Goal: Task Accomplishment & Management: Use online tool/utility

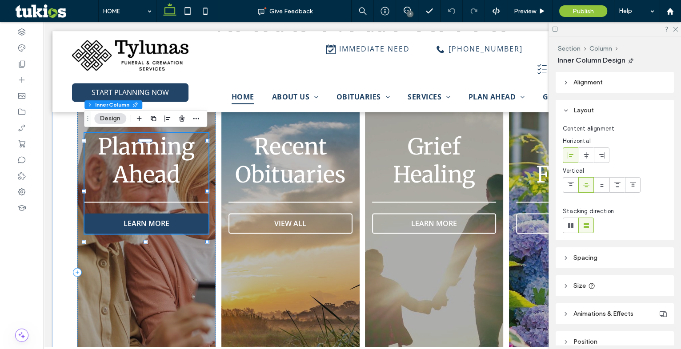
click at [157, 216] on link "LEARN MORE" at bounding box center [146, 224] width 124 height 20
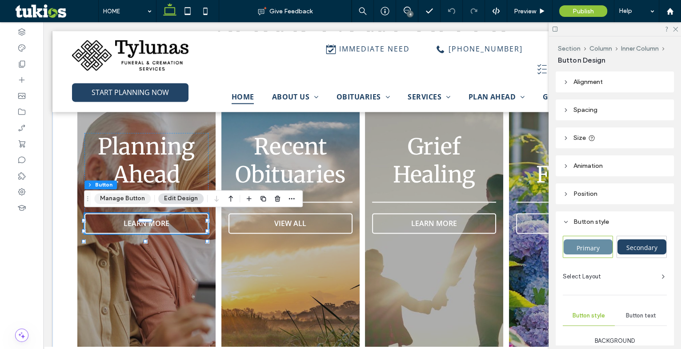
drag, startPoint x: 120, startPoint y: 201, endPoint x: 206, endPoint y: 195, distance: 86.0
click at [120, 201] on button "Manage Button" at bounding box center [122, 198] width 56 height 11
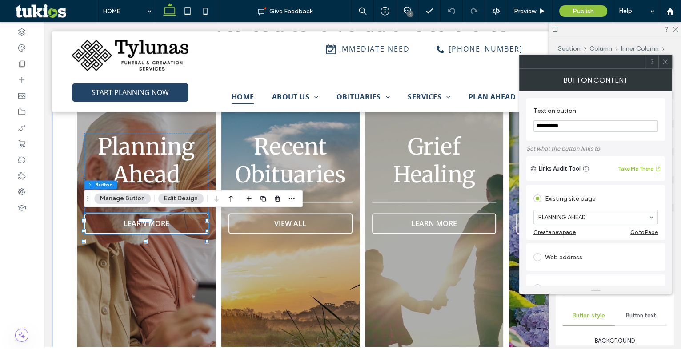
click at [662, 60] on icon at bounding box center [665, 62] width 7 height 7
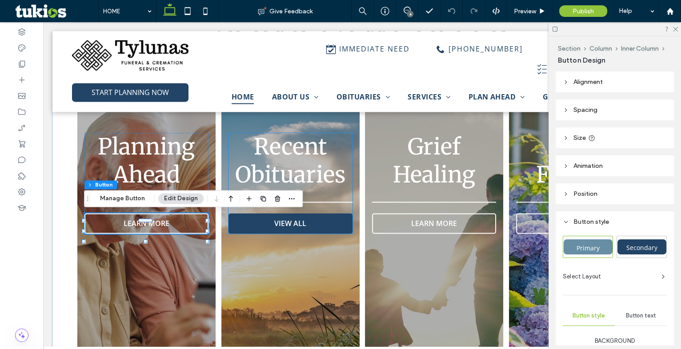
click at [271, 226] on link "VIEW ALL" at bounding box center [291, 224] width 124 height 20
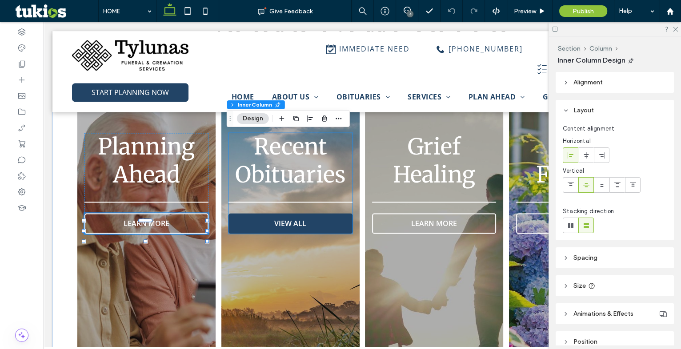
type input "**"
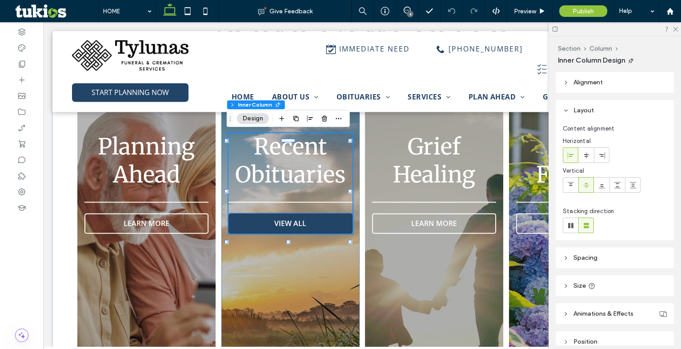
click at [277, 225] on span "VIEW ALL" at bounding box center [290, 224] width 32 height 10
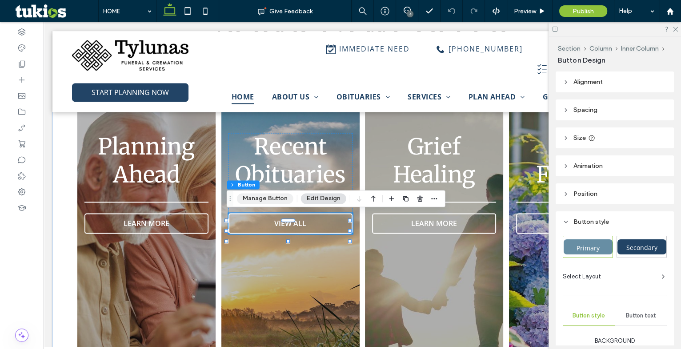
click at [281, 198] on button "Manage Button" at bounding box center [265, 198] width 56 height 11
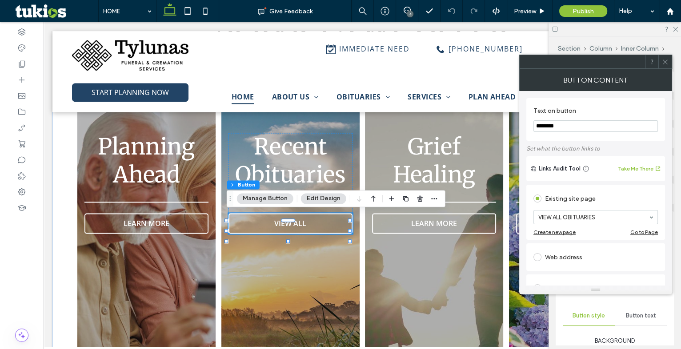
click at [666, 59] on icon at bounding box center [665, 62] width 7 height 7
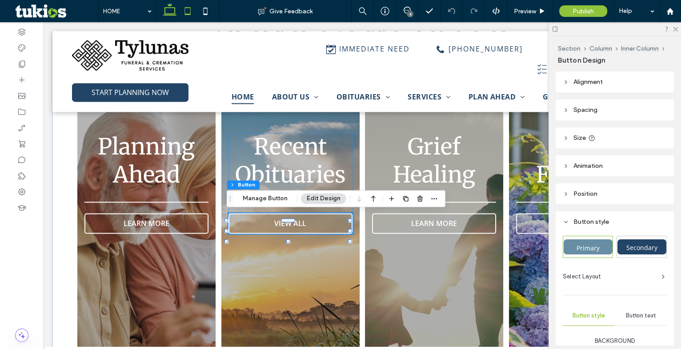
click at [187, 7] on icon at bounding box center [188, 11] width 18 height 18
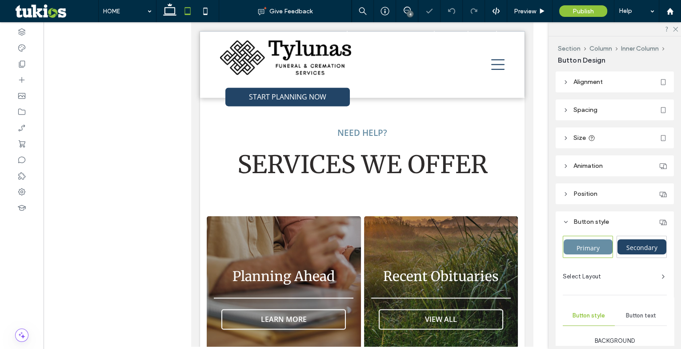
type input "*"
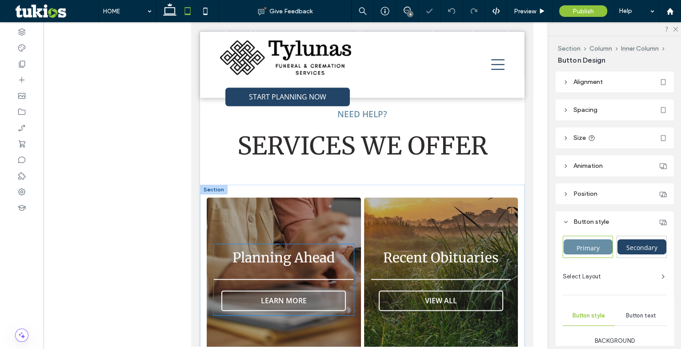
click at [289, 249] on span "Planning Ahead" at bounding box center [284, 257] width 102 height 17
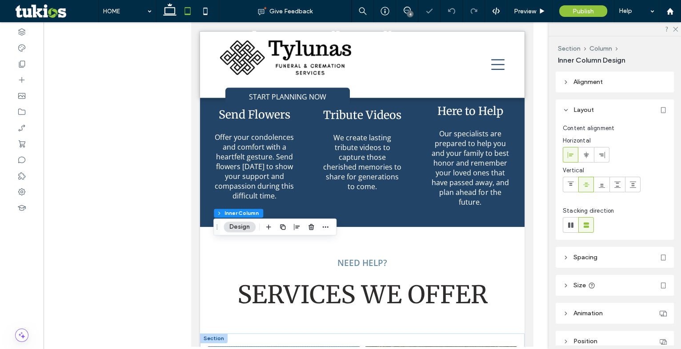
scroll to position [1379, 0]
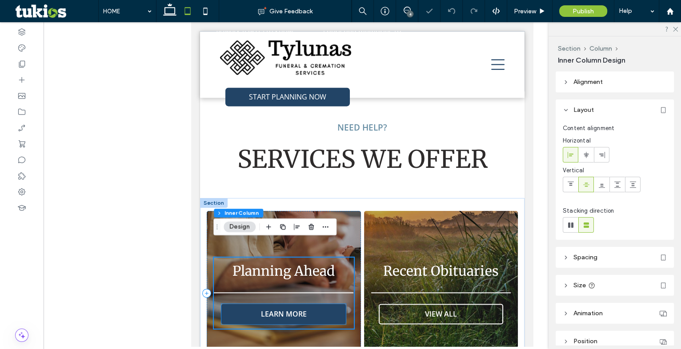
click at [289, 304] on link "LEARN MORE" at bounding box center [283, 314] width 124 height 20
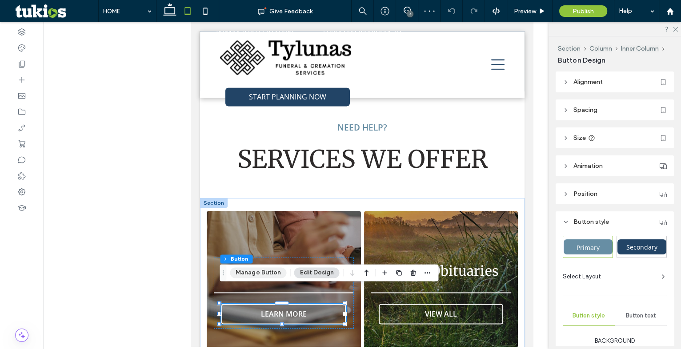
click at [261, 273] on button "Manage Button" at bounding box center [258, 273] width 56 height 11
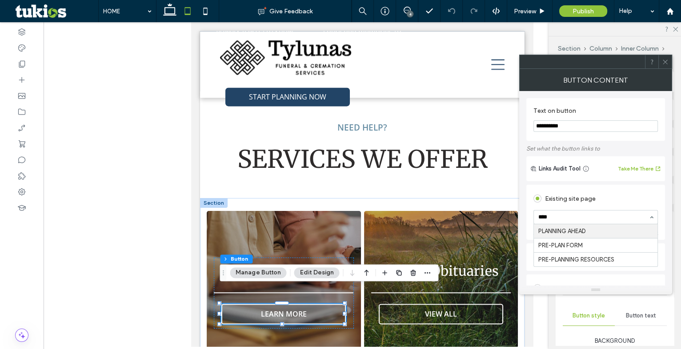
type input "*****"
click at [665, 63] on icon at bounding box center [665, 62] width 7 height 7
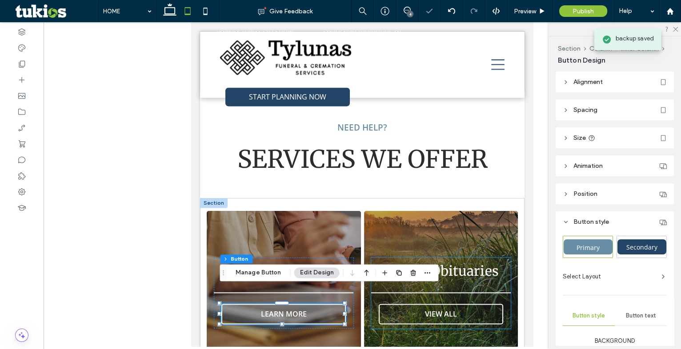
click at [464, 304] on link "VIEW ALL" at bounding box center [441, 314] width 124 height 20
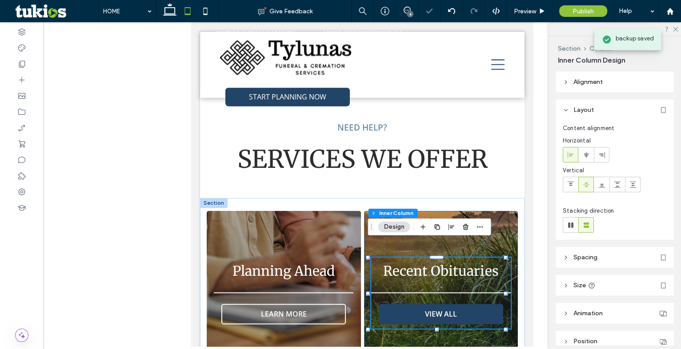
click at [462, 304] on link "VIEW ALL" at bounding box center [441, 314] width 124 height 20
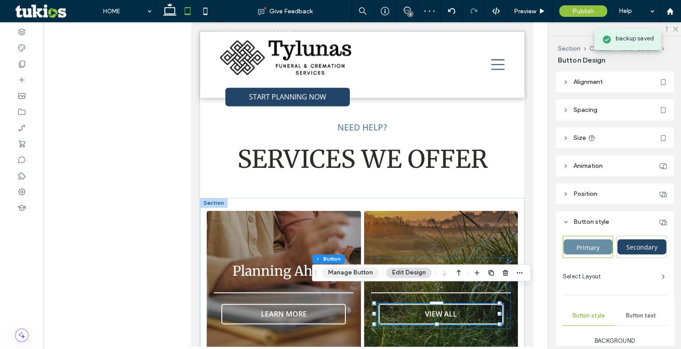
click at [349, 271] on button "Manage Button" at bounding box center [350, 273] width 56 height 11
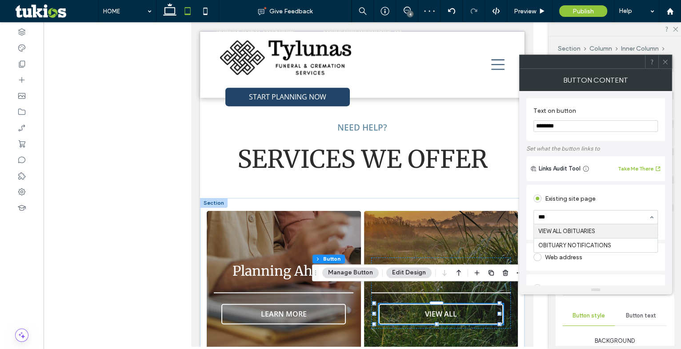
type input "****"
click at [607, 185] on div "Existing site page VIEW ALL OBITUARIES Create new page Go to Page Web address P…" at bounding box center [595, 336] width 139 height 306
click at [663, 61] on icon at bounding box center [665, 62] width 7 height 7
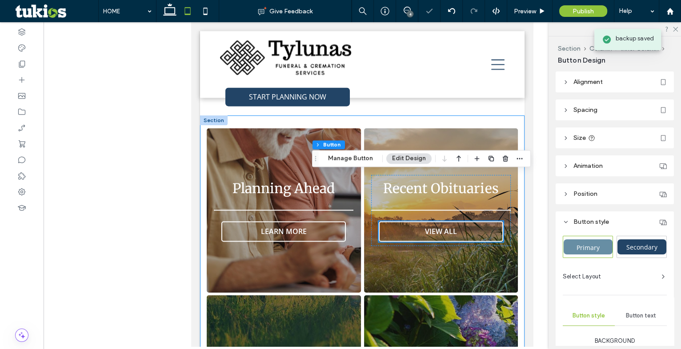
scroll to position [1541, 0]
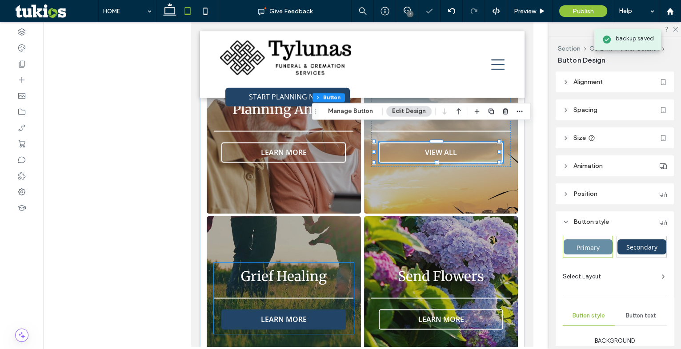
click at [271, 315] on span "LEARN MORE" at bounding box center [284, 320] width 46 height 10
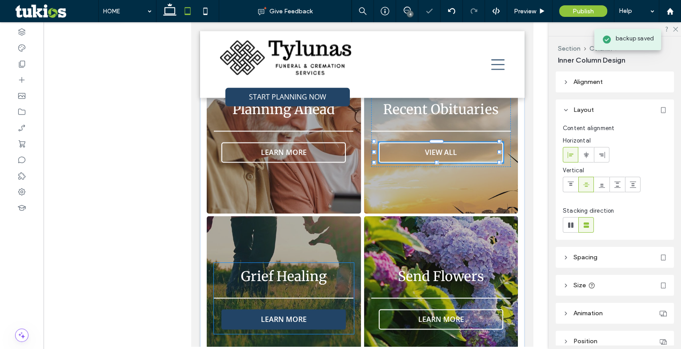
type input "**"
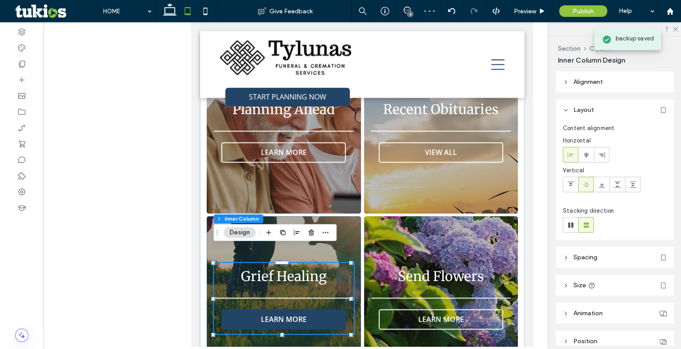
click at [284, 315] on span "LEARN MORE" at bounding box center [284, 320] width 46 height 10
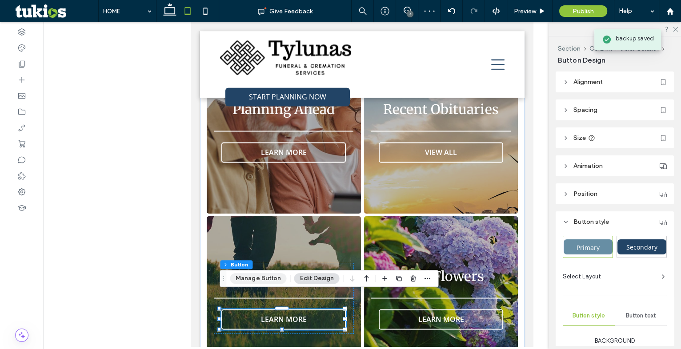
click at [253, 275] on button "Manage Button" at bounding box center [258, 278] width 56 height 11
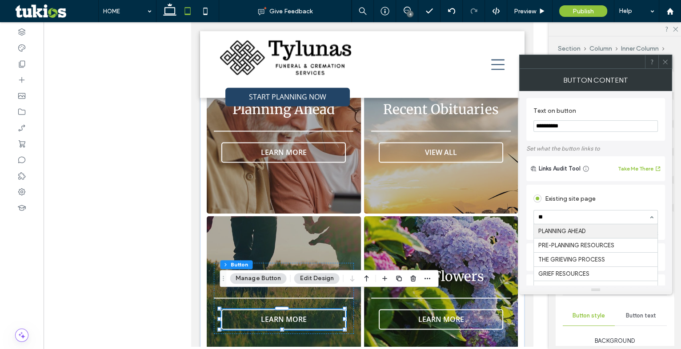
type input "***"
click at [575, 185] on div "Existing site page GRIEF RESOURCES Create new page Go to Page Web address Popup…" at bounding box center [595, 336] width 139 height 306
click at [663, 61] on icon at bounding box center [665, 62] width 7 height 7
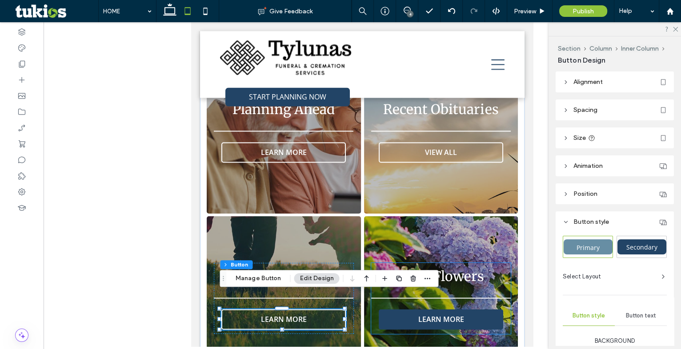
click at [453, 315] on span "LEARN MORE" at bounding box center [441, 320] width 46 height 10
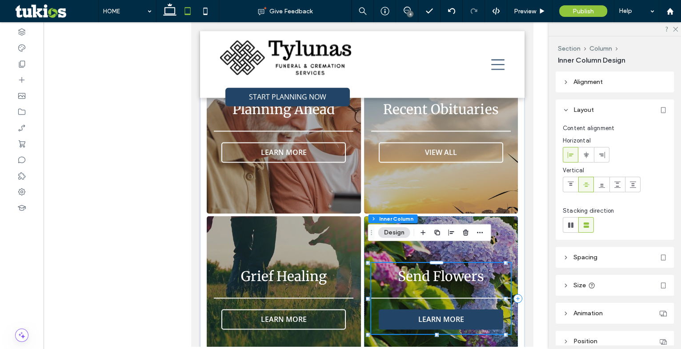
click at [444, 315] on span "LEARN MORE" at bounding box center [441, 320] width 46 height 10
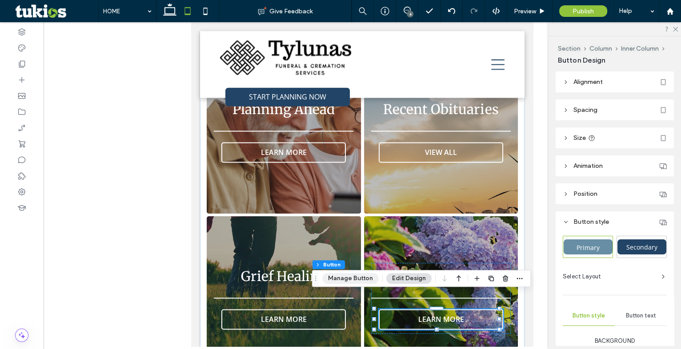
click at [364, 277] on button "Manage Button" at bounding box center [350, 278] width 56 height 11
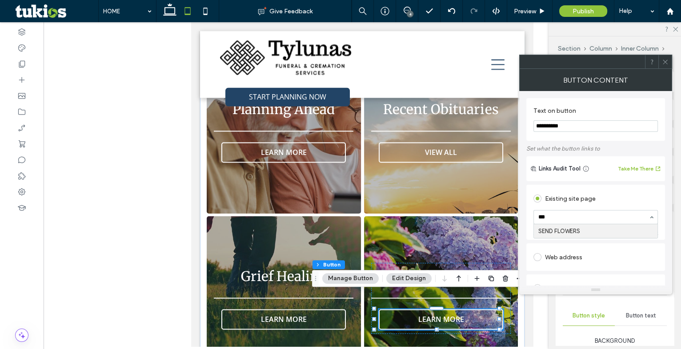
type input "****"
click at [582, 185] on div "Existing site page SEND FLOWERS Create new page Go to Page Web address Popup An…" at bounding box center [595, 336] width 139 height 306
click at [663, 64] on icon at bounding box center [665, 62] width 7 height 7
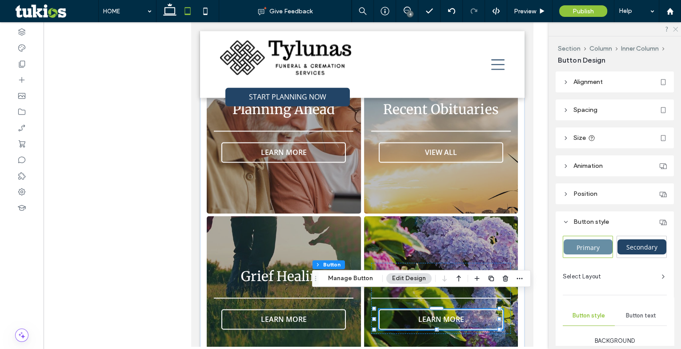
click at [676, 28] on use at bounding box center [675, 29] width 5 height 5
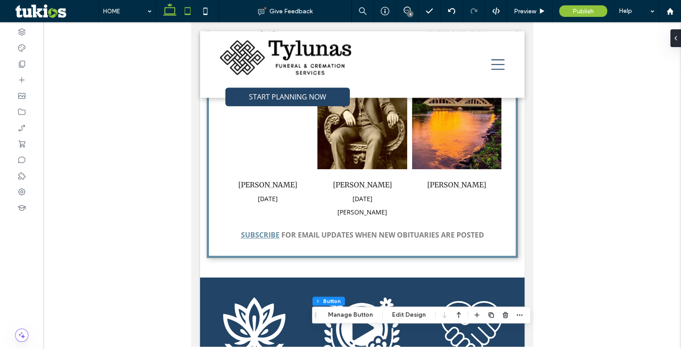
drag, startPoint x: 176, startPoint y: 10, endPoint x: 144, endPoint y: 15, distance: 31.4
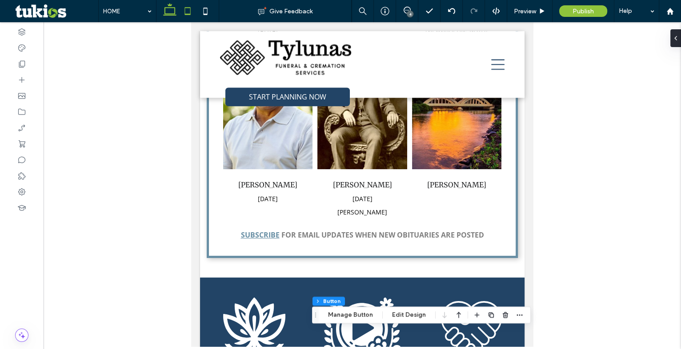
click at [176, 10] on icon at bounding box center [170, 11] width 18 height 18
type input "*"
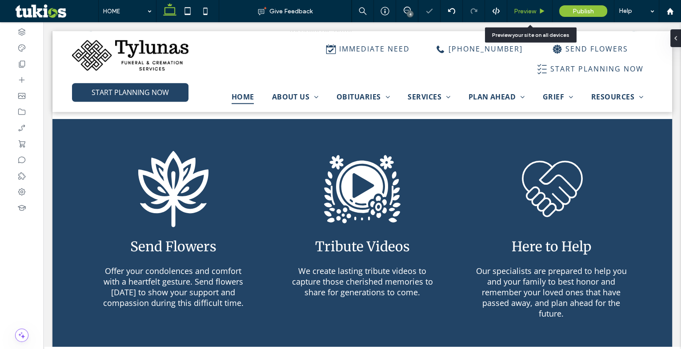
click at [517, 12] on span "Preview" at bounding box center [525, 12] width 22 height 8
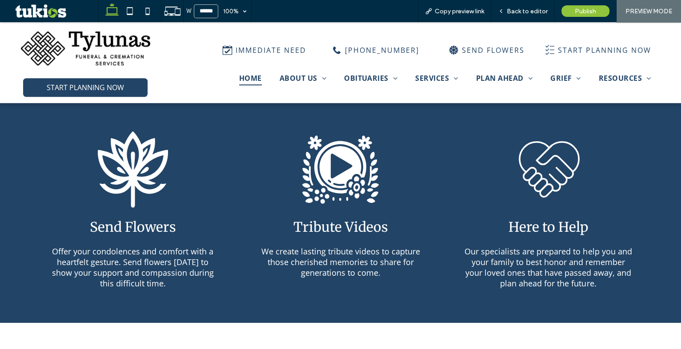
click at [523, 12] on span "Back to editor" at bounding box center [527, 12] width 41 height 8
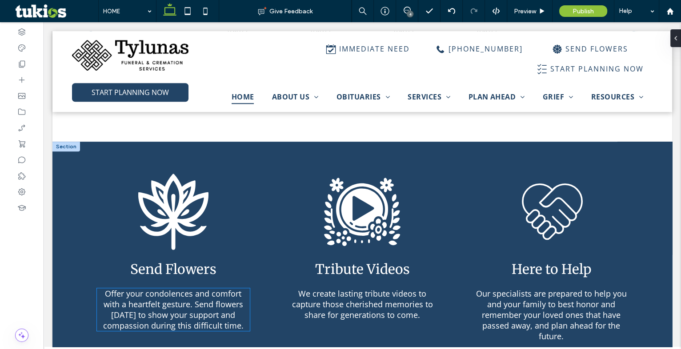
scroll to position [907, 0]
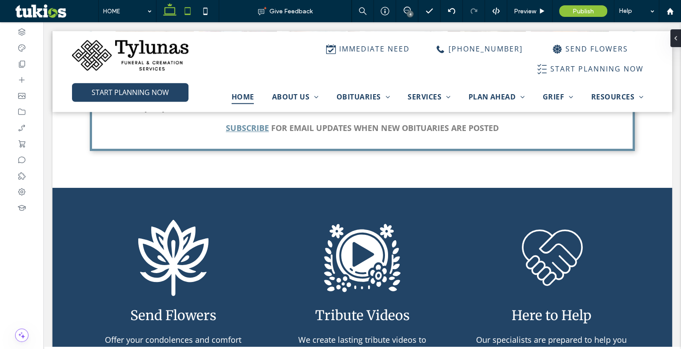
click at [185, 12] on icon at bounding box center [188, 11] width 18 height 18
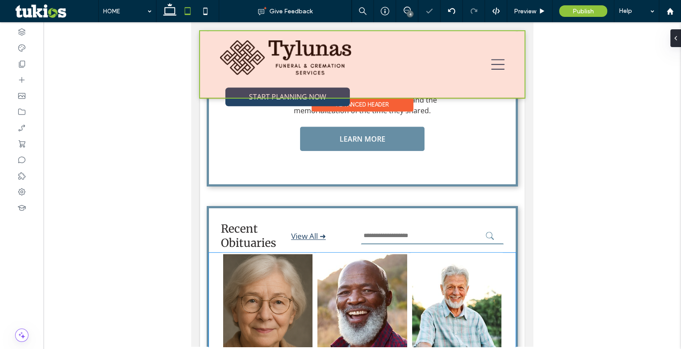
scroll to position [574, 0]
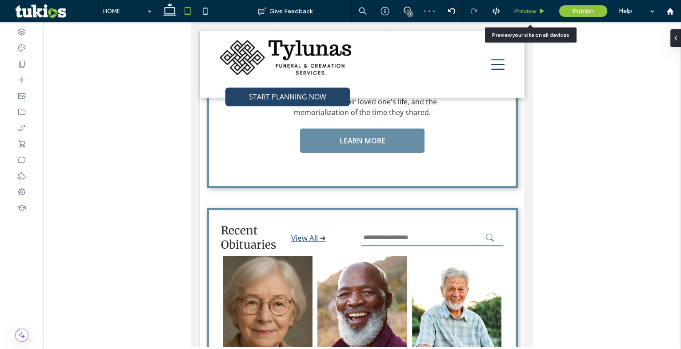
click at [533, 13] on span "Preview" at bounding box center [525, 12] width 22 height 8
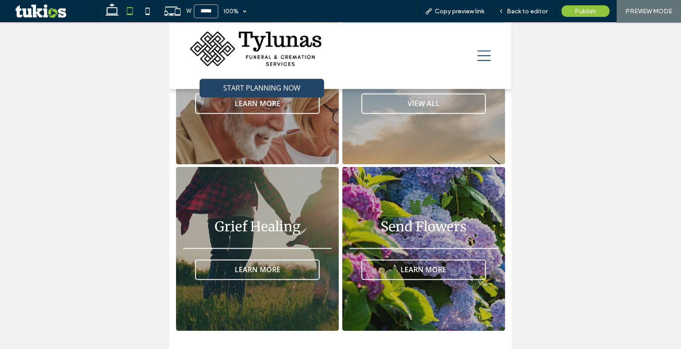
scroll to position [1625, 0]
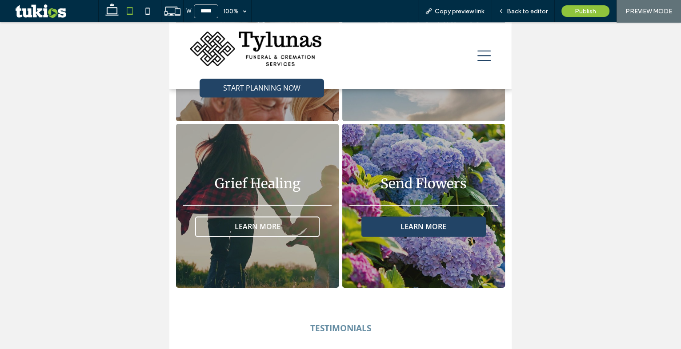
click at [436, 217] on link "LEARN MORE" at bounding box center [423, 227] width 124 height 20
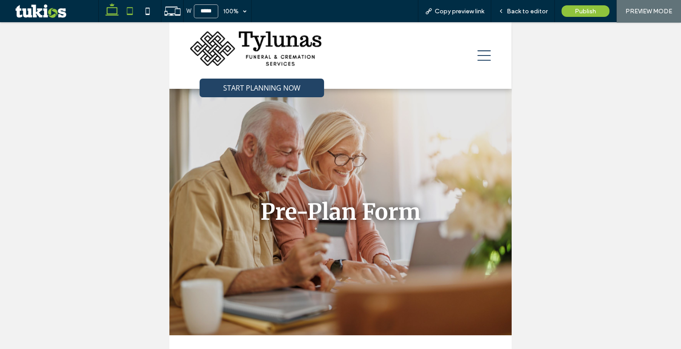
click at [108, 14] on icon at bounding box center [112, 11] width 18 height 18
type input "******"
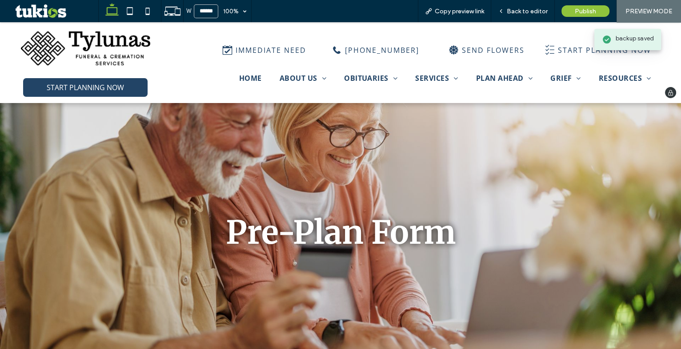
click at [107, 46] on img at bounding box center [86, 48] width 130 height 38
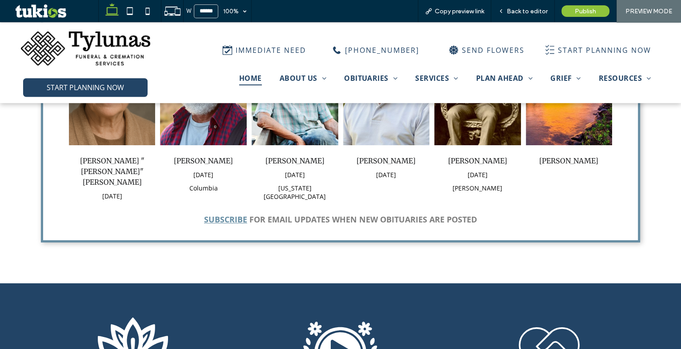
scroll to position [808, 0]
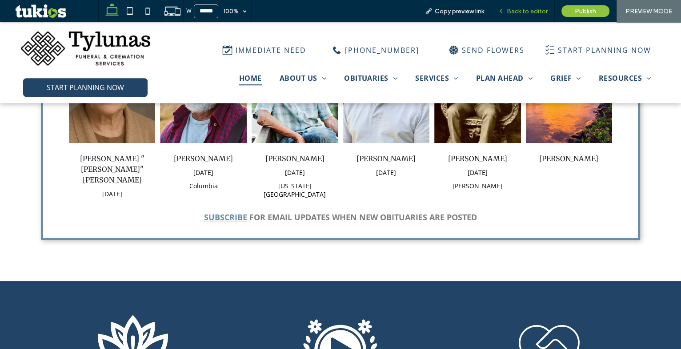
click at [529, 15] on div "Back to editor" at bounding box center [523, 11] width 64 height 22
click at [528, 12] on span "Back to editor" at bounding box center [527, 12] width 41 height 8
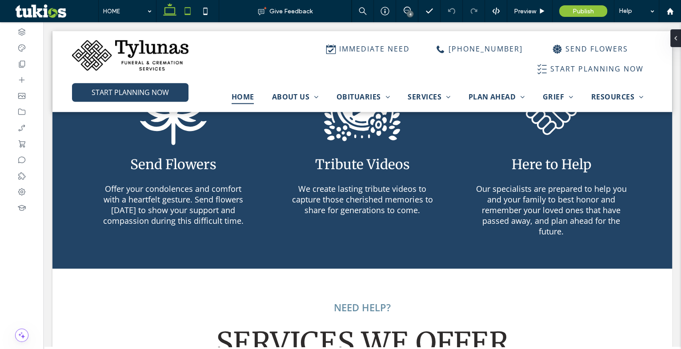
click at [187, 8] on icon at bounding box center [188, 11] width 18 height 18
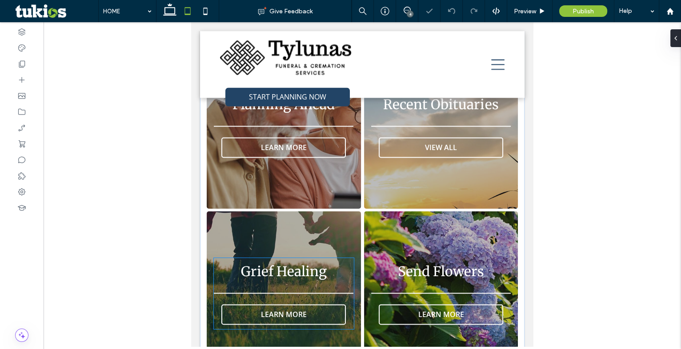
scroll to position [1545, 0]
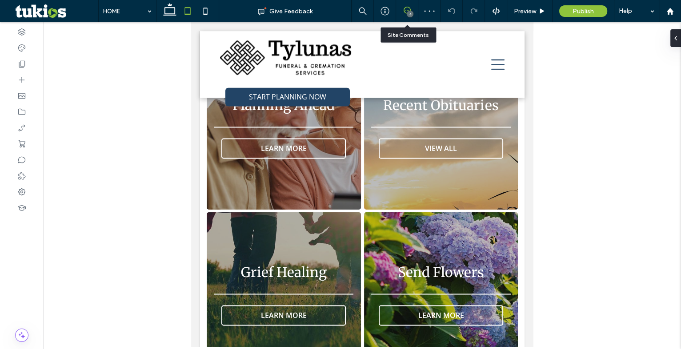
click at [405, 8] on use at bounding box center [407, 10] width 7 height 7
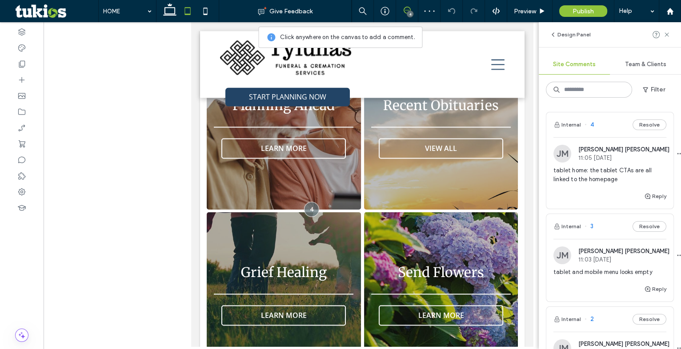
click at [558, 153] on img at bounding box center [563, 154] width 18 height 18
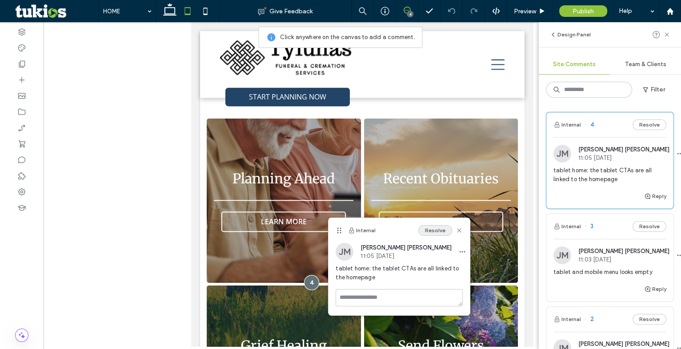
click at [436, 229] on button "Resolve" at bounding box center [435, 230] width 34 height 11
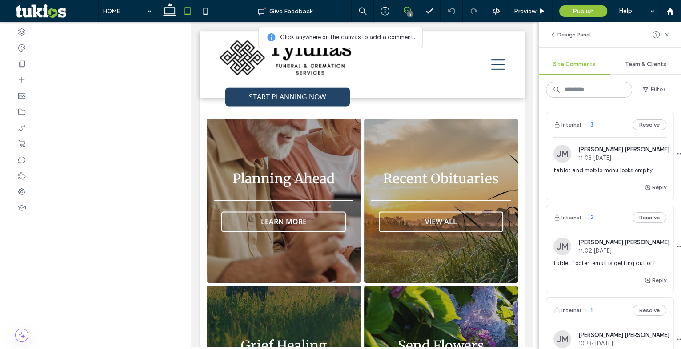
click at [563, 160] on img at bounding box center [563, 154] width 18 height 18
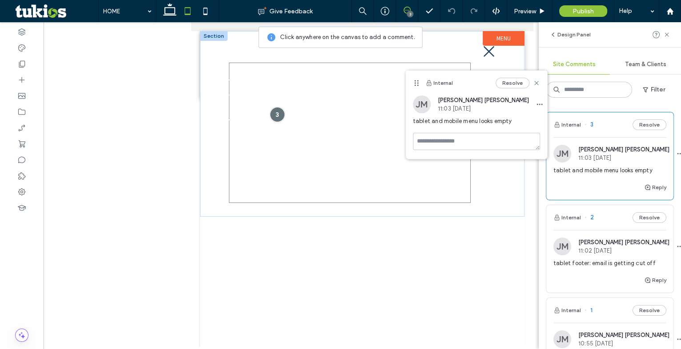
click at [317, 109] on link "OBITUARIES" at bounding box center [350, 113] width 242 height 20
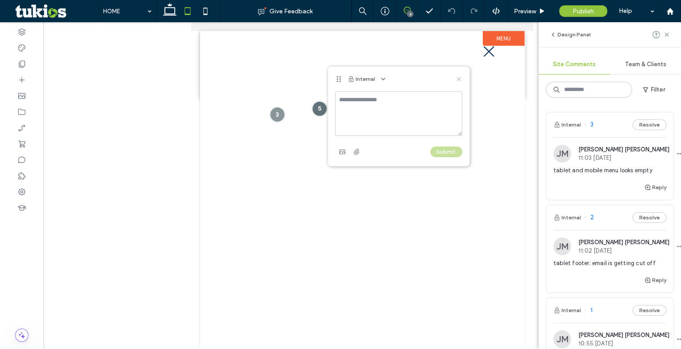
drag, startPoint x: 457, startPoint y: 78, endPoint x: 281, endPoint y: 56, distance: 177.0
click at [457, 78] on icon at bounding box center [458, 79] width 7 height 7
click at [668, 36] on use at bounding box center [667, 34] width 4 height 4
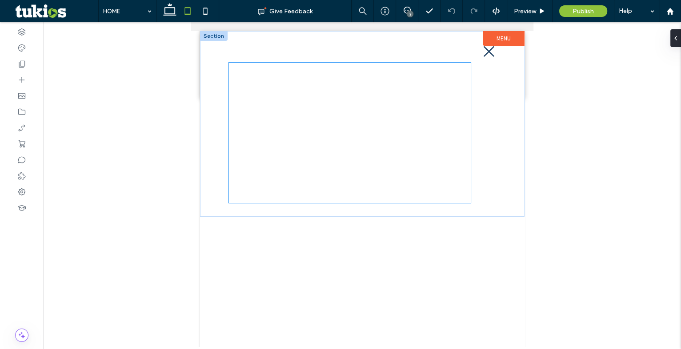
click at [362, 105] on link "OBITUARIES" at bounding box center [350, 113] width 242 height 20
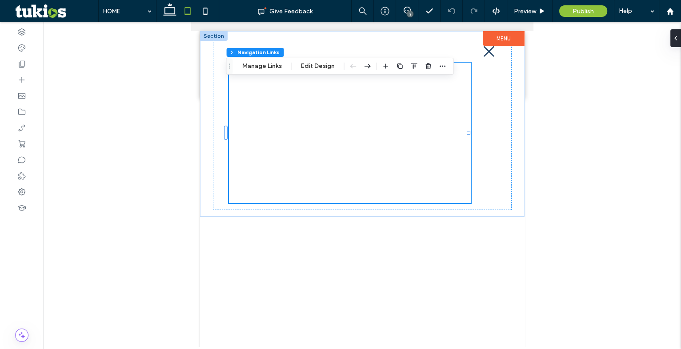
type input "***"
type input "****"
click at [313, 62] on button "Edit Design" at bounding box center [317, 66] width 45 height 11
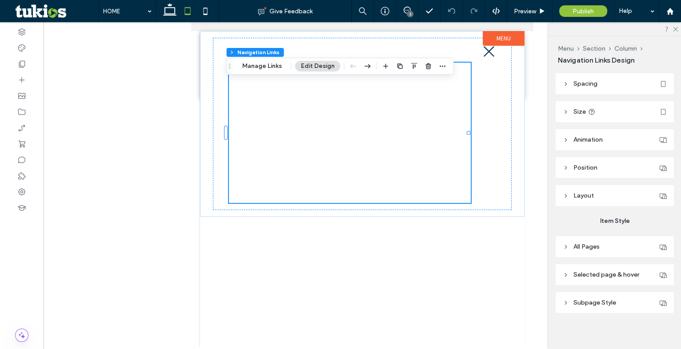
scroll to position [54, 0]
click at [592, 243] on span "All Pages" at bounding box center [587, 244] width 26 height 8
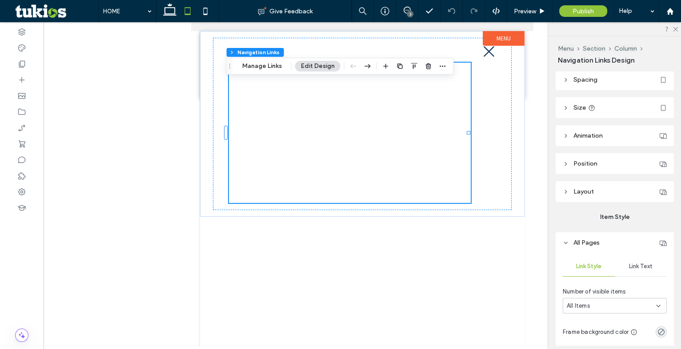
click at [621, 257] on div "Link Text" at bounding box center [641, 267] width 52 height 20
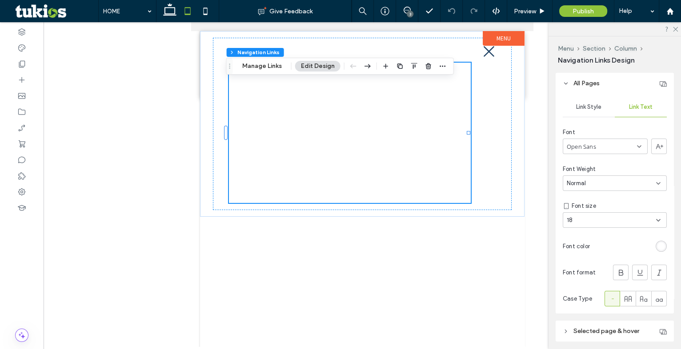
scroll to position [216, 0]
click at [658, 244] on div "rgb(255, 255, 255)" at bounding box center [662, 245] width 8 height 8
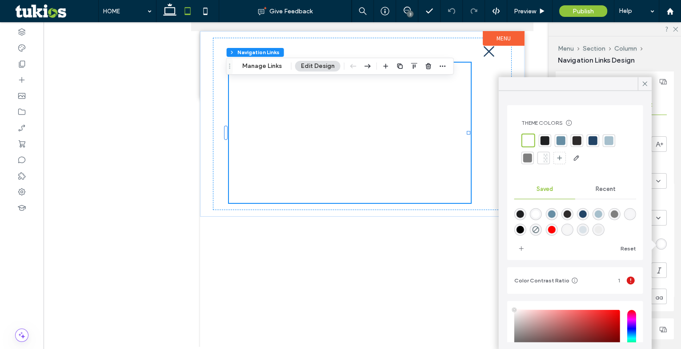
click at [595, 142] on div at bounding box center [593, 140] width 9 height 9
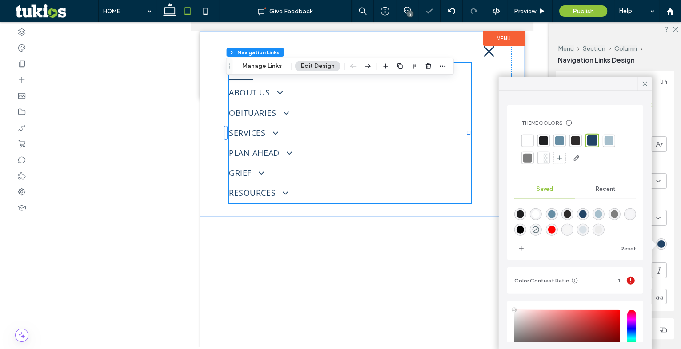
click at [643, 84] on icon at bounding box center [645, 84] width 8 height 8
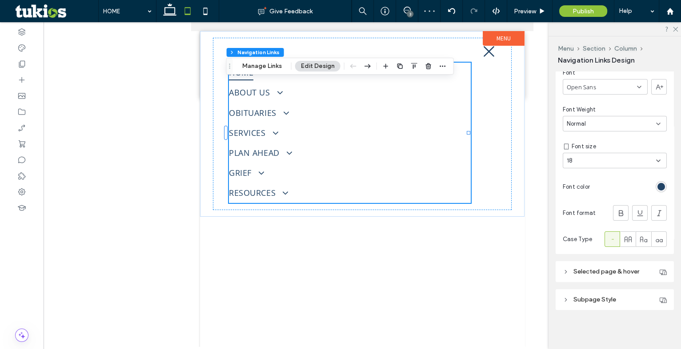
click at [600, 277] on header "Selected page & hover" at bounding box center [615, 271] width 118 height 21
type input "*"
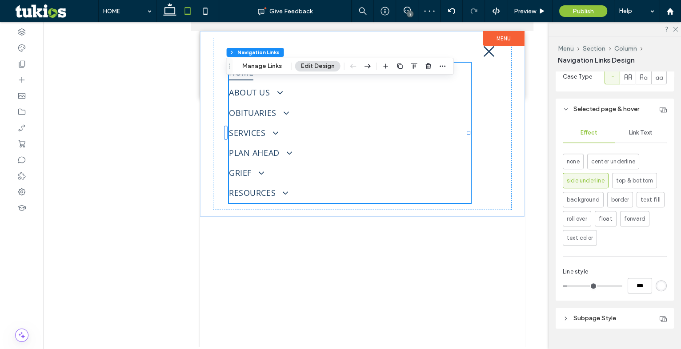
click at [633, 133] on span "Link Text" at bounding box center [641, 132] width 24 height 7
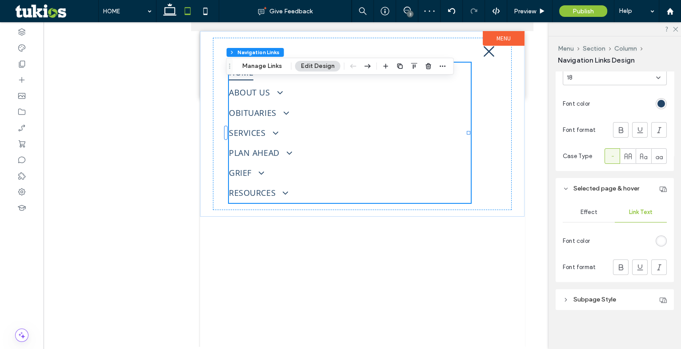
scroll to position [357, 0]
click at [662, 246] on div at bounding box center [661, 241] width 11 height 11
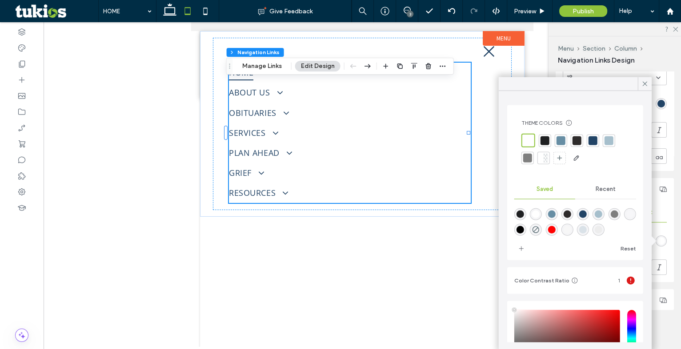
click at [658, 241] on div "rgb(255, 255, 255)" at bounding box center [662, 241] width 8 height 8
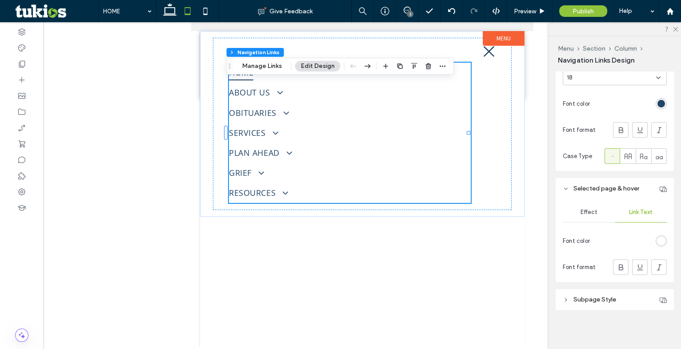
click at [658, 241] on div "rgb(255, 255, 255)" at bounding box center [662, 241] width 8 height 8
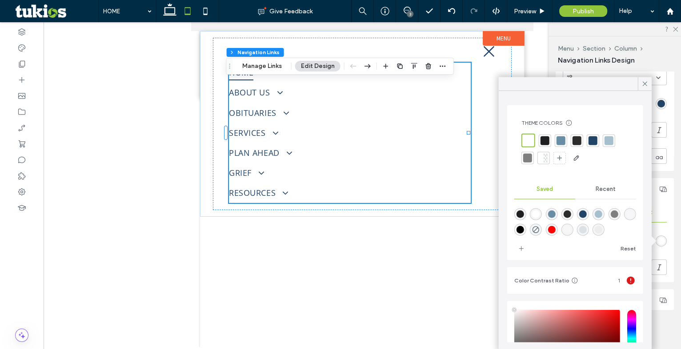
click at [590, 141] on div at bounding box center [593, 140] width 9 height 9
click at [641, 88] on icon at bounding box center [645, 84] width 8 height 8
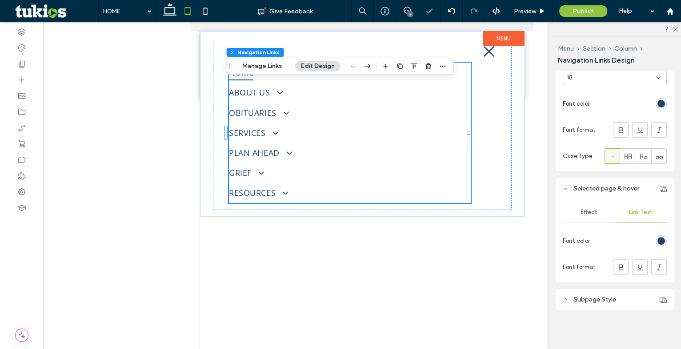
click at [582, 216] on div "Effect" at bounding box center [589, 213] width 52 height 20
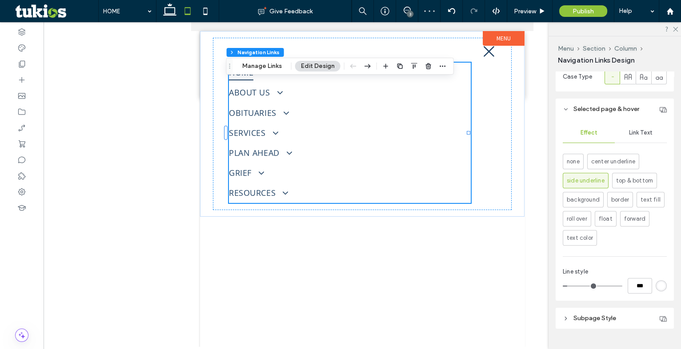
click at [653, 280] on div "***" at bounding box center [615, 286] width 104 height 16
click at [656, 282] on div "rgb(255, 255, 255)" at bounding box center [661, 286] width 11 height 11
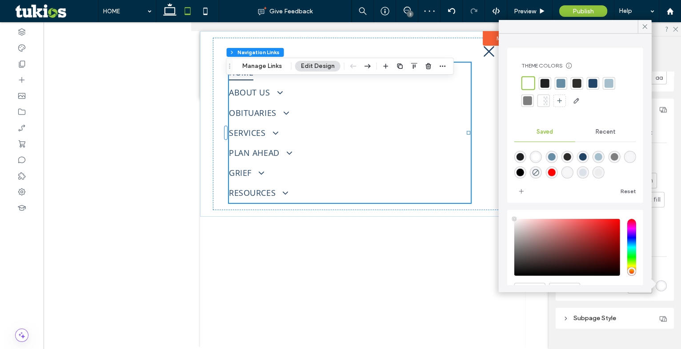
click at [558, 83] on div at bounding box center [561, 83] width 9 height 9
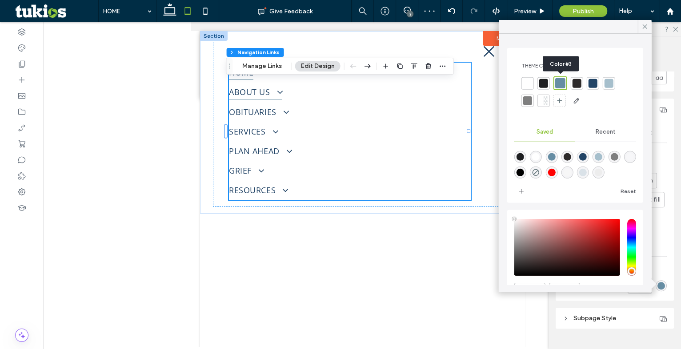
type input "*"
type input "***"
click at [643, 27] on icon at bounding box center [645, 27] width 8 height 8
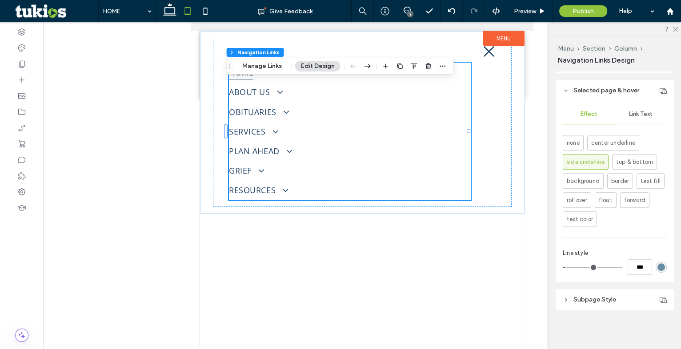
click at [605, 294] on header "Subpage Style" at bounding box center [615, 299] width 118 height 21
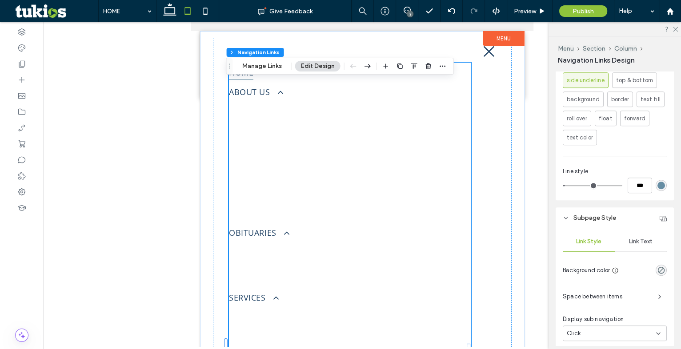
click at [637, 249] on div "Link Text" at bounding box center [641, 242] width 52 height 20
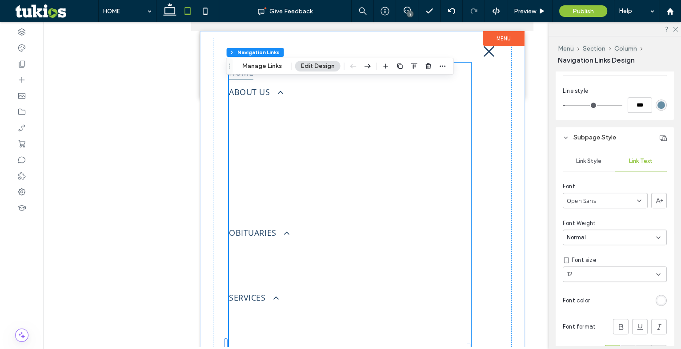
scroll to position [618, 0]
click at [658, 301] on div "rgb(255, 255, 255)" at bounding box center [662, 301] width 8 height 8
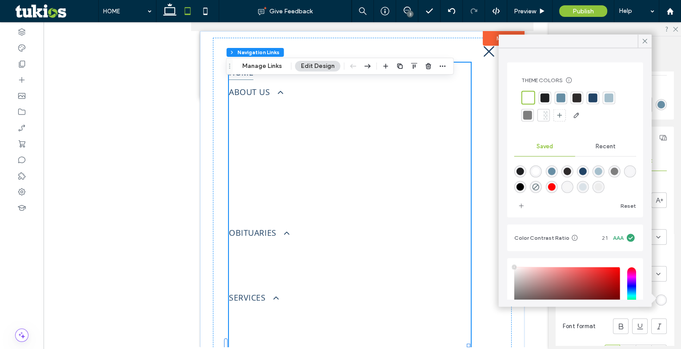
click at [542, 97] on div at bounding box center [545, 97] width 9 height 9
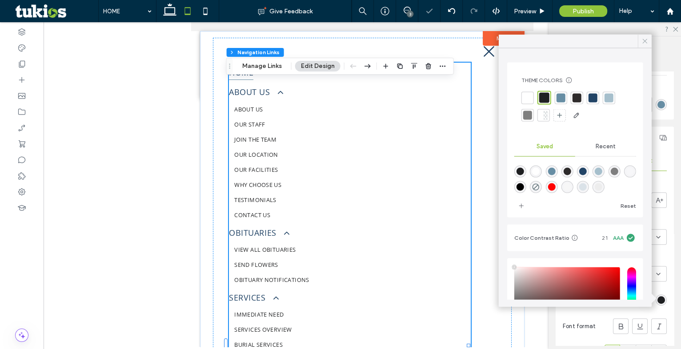
click at [644, 44] on icon at bounding box center [645, 41] width 8 height 8
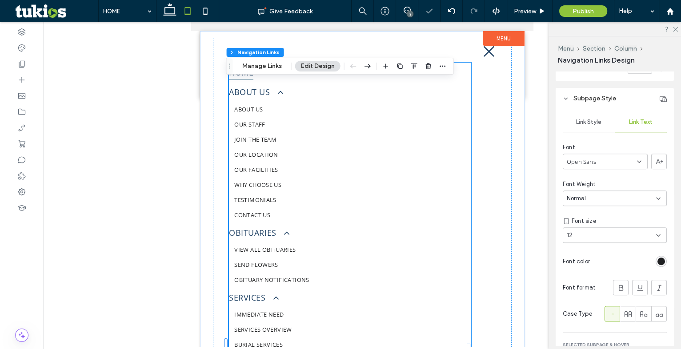
scroll to position [698, 0]
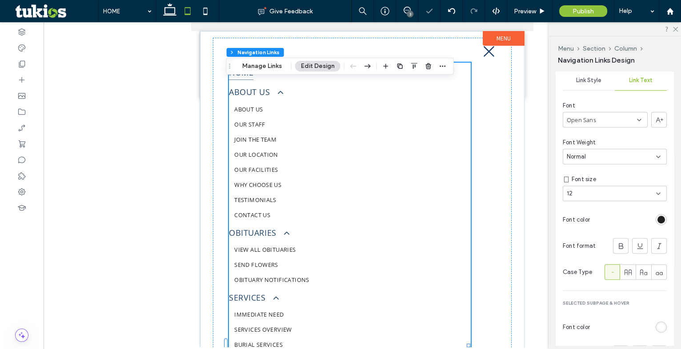
click at [596, 196] on div "12" at bounding box center [609, 193] width 85 height 9
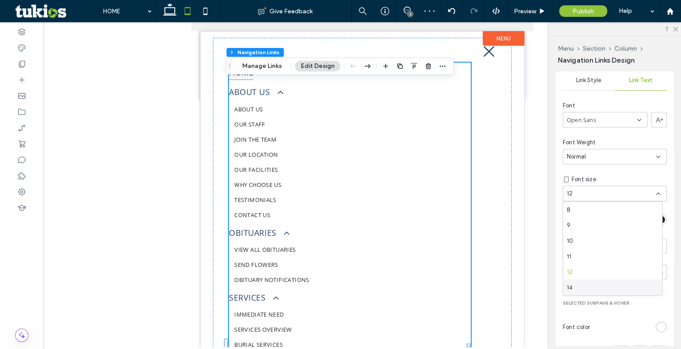
click at [579, 281] on div "14" at bounding box center [612, 288] width 99 height 16
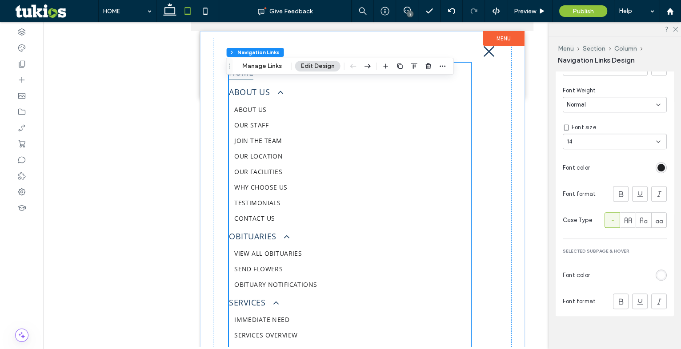
scroll to position [757, 0]
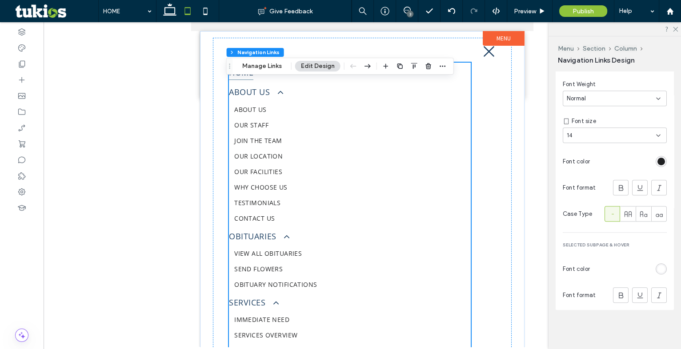
click at [658, 268] on div "rgb(255, 255, 255)" at bounding box center [662, 269] width 8 height 8
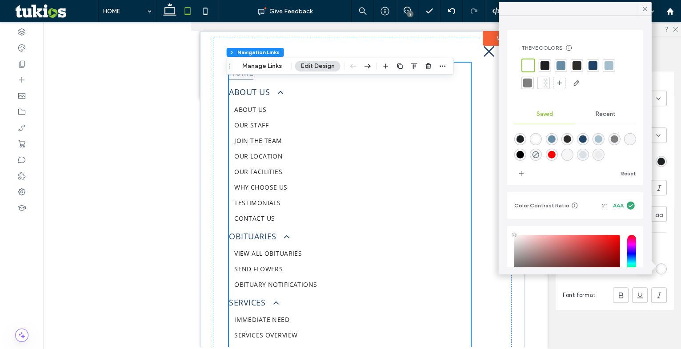
click at [592, 63] on div at bounding box center [593, 65] width 9 height 9
click at [649, 11] on icon at bounding box center [645, 9] width 8 height 8
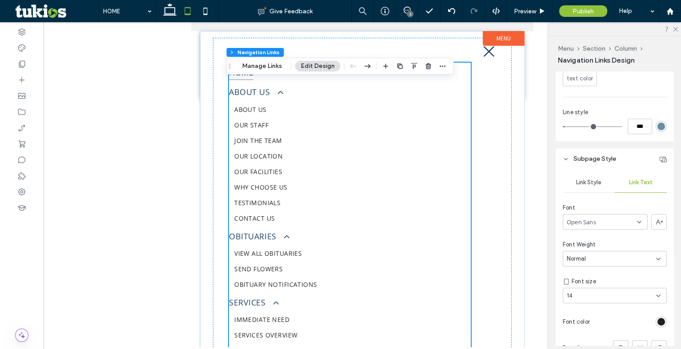
click at [587, 189] on div "Link Style" at bounding box center [589, 183] width 52 height 20
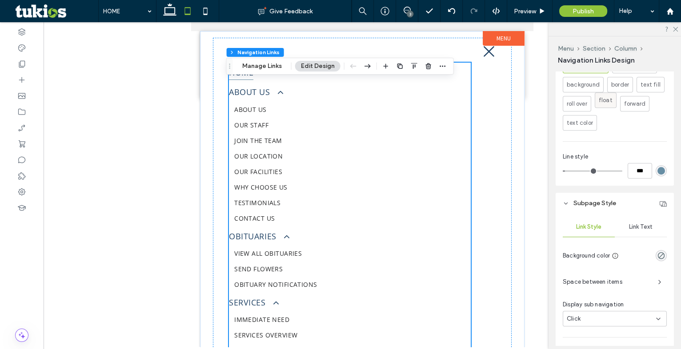
scroll to position [550, 0]
click at [677, 28] on icon at bounding box center [675, 29] width 6 height 6
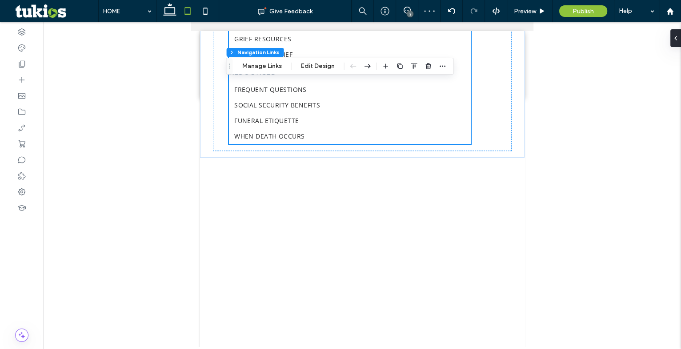
scroll to position [504, 0]
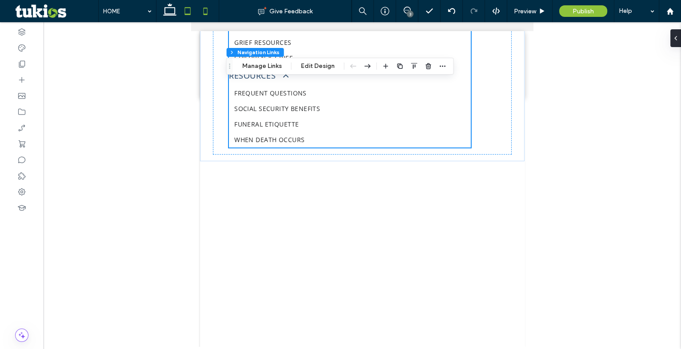
click at [209, 11] on icon at bounding box center [206, 11] width 18 height 18
type input "*"
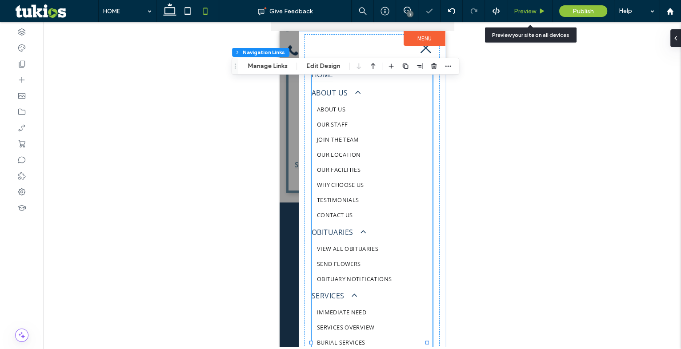
click at [527, 11] on span "Preview" at bounding box center [525, 12] width 22 height 8
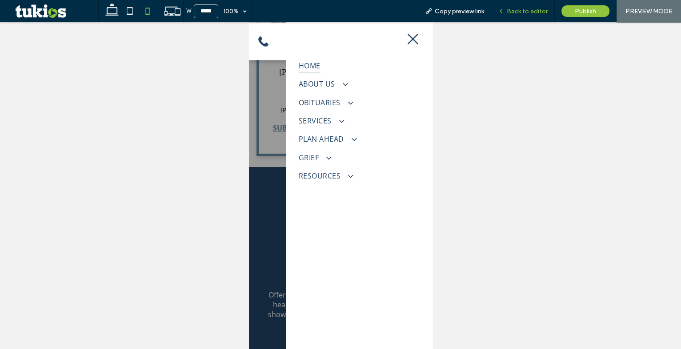
click at [517, 6] on div "Back to editor" at bounding box center [523, 11] width 64 height 22
click at [111, 14] on icon at bounding box center [112, 11] width 18 height 18
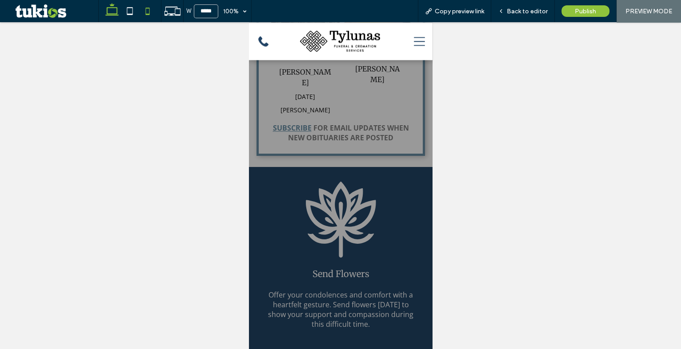
type input "******"
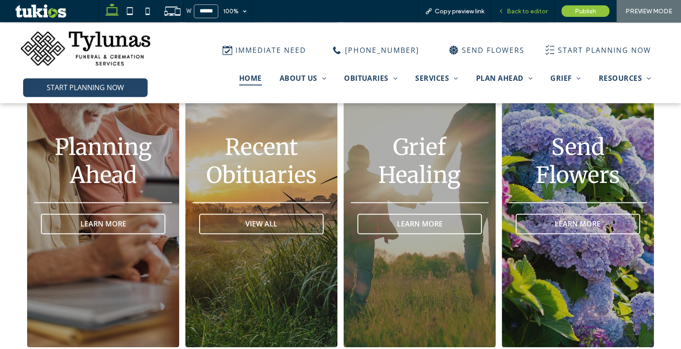
click at [526, 14] on span "Back to editor" at bounding box center [527, 12] width 41 height 8
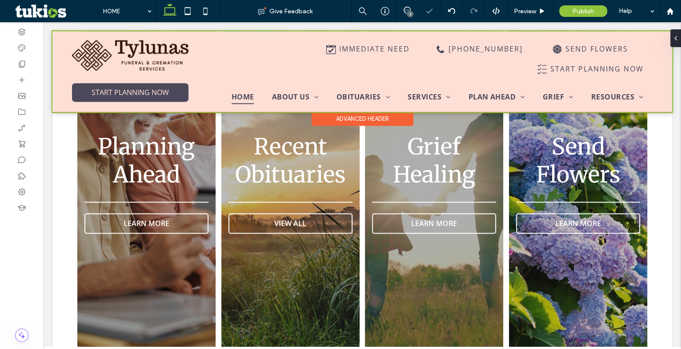
scroll to position [1470, 0]
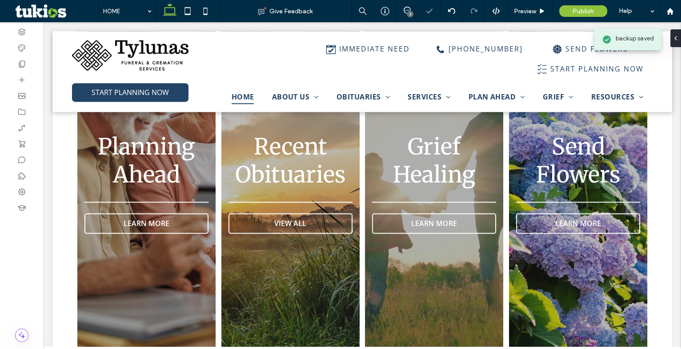
click at [408, 11] on div "3" at bounding box center [410, 14] width 7 height 7
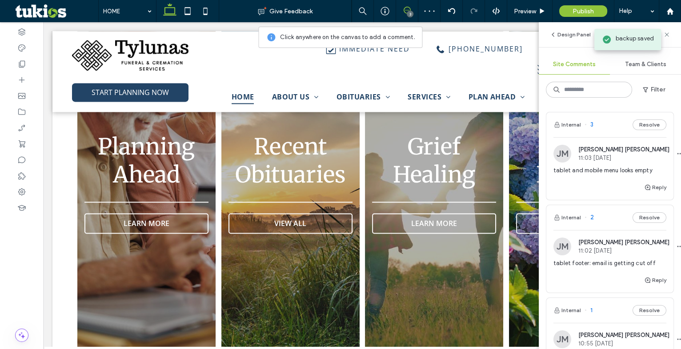
click at [636, 125] on button "Resolve" at bounding box center [650, 125] width 34 height 11
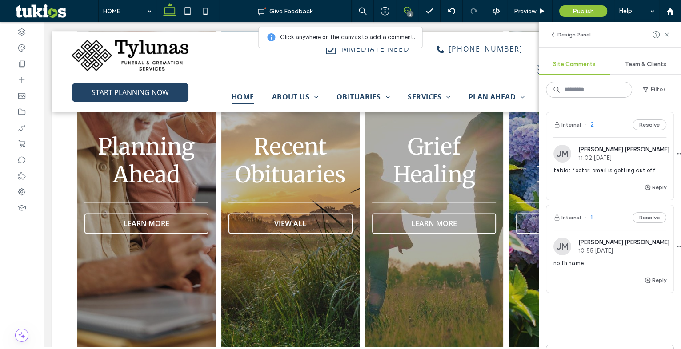
click at [563, 151] on img at bounding box center [563, 154] width 18 height 18
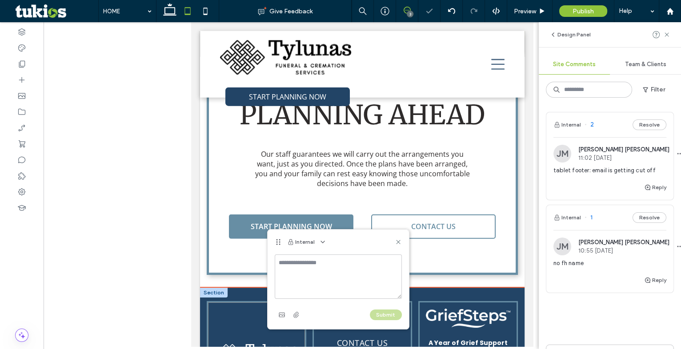
scroll to position [2477, 0]
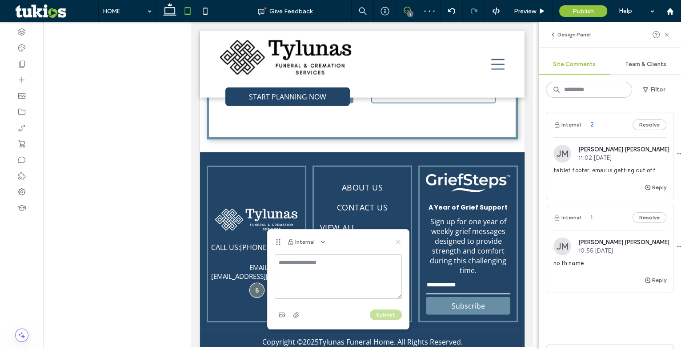
drag, startPoint x: 397, startPoint y: 241, endPoint x: 201, endPoint y: 221, distance: 197.1
click at [397, 241] on icon at bounding box center [398, 242] width 7 height 7
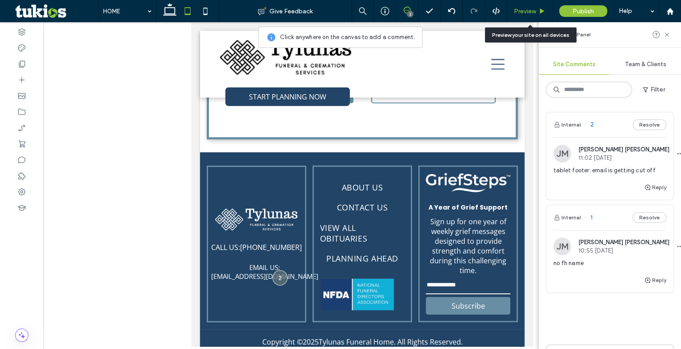
click at [539, 9] on icon at bounding box center [542, 11] width 7 height 7
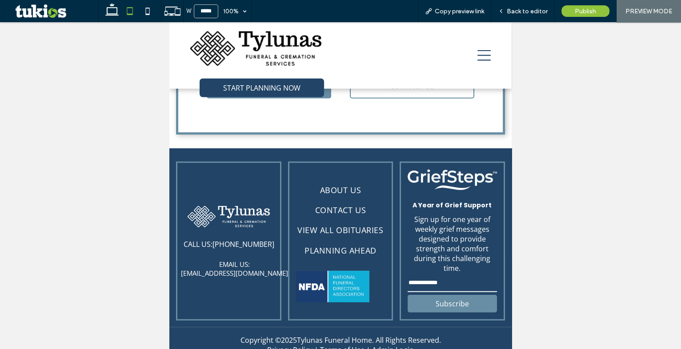
click at [538, 9] on span "Back to editor" at bounding box center [527, 12] width 41 height 8
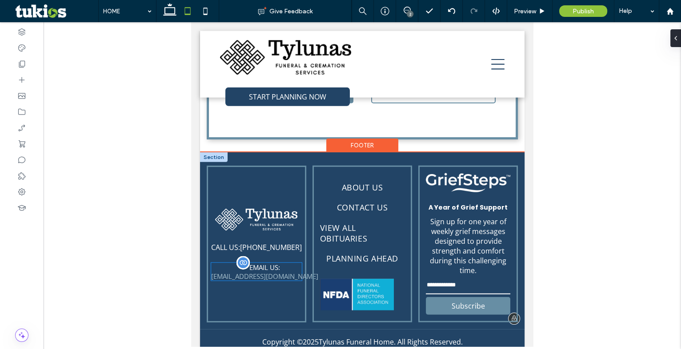
click at [260, 272] on link "[EMAIL_ADDRESS][DOMAIN_NAME]" at bounding box center [264, 276] width 107 height 9
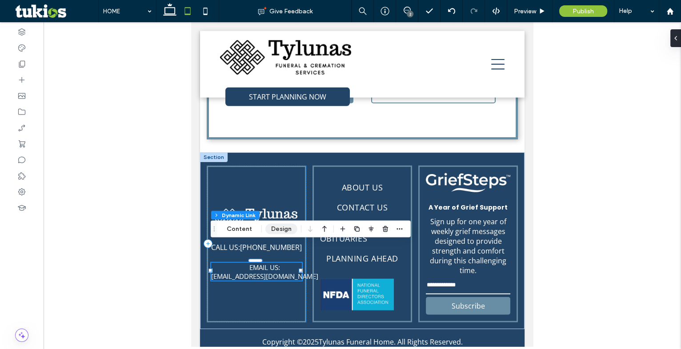
click at [285, 228] on button "Design" at bounding box center [281, 229] width 32 height 11
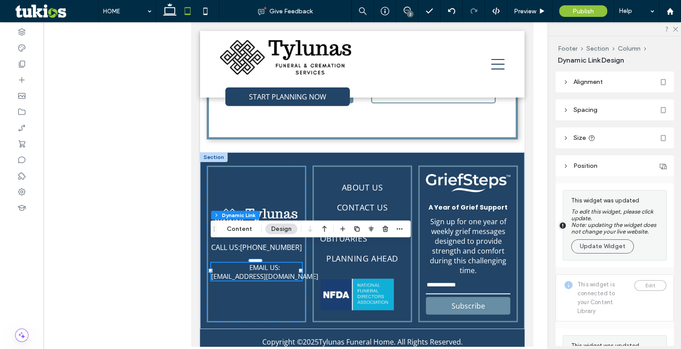
click at [603, 256] on div "This widget was updated To edit this widget, please click update. Note: updatin…" at bounding box center [616, 225] width 91 height 61
click at [603, 248] on button "Update Widget" at bounding box center [602, 247] width 63 height 14
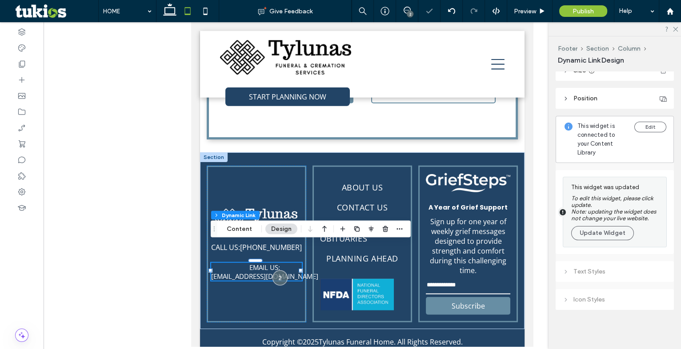
scroll to position [71, 0]
click at [606, 229] on button "Update Widget" at bounding box center [602, 233] width 63 height 14
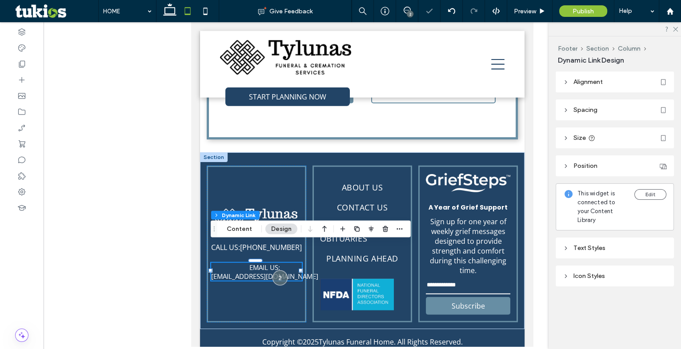
click at [594, 238] on div "Text Styles" at bounding box center [615, 248] width 118 height 21
click at [598, 246] on div "Text Styles" at bounding box center [615, 248] width 118 height 21
click at [598, 245] on div "Text Styles" at bounding box center [615, 249] width 104 height 8
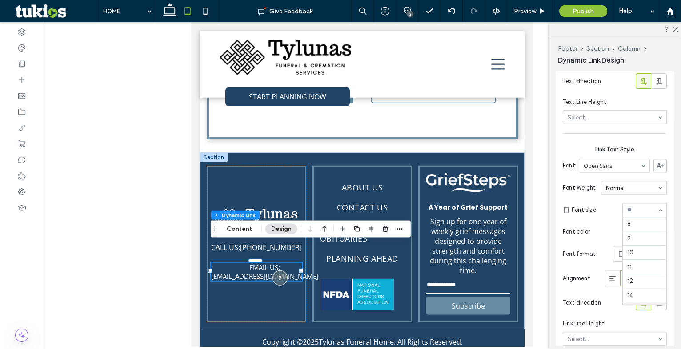
scroll to position [89, 0]
type input "**"
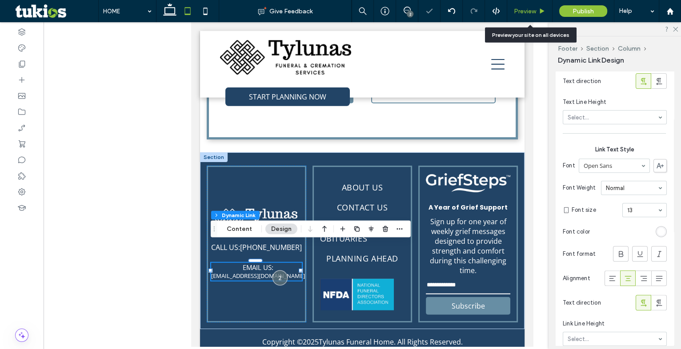
click at [530, 9] on span "Preview" at bounding box center [525, 12] width 22 height 8
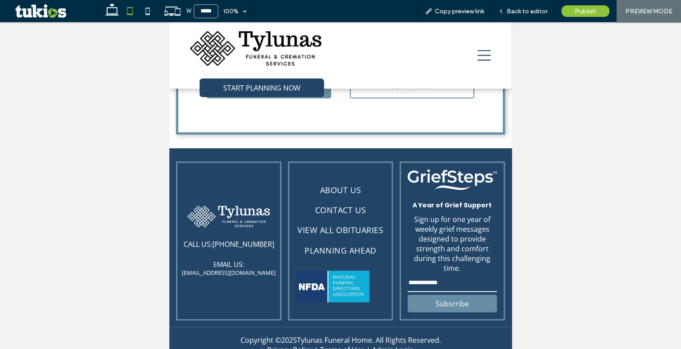
click at [530, 9] on span "Back to editor" at bounding box center [527, 12] width 41 height 8
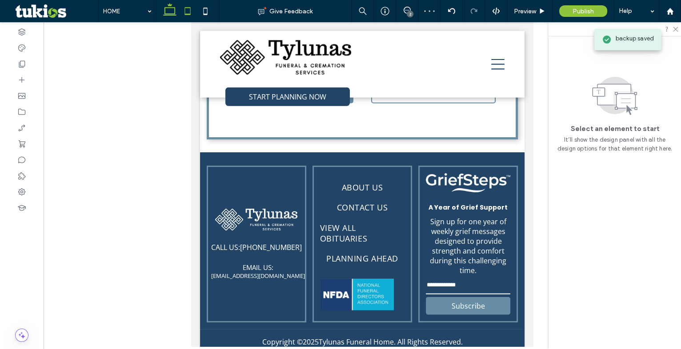
click at [169, 13] on icon at bounding box center [170, 11] width 18 height 18
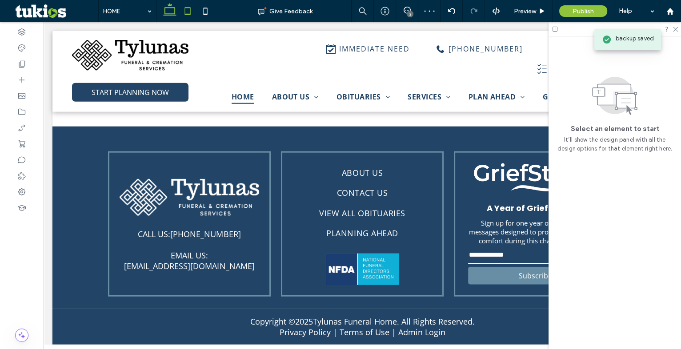
click at [190, 8] on use at bounding box center [188, 11] width 6 height 8
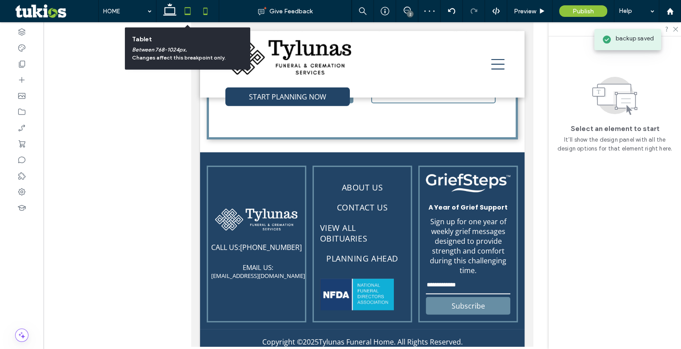
click at [209, 11] on icon at bounding box center [206, 11] width 18 height 18
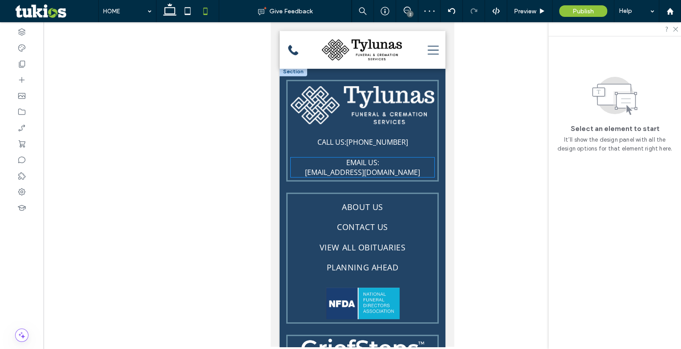
scroll to position [3295, 0]
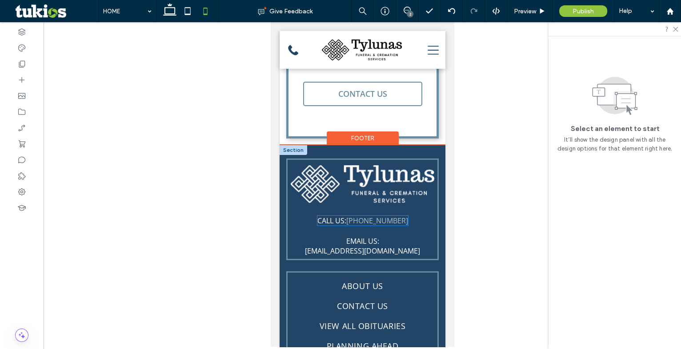
click at [371, 216] on link "[PHONE_NUMBER]" at bounding box center [377, 221] width 62 height 10
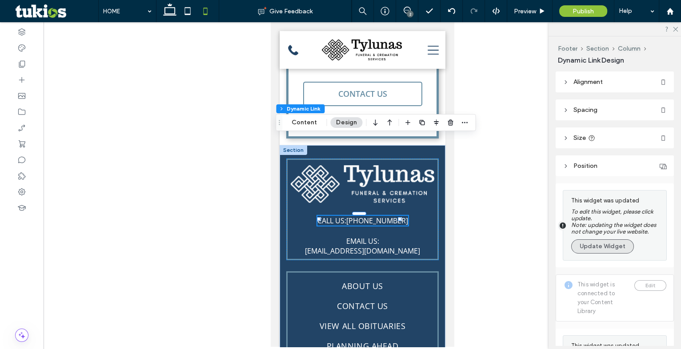
click at [605, 254] on button "Update Widget" at bounding box center [602, 247] width 63 height 14
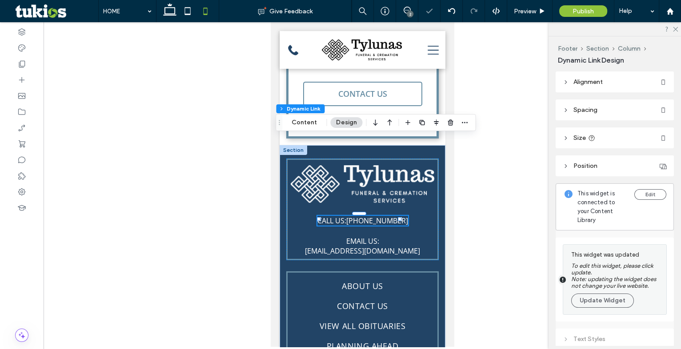
click at [604, 314] on section "This widget was updated To edit this widget, please click update. Note: updatin…" at bounding box center [612, 280] width 99 height 70
click at [602, 308] on button "Update Widget" at bounding box center [602, 301] width 63 height 14
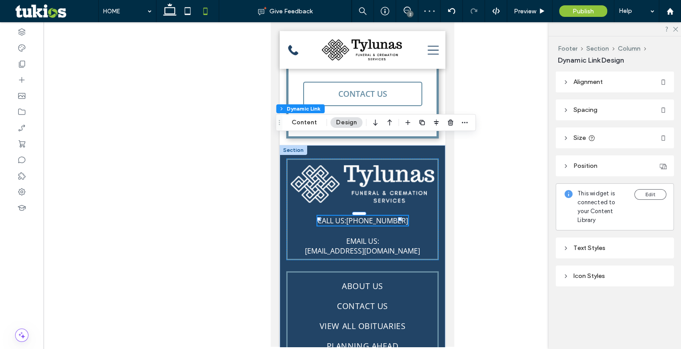
click at [578, 131] on header "Size" at bounding box center [615, 138] width 118 height 21
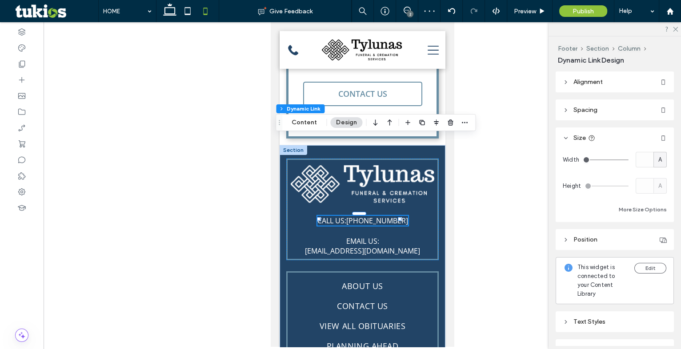
click at [658, 159] on span "A" at bounding box center [660, 160] width 4 height 9
click at [654, 189] on span "%" at bounding box center [656, 191] width 5 height 9
type input "**"
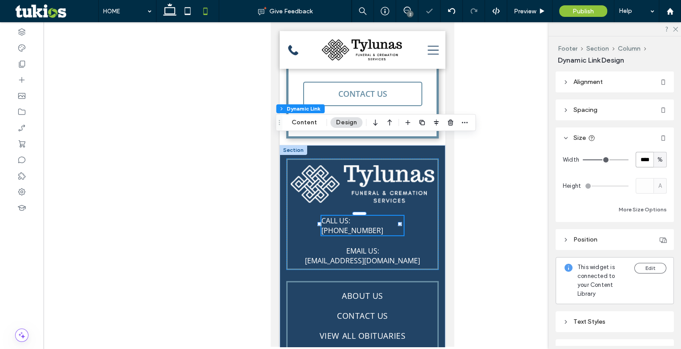
click at [642, 161] on input "****" at bounding box center [645, 160] width 18 height 16
type input "***"
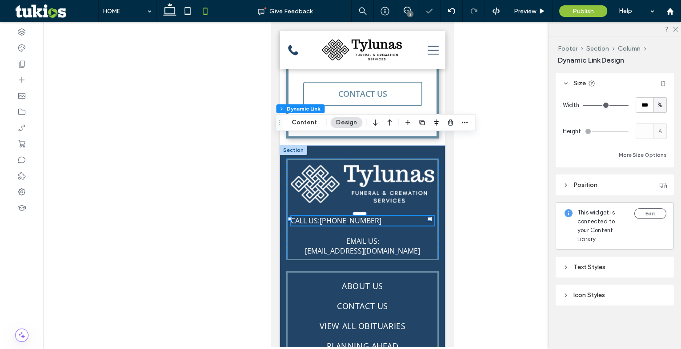
click at [597, 267] on div "Text Styles" at bounding box center [615, 268] width 104 height 8
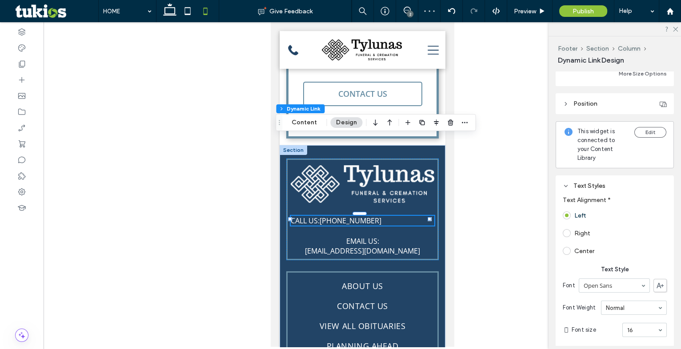
click at [574, 252] on label "Center" at bounding box center [579, 251] width 32 height 8
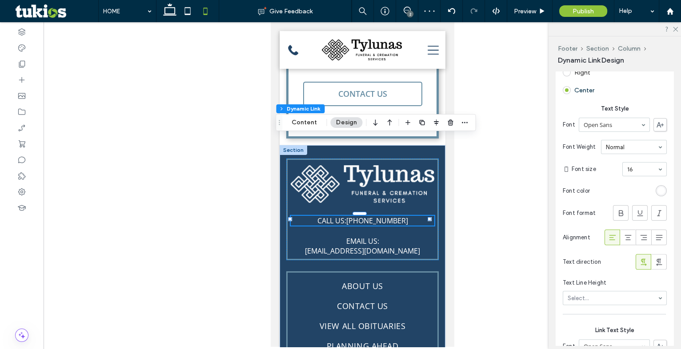
scroll to position [298, 0]
click at [624, 241] on icon at bounding box center [628, 237] width 9 height 9
click at [175, 8] on icon at bounding box center [170, 11] width 18 height 18
type input "*"
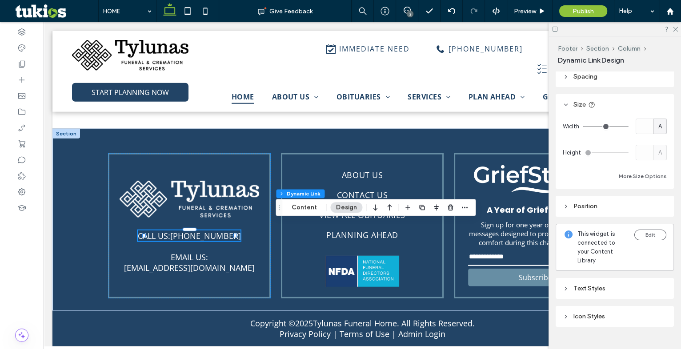
scroll to position [0, 0]
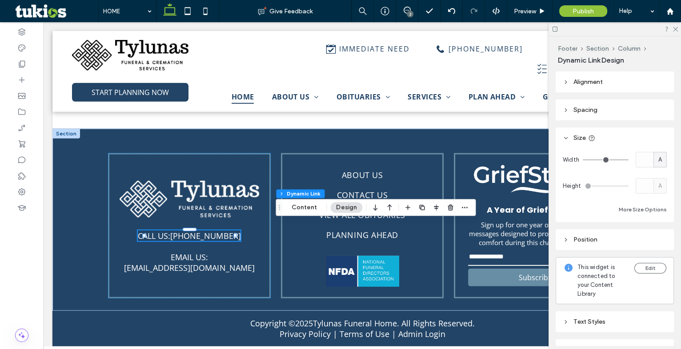
click at [658, 165] on span "A" at bounding box center [660, 160] width 4 height 9
click at [654, 192] on span "%" at bounding box center [656, 191] width 5 height 9
type input "**"
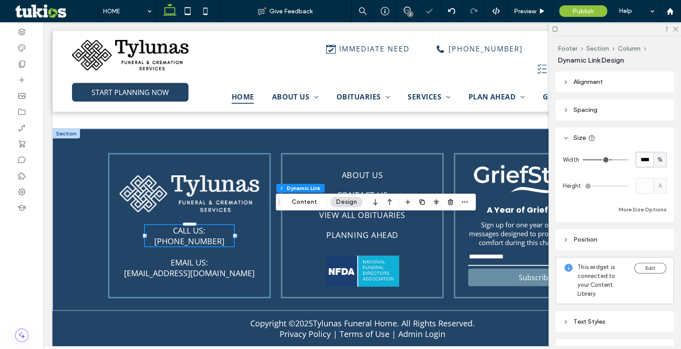
click at [640, 161] on input "****" at bounding box center [645, 160] width 18 height 16
type input "***"
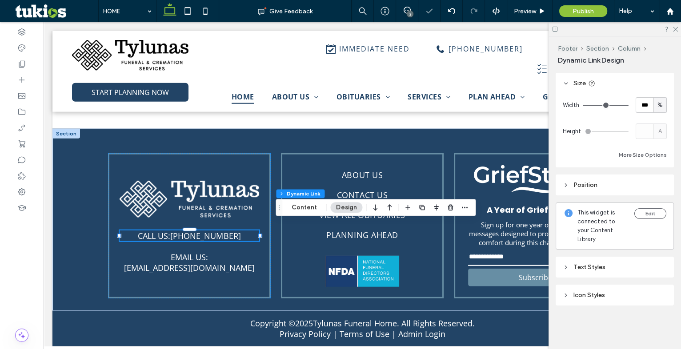
click at [594, 260] on div "Text Styles" at bounding box center [615, 267] width 118 height 21
click at [598, 265] on div "Text Styles" at bounding box center [615, 268] width 104 height 8
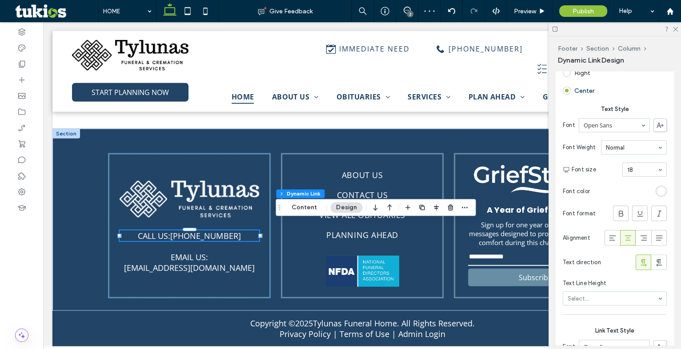
scroll to position [298, 0]
click at [676, 29] on use at bounding box center [675, 29] width 5 height 5
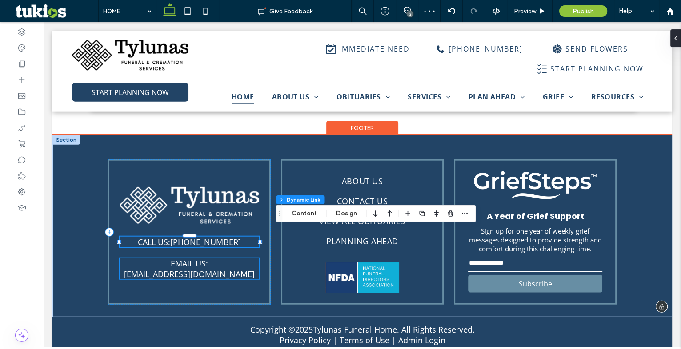
click at [207, 258] on p "EMAIL US: [EMAIL_ADDRESS][DOMAIN_NAME]" at bounding box center [190, 268] width 140 height 21
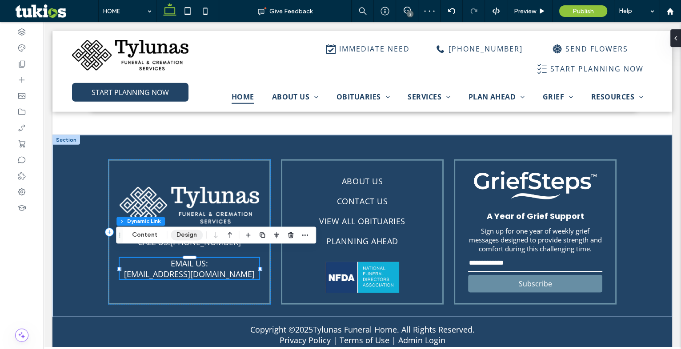
click at [188, 234] on button "Design" at bounding box center [187, 235] width 32 height 11
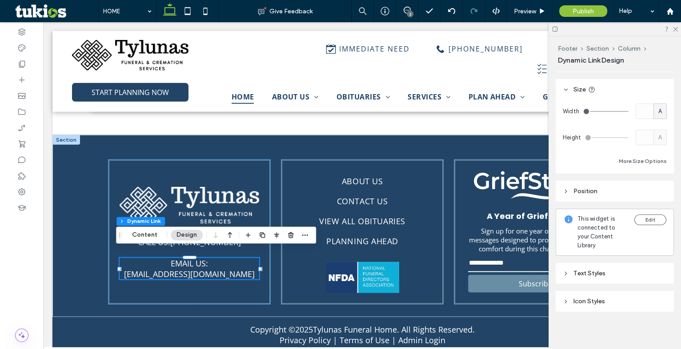
scroll to position [55, 0]
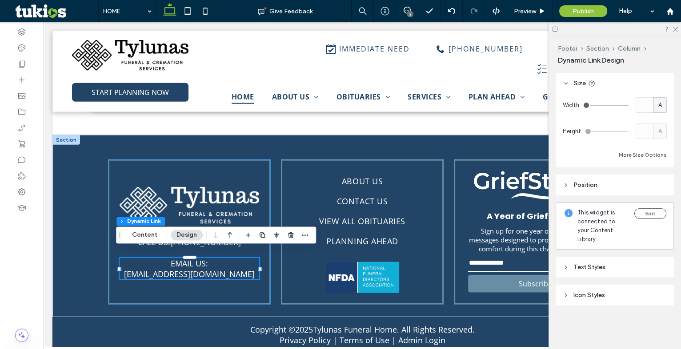
click at [654, 105] on div "A" at bounding box center [660, 105] width 13 height 16
click at [654, 133] on span "%" at bounding box center [656, 135] width 5 height 9
type input "**"
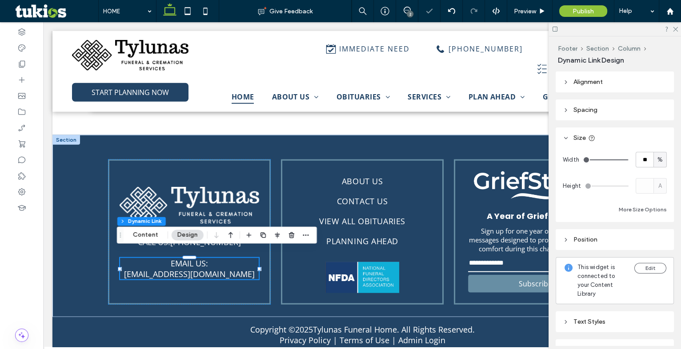
click at [640, 177] on div "Width ** % Height A More Size Options" at bounding box center [615, 183] width 104 height 63
click at [641, 164] on input "**" at bounding box center [645, 160] width 18 height 16
type input "***"
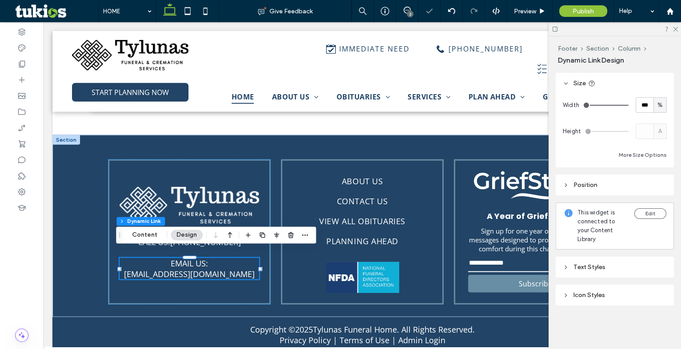
drag, startPoint x: 602, startPoint y: 275, endPoint x: 601, endPoint y: 267, distance: 8.0
click at [602, 274] on div "Text Styles" at bounding box center [615, 267] width 118 height 21
click at [601, 267] on div "Text Styles" at bounding box center [615, 268] width 104 height 8
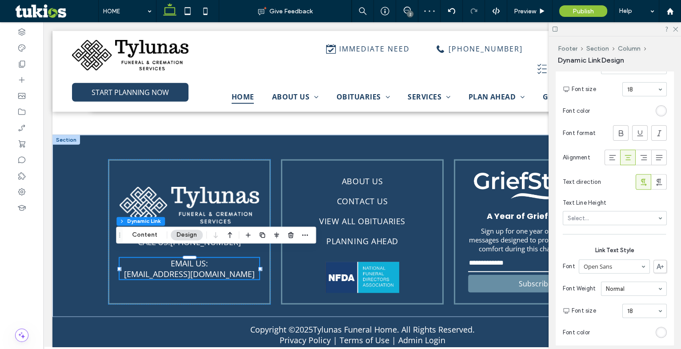
scroll to position [378, 0]
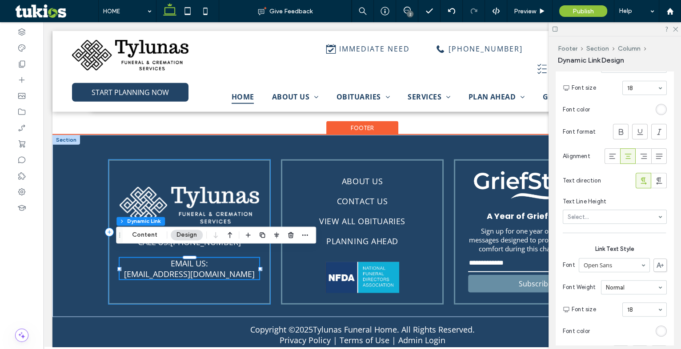
click at [185, 277] on div "CALL US: [PHONE_NUMBER] EMAIL US: [EMAIL_ADDRESS][DOMAIN_NAME]" at bounding box center [189, 232] width 163 height 145
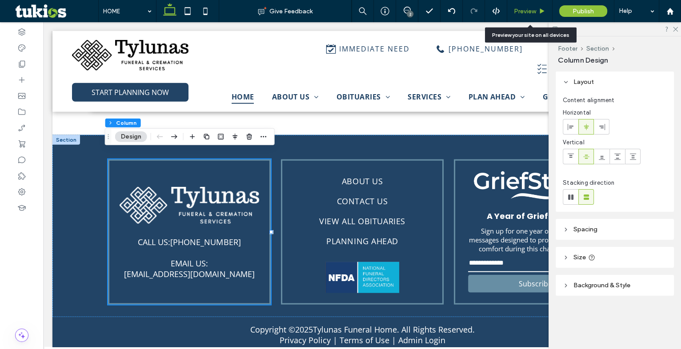
click at [527, 9] on span "Preview" at bounding box center [525, 12] width 22 height 8
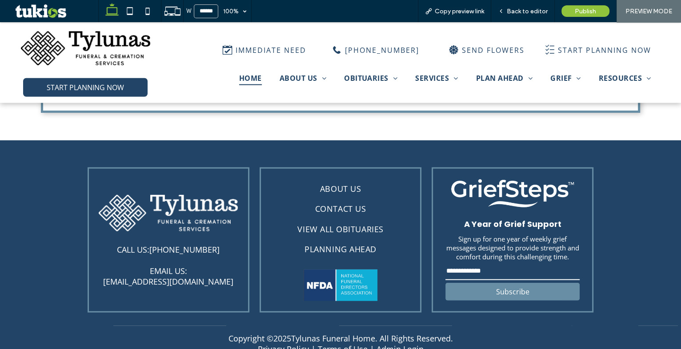
click at [527, 9] on span "Back to editor" at bounding box center [527, 12] width 41 height 8
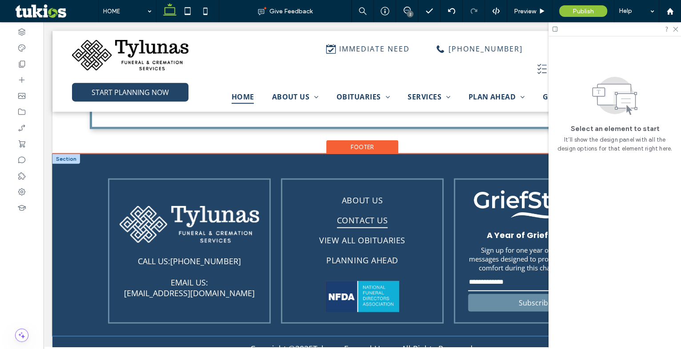
scroll to position [2444, 0]
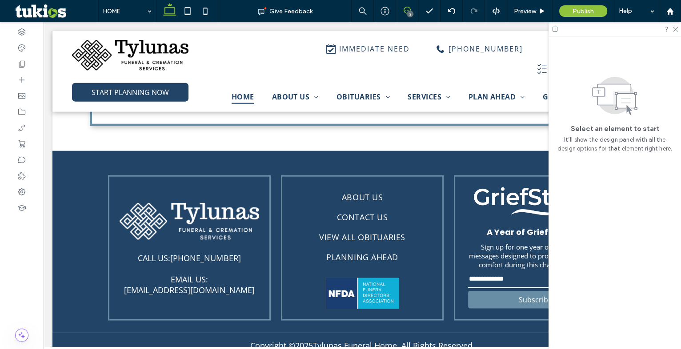
click at [403, 9] on span at bounding box center [407, 10] width 22 height 7
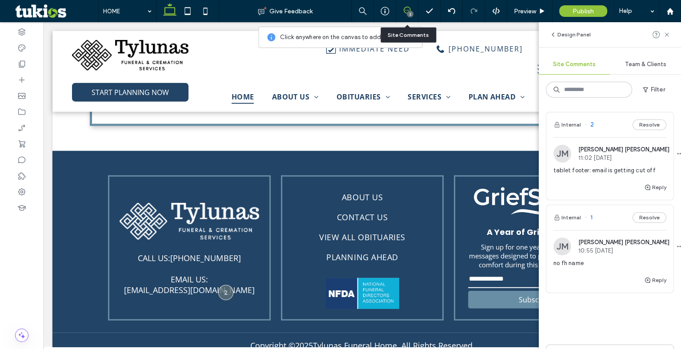
click at [641, 128] on button "Resolve" at bounding box center [650, 125] width 34 height 11
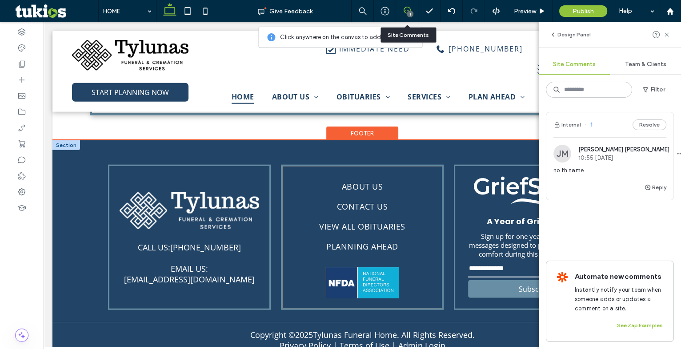
scroll to position [2467, 0]
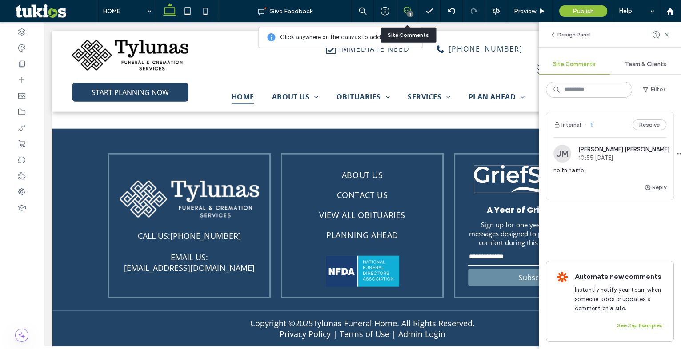
click at [560, 154] on img at bounding box center [563, 154] width 18 height 18
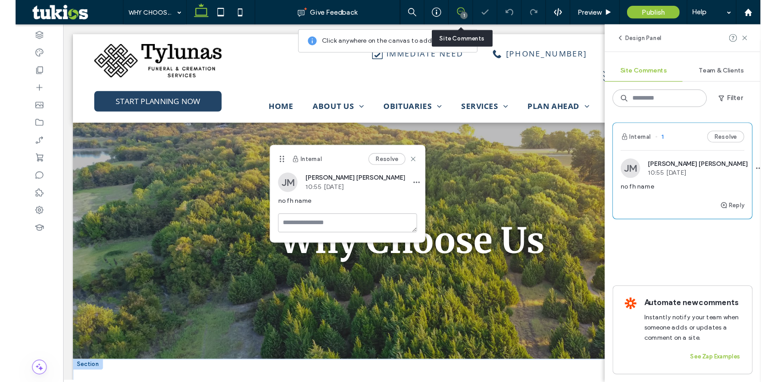
scroll to position [226, 0]
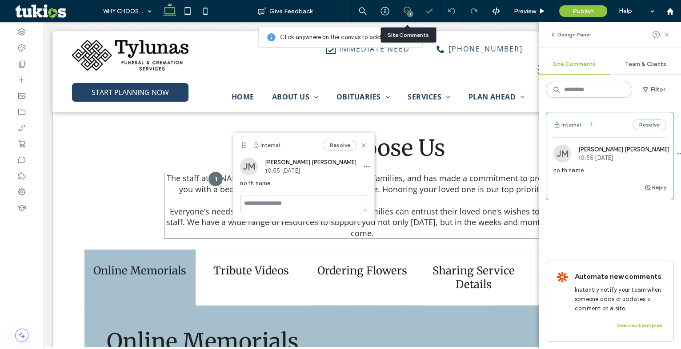
click at [206, 196] on p "Everyone’s needs are different, and for that reason, families can entrust their…" at bounding box center [362, 217] width 397 height 44
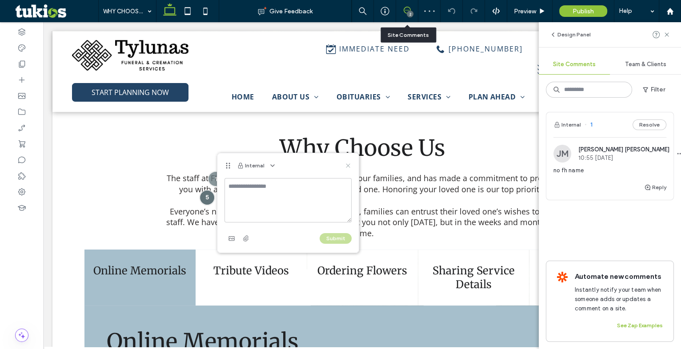
click at [347, 165] on icon at bounding box center [348, 165] width 7 height 7
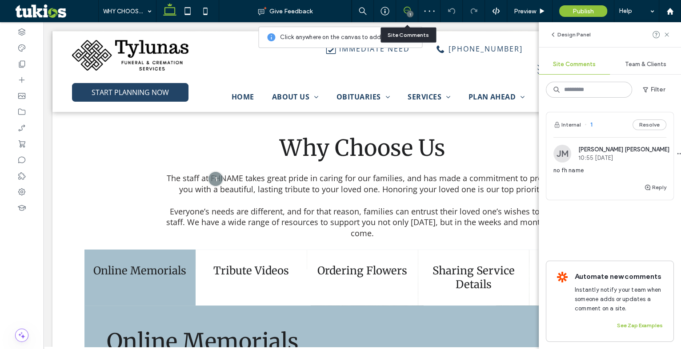
click at [666, 35] on use at bounding box center [667, 34] width 4 height 4
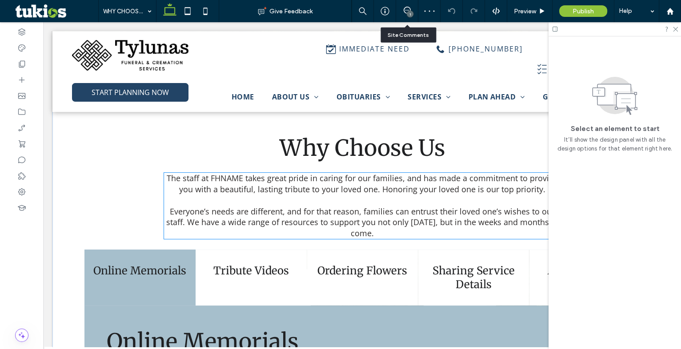
click at [250, 188] on span "The staff at FHNAME takes great pride in caring for our families, and has made …" at bounding box center [363, 184] width 392 height 22
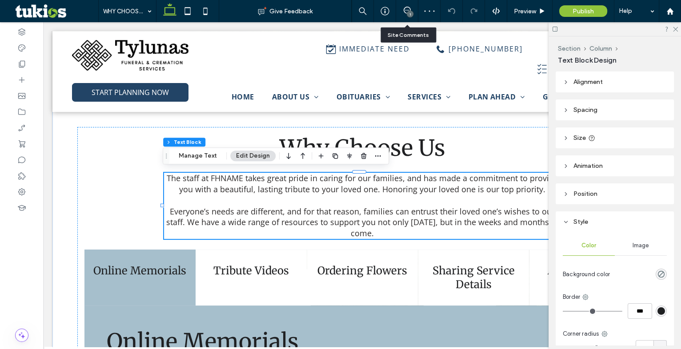
click at [219, 182] on span "The staff at FHNAME takes great pride in caring for our families, and has made …" at bounding box center [363, 184] width 392 height 22
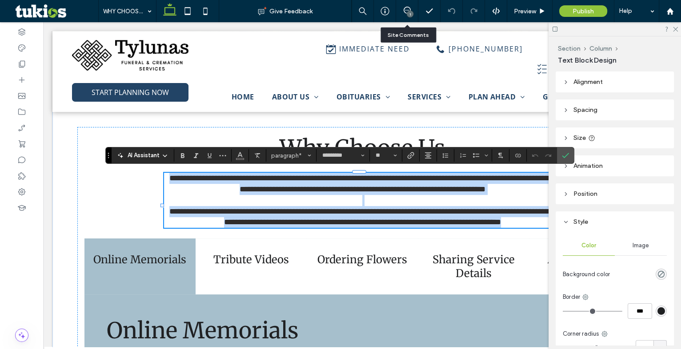
click at [205, 180] on span "**********" at bounding box center [363, 183] width 389 height 19
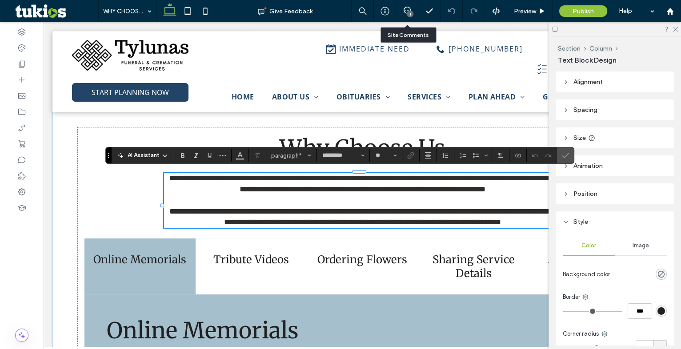
click at [207, 176] on span "**********" at bounding box center [363, 183] width 389 height 19
click at [209, 174] on span "**********" at bounding box center [363, 183] width 389 height 19
click at [518, 156] on use "Connect To Data" at bounding box center [518, 156] width 5 height 4
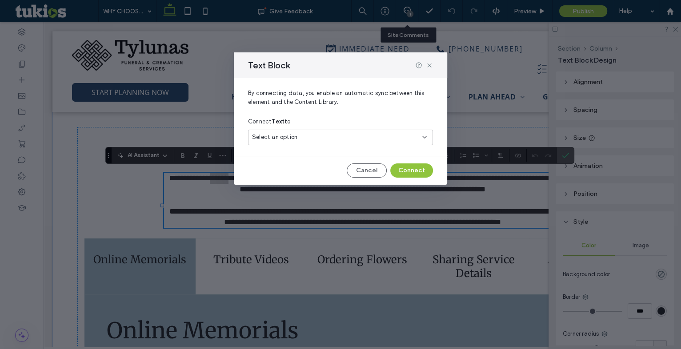
click at [330, 147] on div "Select an option" at bounding box center [340, 139] width 185 height 19
click at [328, 143] on div "Select an option" at bounding box center [340, 138] width 185 height 16
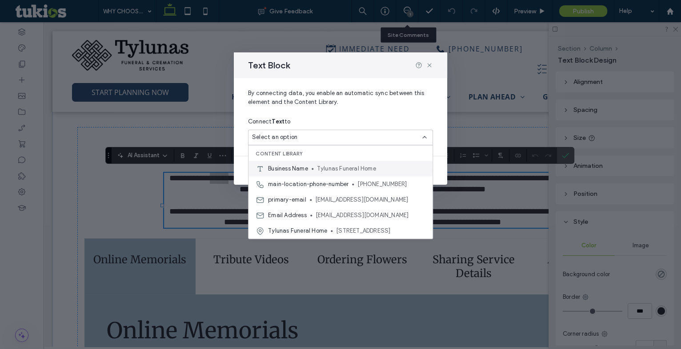
click at [310, 169] on div "Business Name Tylunas Funeral Home" at bounding box center [341, 169] width 184 height 16
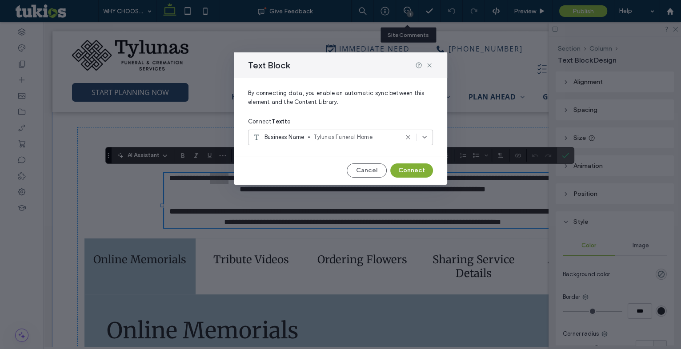
click at [408, 167] on button "Connect" at bounding box center [411, 171] width 43 height 14
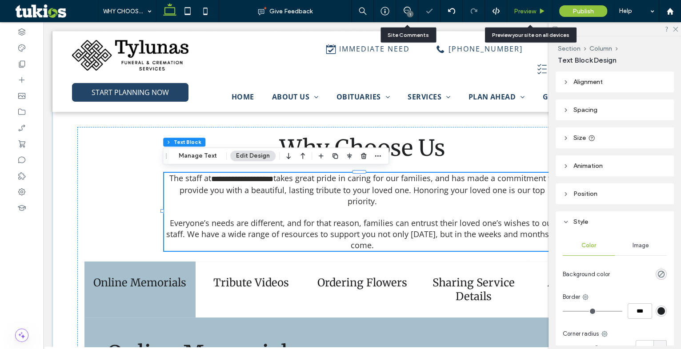
click at [537, 14] on div "Preview" at bounding box center [529, 12] width 45 height 8
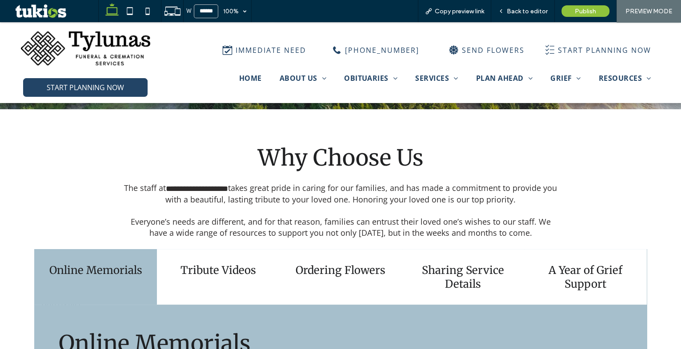
click at [537, 14] on span "Back to editor" at bounding box center [527, 12] width 41 height 8
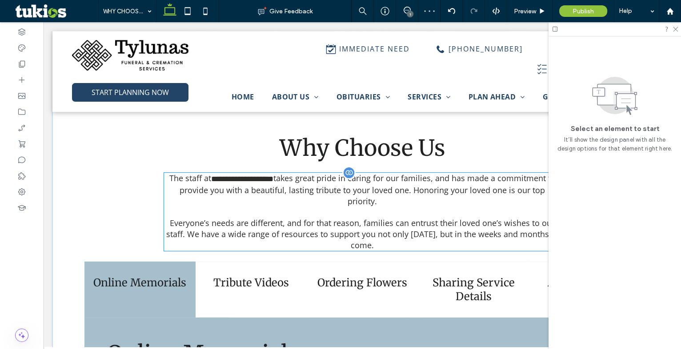
click at [402, 213] on p "Everyone’s needs are different, and for that reason, families can entrust their…" at bounding box center [362, 229] width 397 height 44
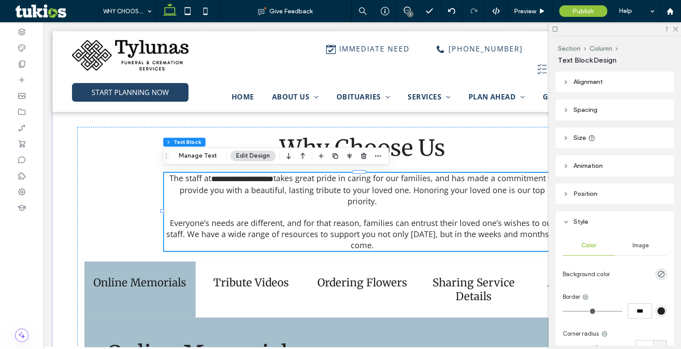
click at [605, 138] on header "Size" at bounding box center [615, 138] width 118 height 21
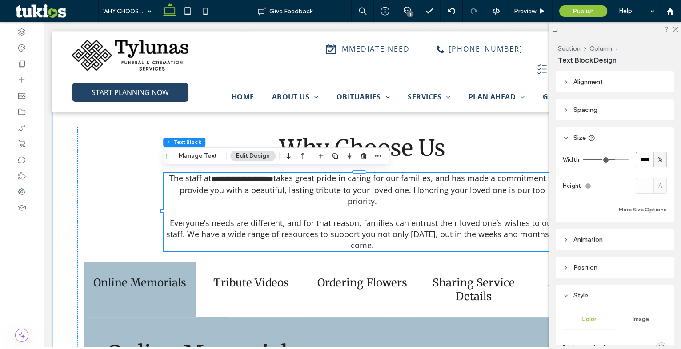
click at [638, 160] on input "****" at bounding box center [645, 160] width 18 height 16
type input "**"
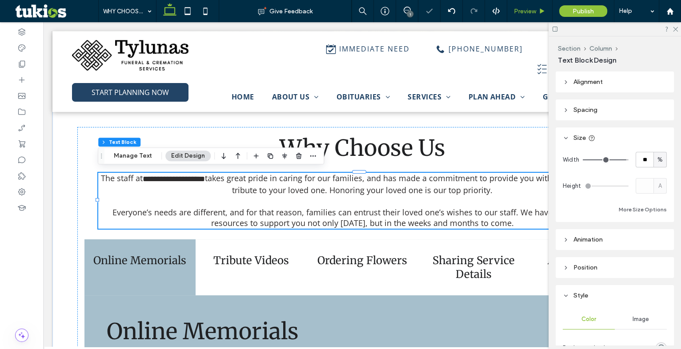
click at [526, 15] on div "Preview" at bounding box center [529, 11] width 45 height 22
click at [529, 12] on span "Preview" at bounding box center [525, 12] width 22 height 8
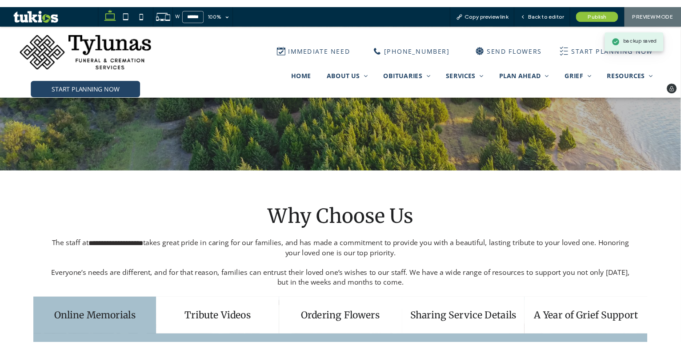
scroll to position [226, 0]
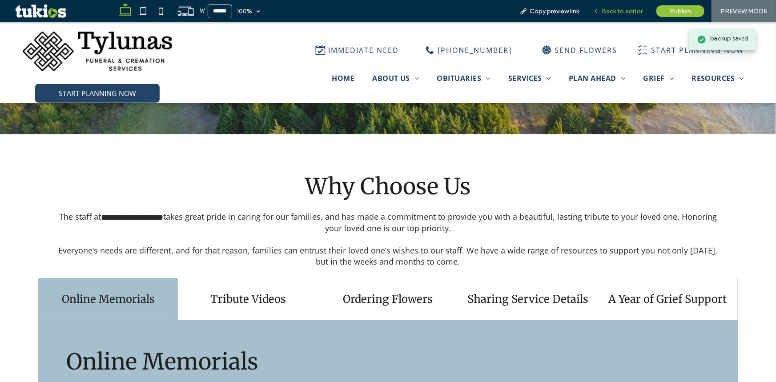
click at [614, 10] on span "Back to editor" at bounding box center [622, 12] width 41 height 8
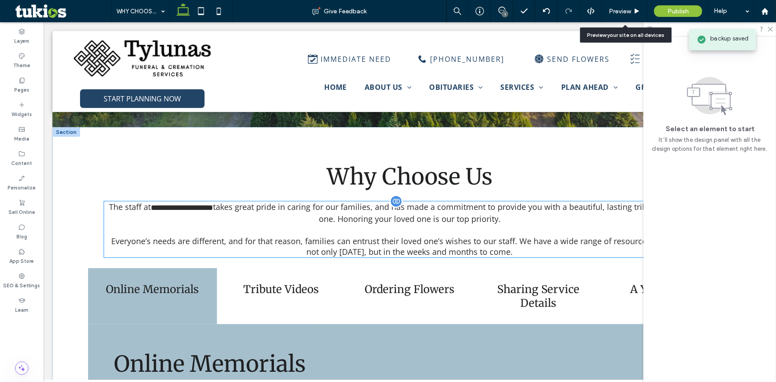
click at [455, 230] on p "Everyone’s needs are different, and for that reason, families can entrust their…" at bounding box center [409, 240] width 611 height 33
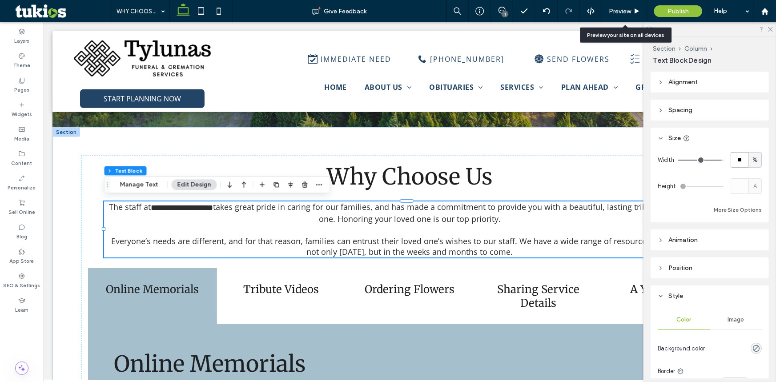
click at [681, 155] on input "**" at bounding box center [739, 160] width 18 height 16
type input "**"
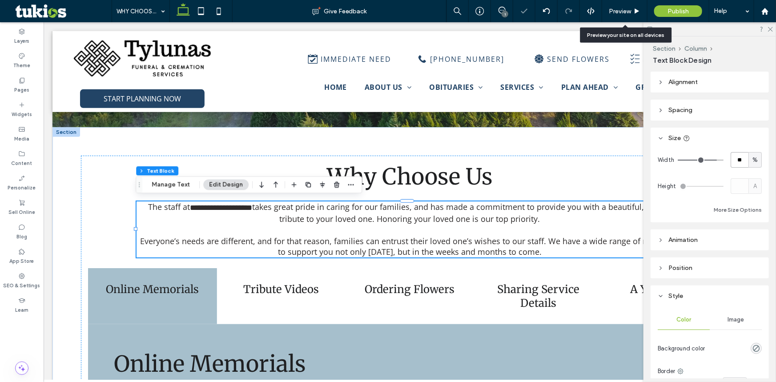
click at [681, 155] on input "**" at bounding box center [739, 160] width 18 height 16
type input "**"
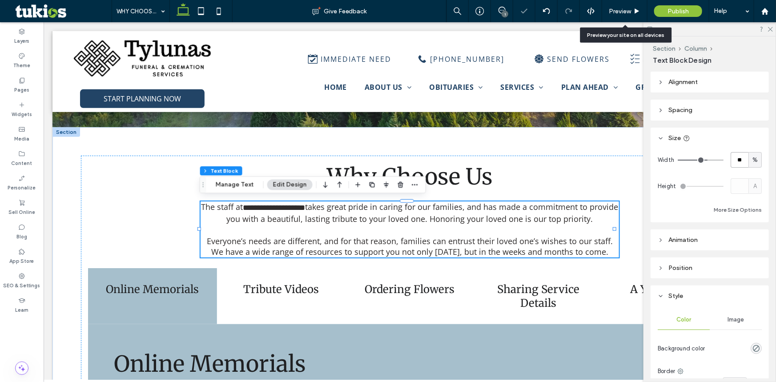
click at [681, 155] on input "**" at bounding box center [739, 160] width 18 height 16
type input "**"
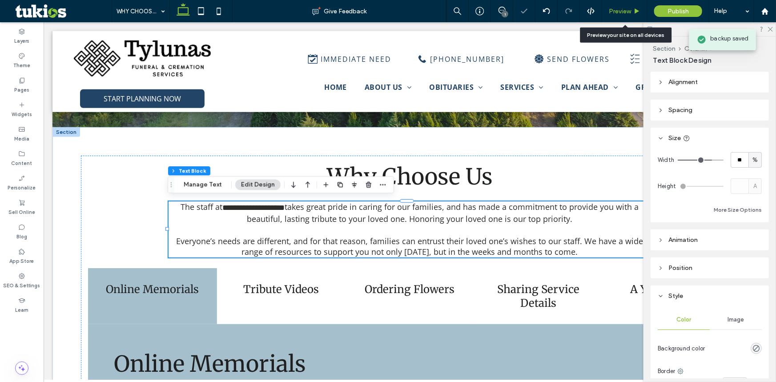
click at [625, 12] on span "Preview" at bounding box center [620, 12] width 22 height 8
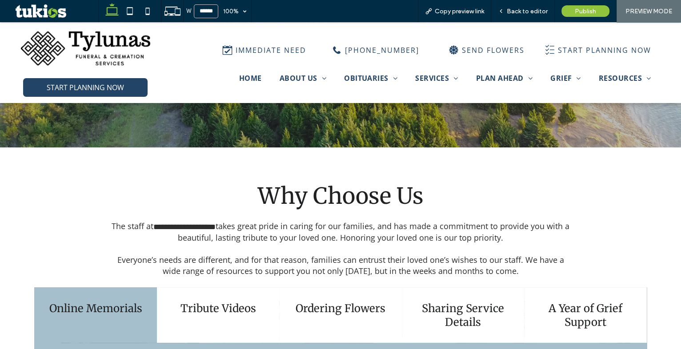
scroll to position [145, 0]
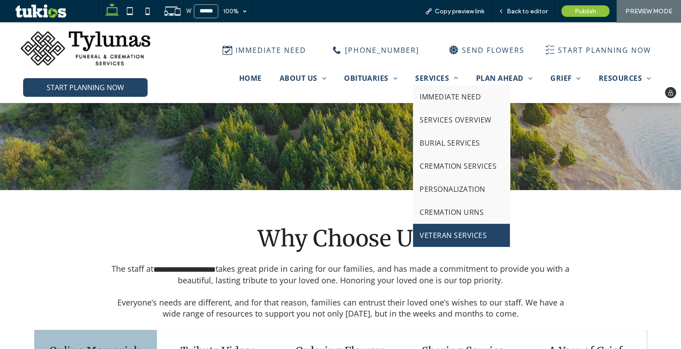
click at [437, 229] on link "VETERAN SERVICES" at bounding box center [461, 235] width 97 height 23
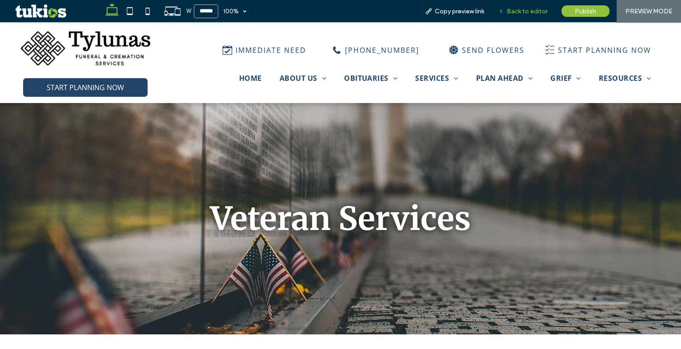
click at [533, 7] on div "Back to editor" at bounding box center [523, 11] width 64 height 22
click at [532, 13] on span "Back to editor" at bounding box center [527, 12] width 41 height 8
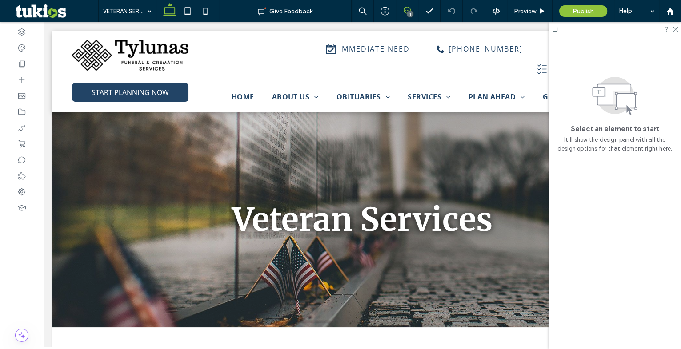
click at [409, 8] on use at bounding box center [407, 10] width 7 height 7
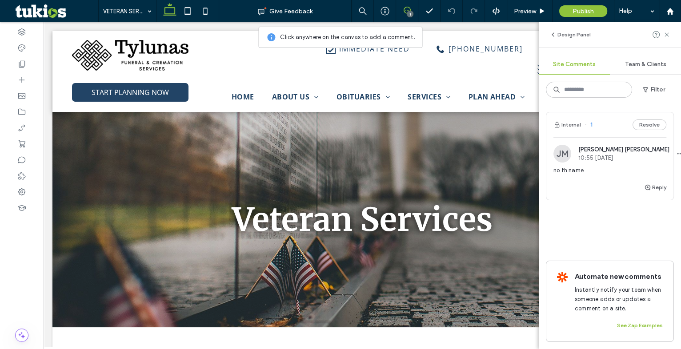
click at [649, 131] on div "Internal 1 Resolve" at bounding box center [609, 124] width 127 height 25
click at [649, 126] on div at bounding box center [340, 174] width 681 height 349
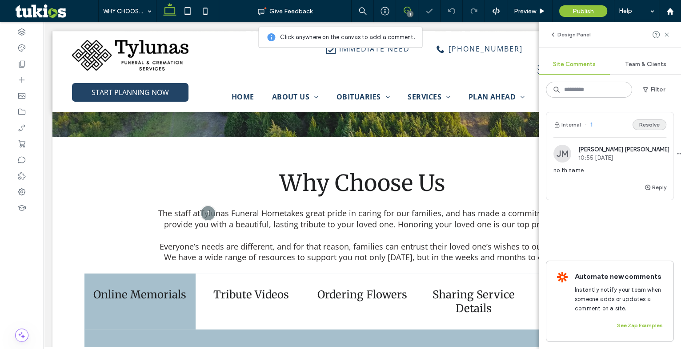
scroll to position [220, 0]
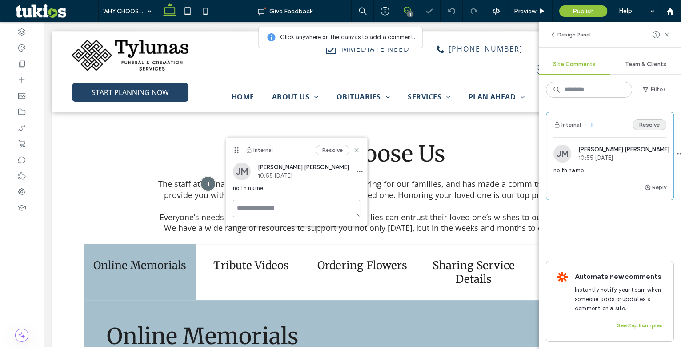
click at [647, 126] on button "Resolve" at bounding box center [650, 125] width 34 height 11
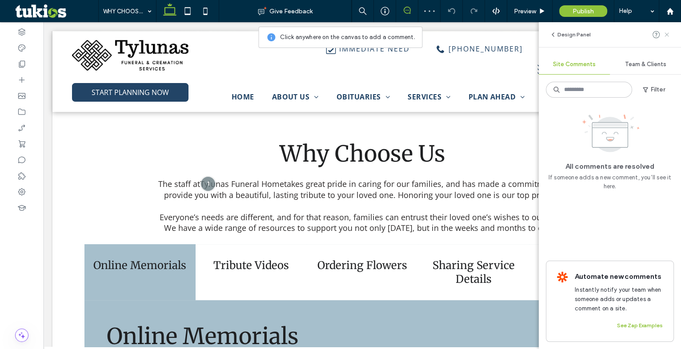
click at [665, 33] on use at bounding box center [667, 34] width 4 height 4
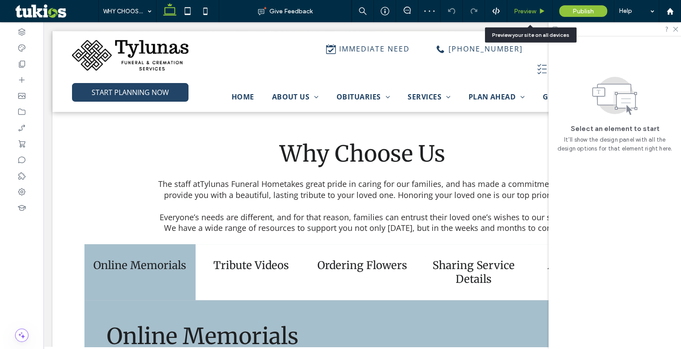
click at [529, 11] on span "Preview" at bounding box center [525, 12] width 22 height 8
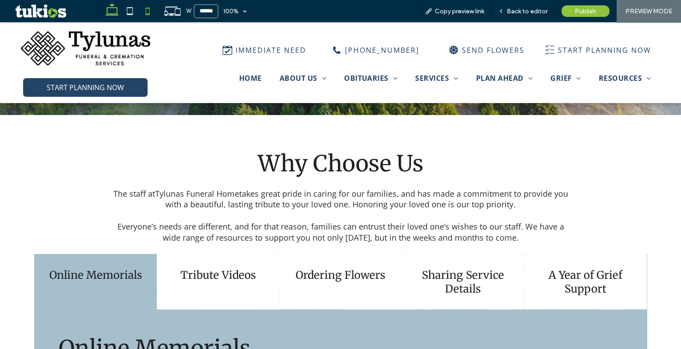
click at [149, 12] on icon at bounding box center [148, 11] width 18 height 18
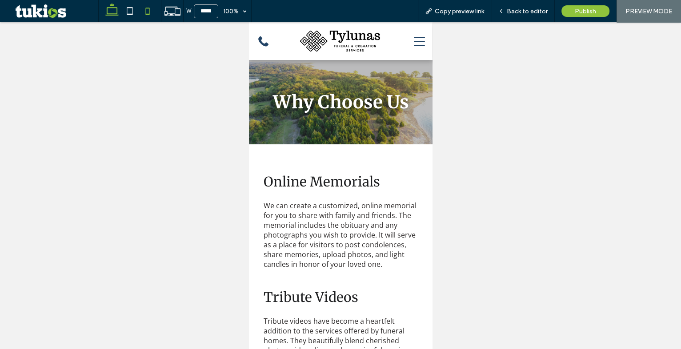
click at [110, 10] on icon at bounding box center [112, 11] width 18 height 18
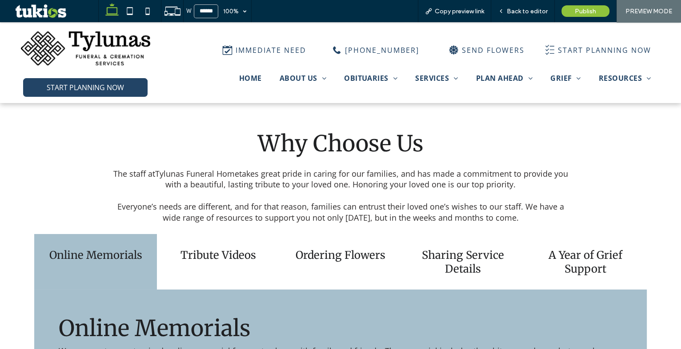
scroll to position [242, 0]
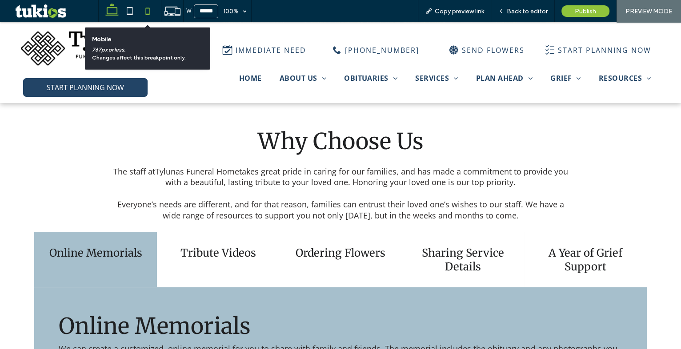
click at [149, 13] on icon at bounding box center [148, 11] width 18 height 18
type input "*****"
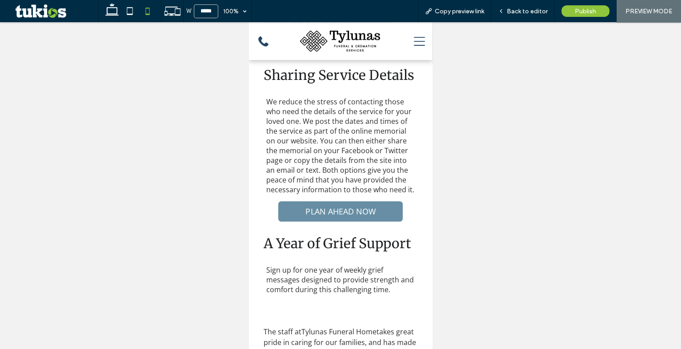
scroll to position [566, 0]
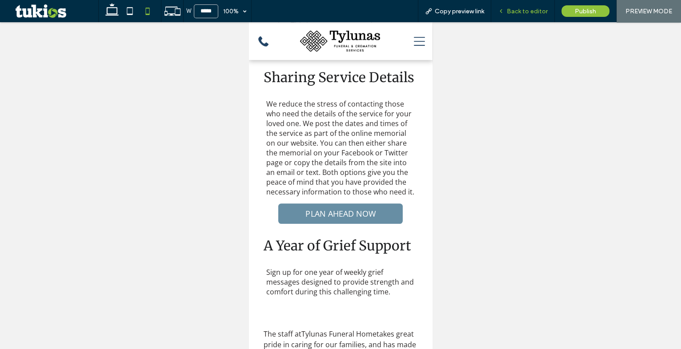
click at [520, 15] on div "Back to editor" at bounding box center [523, 11] width 64 height 22
click at [523, 12] on span "Back to editor" at bounding box center [527, 12] width 41 height 8
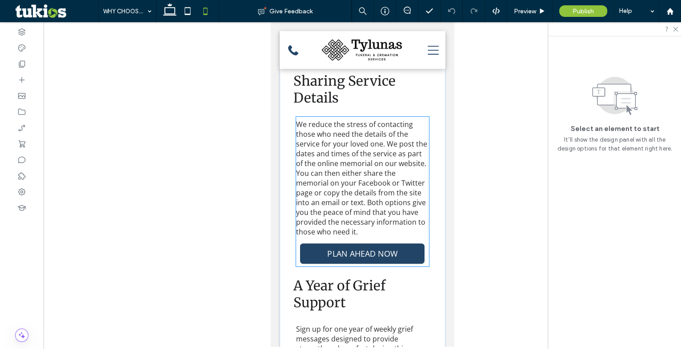
scroll to position [646, 0]
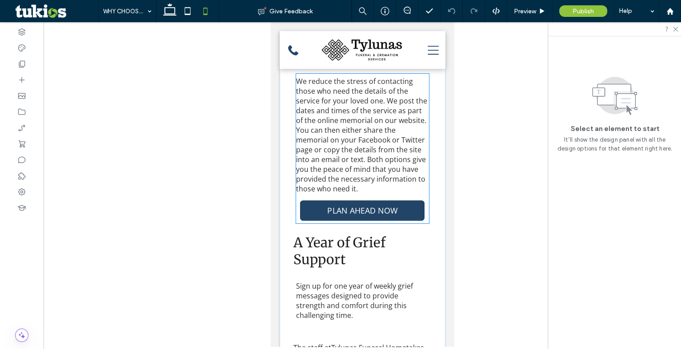
click at [340, 216] on span "PLAN AHEAD NOW" at bounding box center [362, 210] width 70 height 11
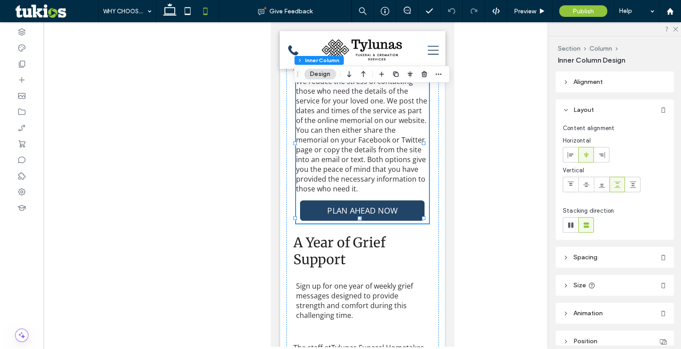
click at [339, 216] on span "PLAN AHEAD NOW" at bounding box center [362, 210] width 70 height 11
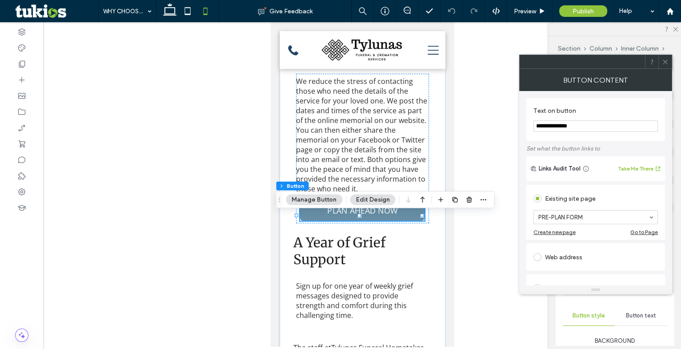
click at [662, 55] on div at bounding box center [664, 61] width 13 height 13
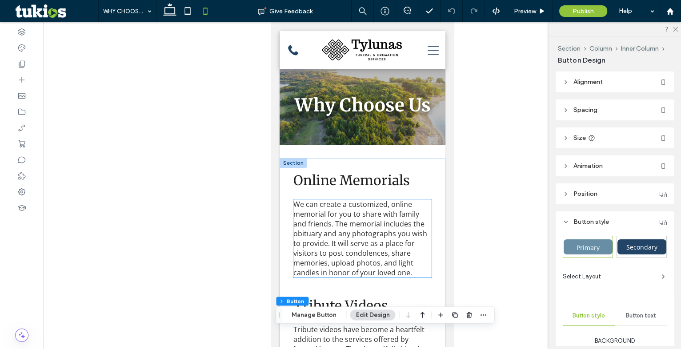
scroll to position [0, 0]
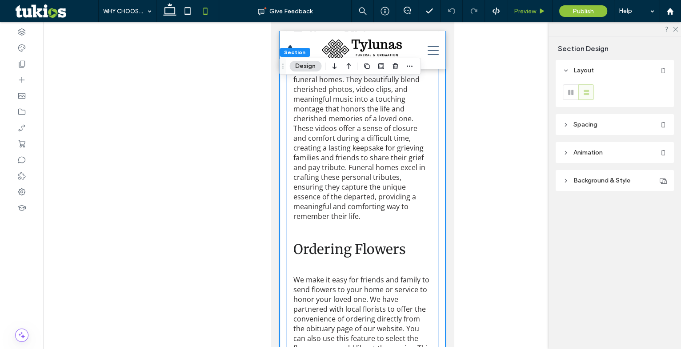
scroll to position [823, 0]
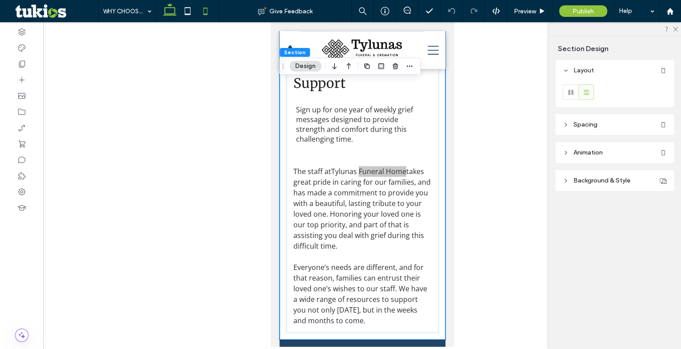
click at [163, 9] on icon at bounding box center [170, 11] width 18 height 18
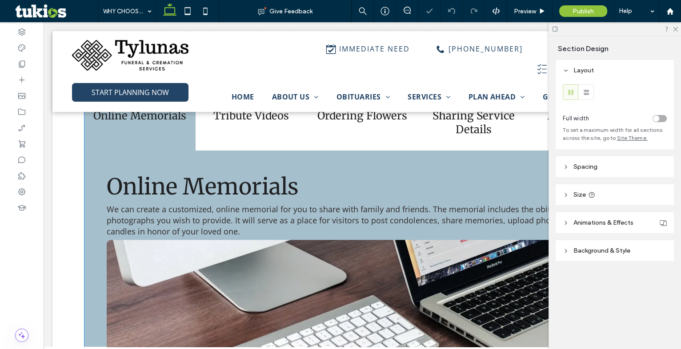
scroll to position [313, 0]
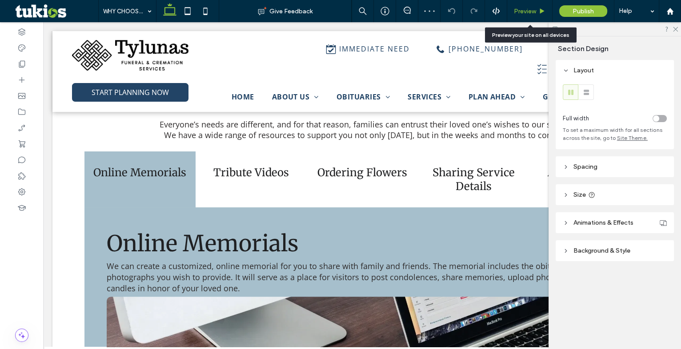
click at [534, 8] on span "Preview" at bounding box center [525, 12] width 22 height 8
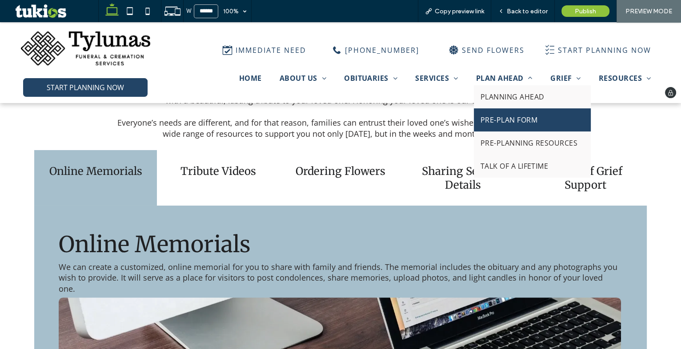
scroll to position [326, 0]
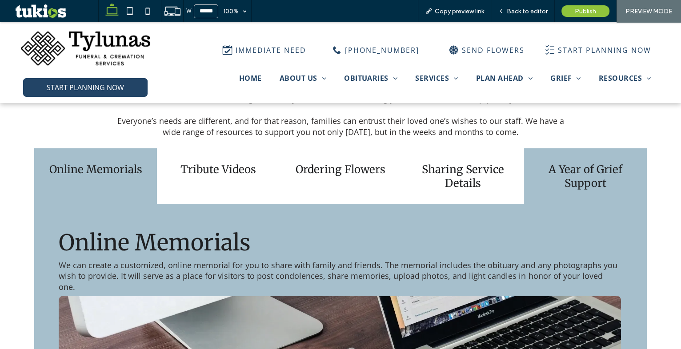
click at [589, 165] on h4 "A Year of Grief Support" at bounding box center [586, 177] width 112 height 28
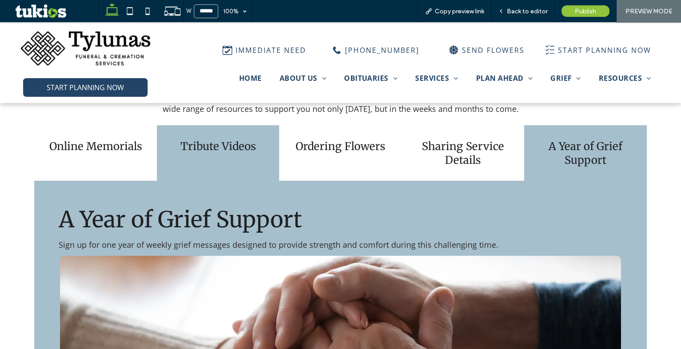
scroll to position [306, 0]
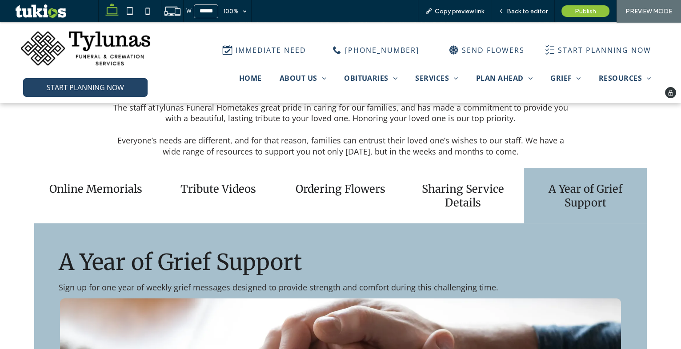
click at [106, 43] on img at bounding box center [86, 48] width 130 height 38
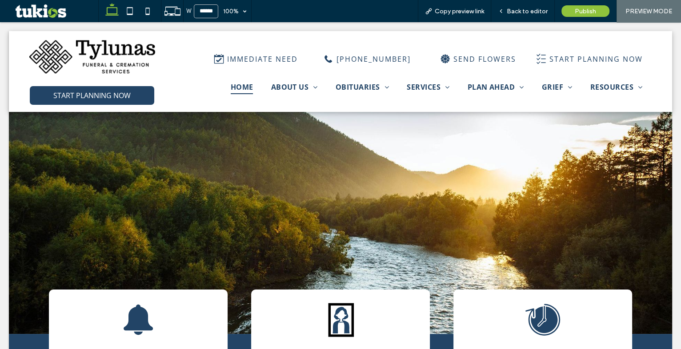
scroll to position [0, 0]
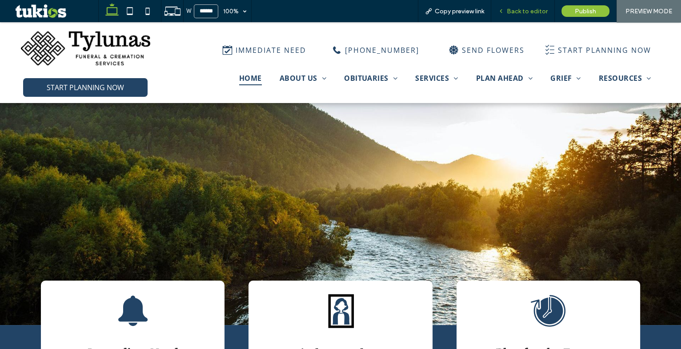
click at [526, 13] on span "Back to editor" at bounding box center [527, 12] width 41 height 8
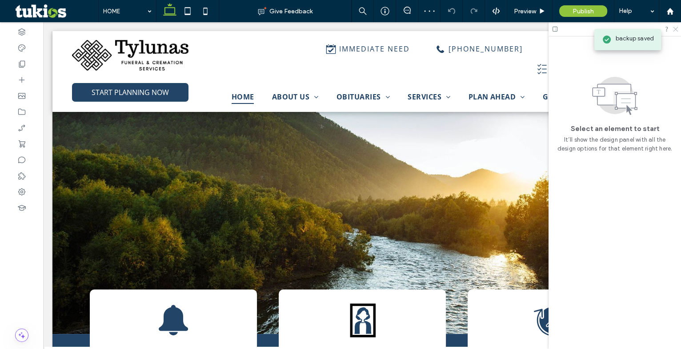
click at [674, 29] on icon at bounding box center [675, 29] width 6 height 6
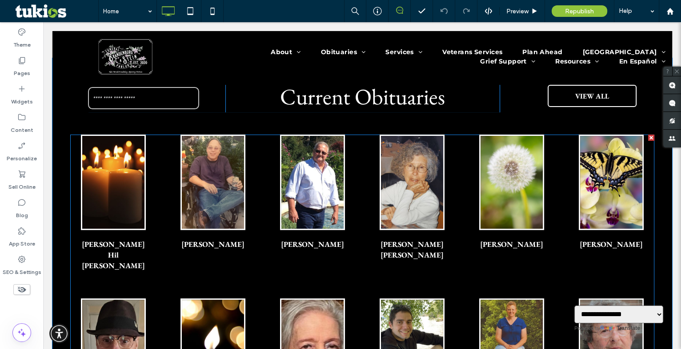
scroll to position [242, 0]
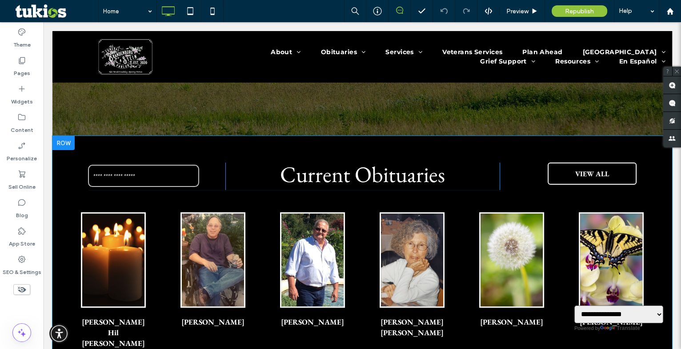
click at [64, 141] on div at bounding box center [63, 143] width 22 height 14
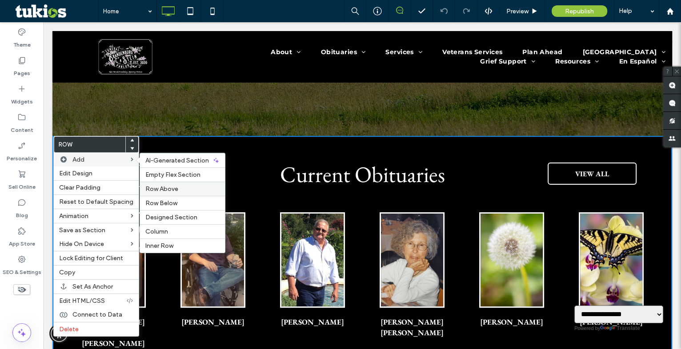
click at [162, 187] on span "Row Above" at bounding box center [161, 189] width 33 height 8
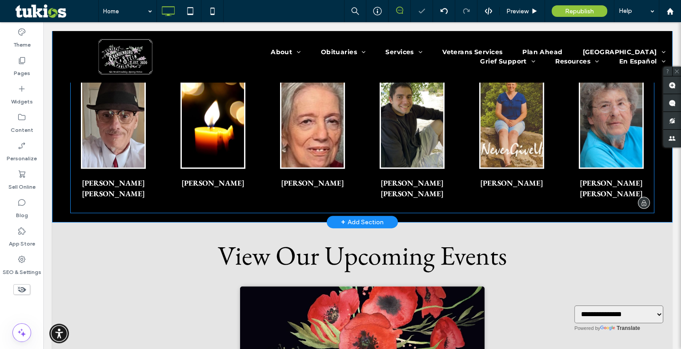
scroll to position [646, 0]
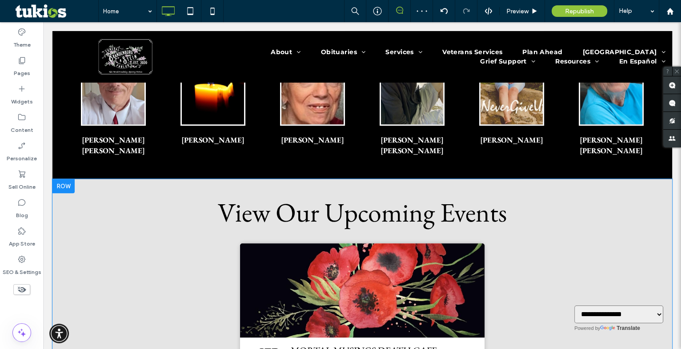
click at [145, 179] on div "View Our Upcoming Events SEP 21 Mortal Musings Death Cafe Sunday 11:00am - 1:00…" at bounding box center [362, 292] width 620 height 226
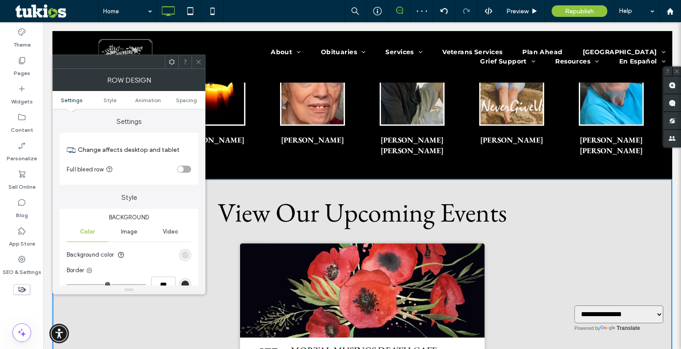
click at [182, 262] on section "Background color" at bounding box center [129, 255] width 124 height 22
click at [182, 255] on div "rgba(0, 0, 0, 0.1)" at bounding box center [185, 256] width 8 height 8
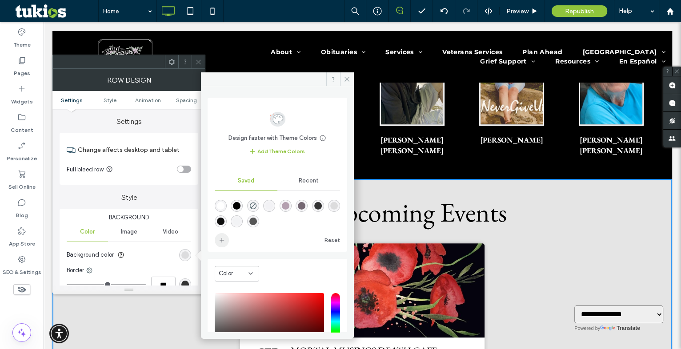
click at [223, 237] on icon "add color" at bounding box center [221, 240] width 7 height 7
click at [200, 64] on icon at bounding box center [198, 62] width 7 height 7
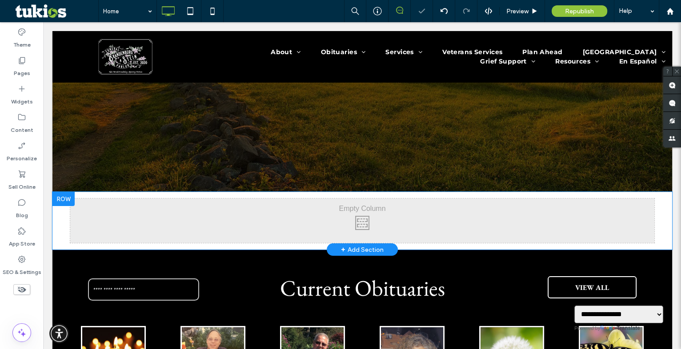
scroll to position [161, 0]
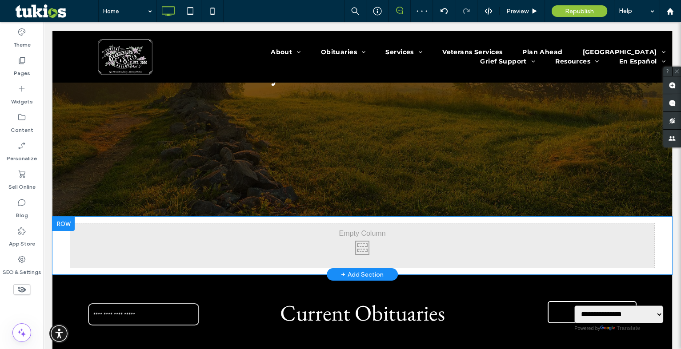
click at [60, 247] on div "Click To Paste Click To Paste Row + Add Section" at bounding box center [362, 246] width 620 height 58
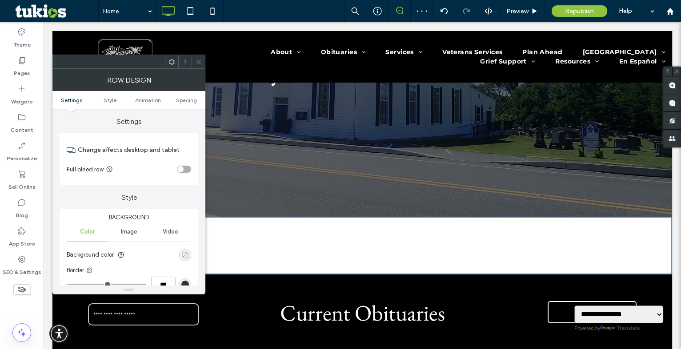
click at [181, 253] on div "rgba(0, 0, 0, 0)" at bounding box center [185, 256] width 8 height 8
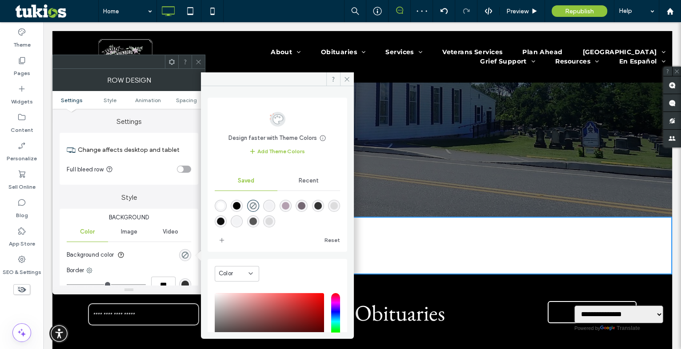
click at [273, 224] on div "rgba(0,0,0,0.1)" at bounding box center [269, 222] width 8 height 8
type input "**"
type input "***"
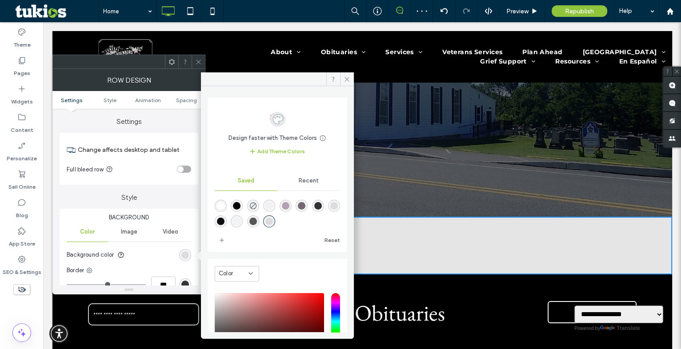
click at [199, 60] on icon at bounding box center [198, 62] width 7 height 7
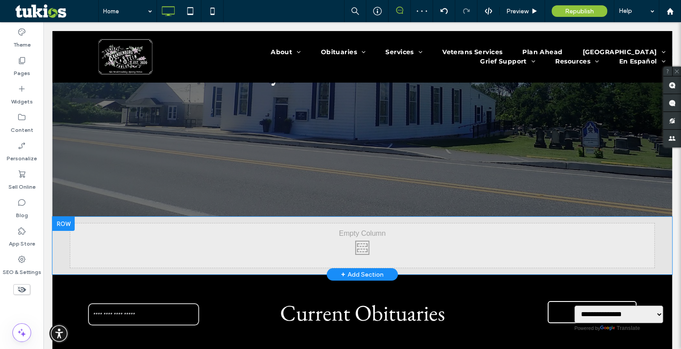
click at [64, 238] on div "Click To Paste Click To Paste Row + Add Section" at bounding box center [362, 246] width 620 height 58
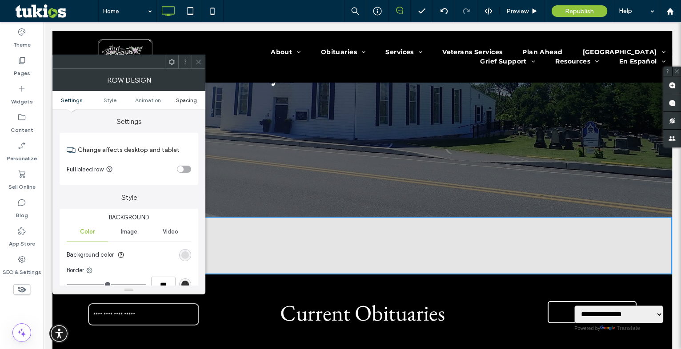
click at [185, 97] on span "Spacing" at bounding box center [186, 100] width 21 height 7
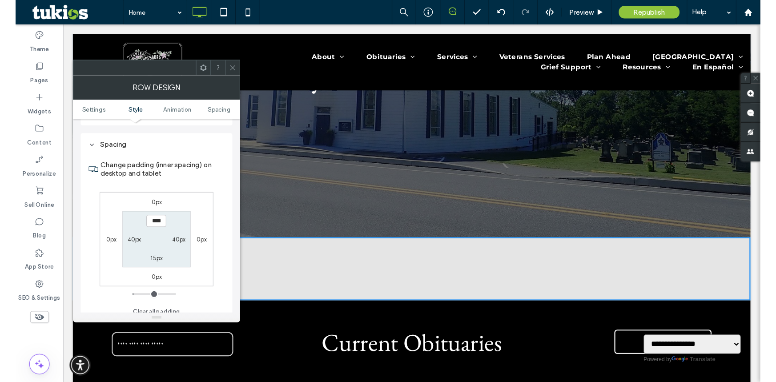
scroll to position [251, 0]
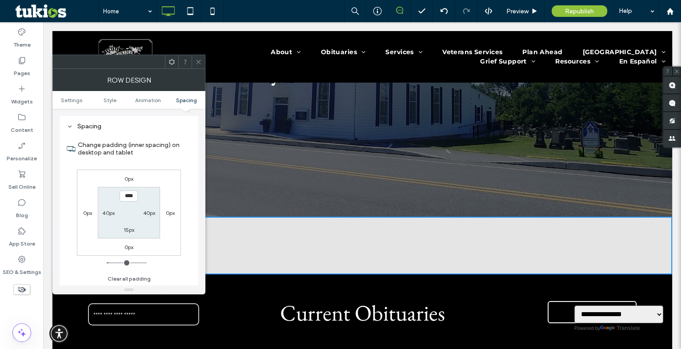
click at [200, 55] on span at bounding box center [198, 61] width 7 height 13
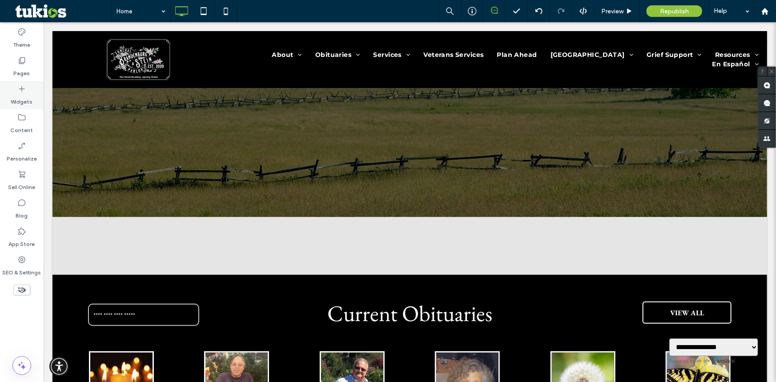
click at [22, 95] on label "Widgets" at bounding box center [22, 99] width 22 height 12
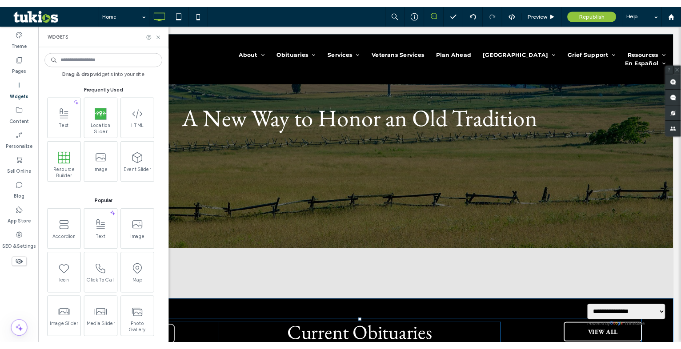
scroll to position [80, 0]
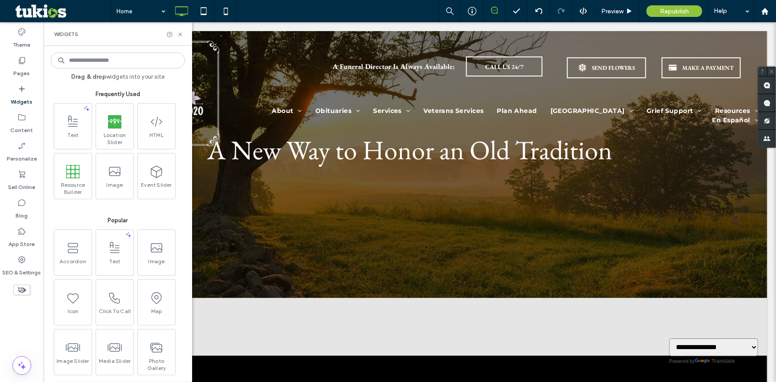
click at [87, 60] on input at bounding box center [118, 60] width 134 height 16
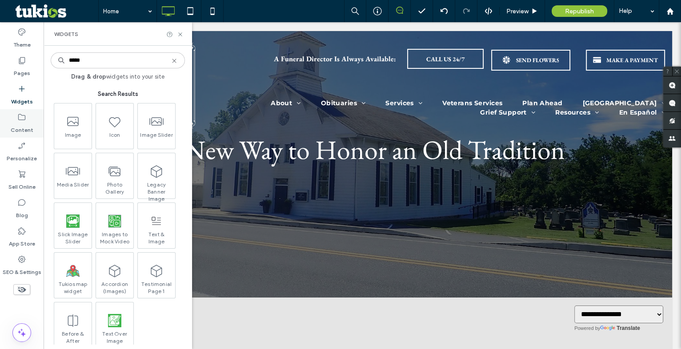
type input "*****"
click at [11, 310] on div "Theme Pages Widgets Content Personalize Sell Online Blog App Store SEO & Settin…" at bounding box center [22, 185] width 44 height 327
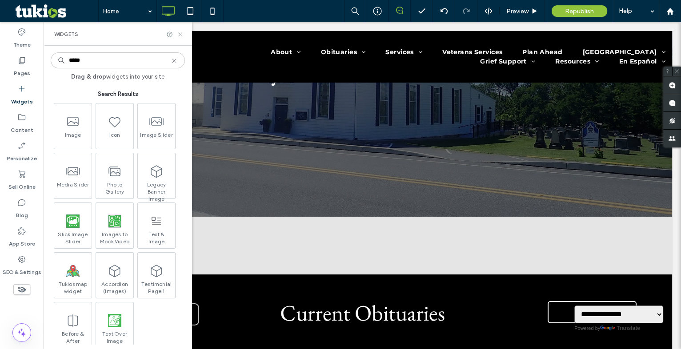
click at [183, 31] on icon at bounding box center [180, 34] width 7 height 7
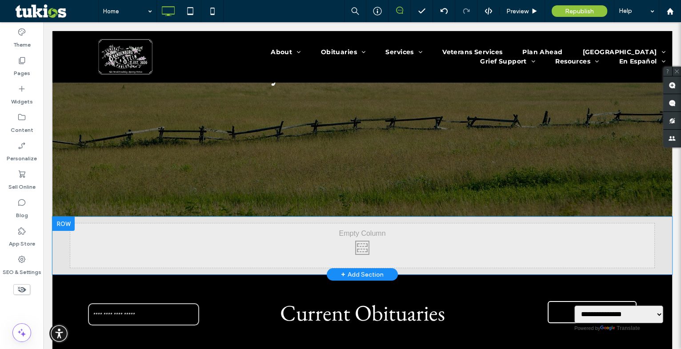
click at [63, 224] on div at bounding box center [63, 224] width 22 height 14
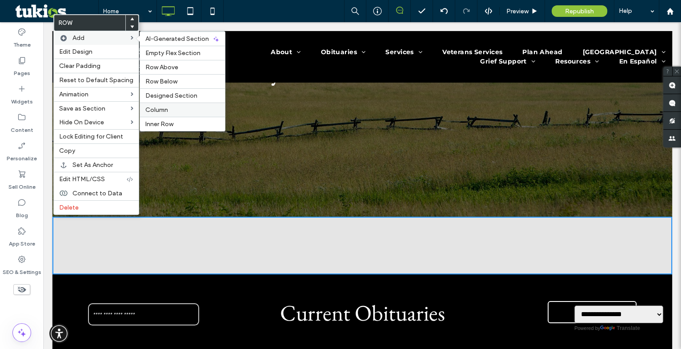
click at [160, 107] on span "Column" at bounding box center [156, 110] width 23 height 8
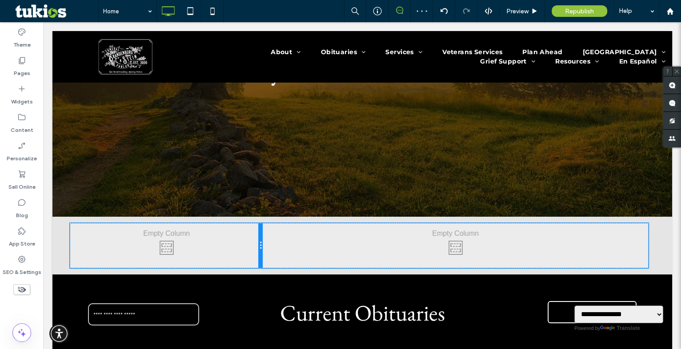
drag, startPoint x: 356, startPoint y: 246, endPoint x: 250, endPoint y: 253, distance: 106.4
click at [250, 253] on div "Click To Paste Click To Paste" at bounding box center [166, 246] width 193 height 44
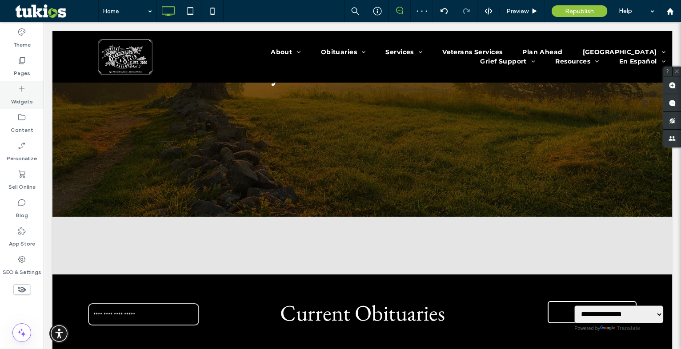
click at [11, 100] on div "Widgets" at bounding box center [22, 95] width 44 height 28
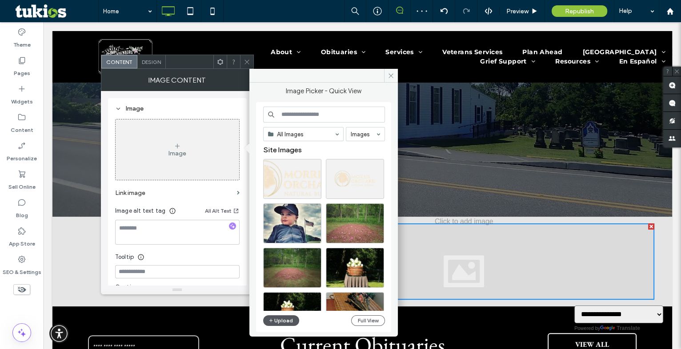
click at [273, 318] on icon "button" at bounding box center [271, 320] width 5 height 7
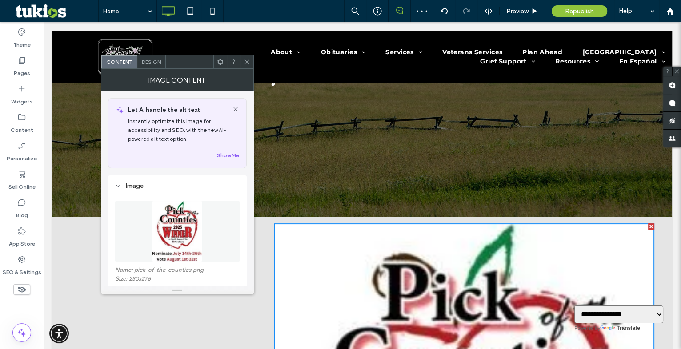
click at [246, 59] on icon at bounding box center [247, 62] width 7 height 7
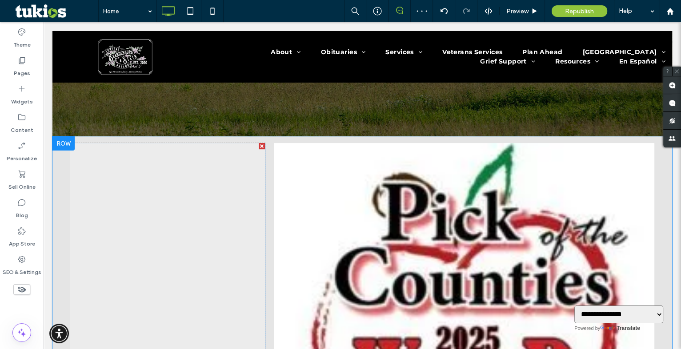
scroll to position [242, 0]
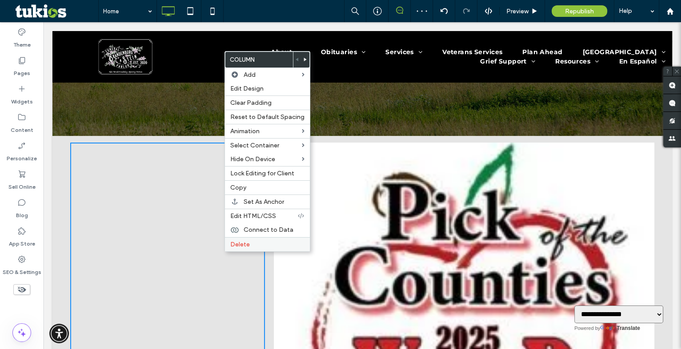
click at [228, 249] on div "Delete" at bounding box center [267, 244] width 85 height 14
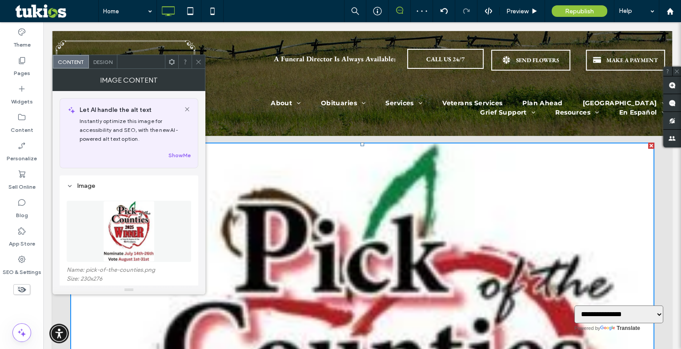
click at [94, 62] on span "Design" at bounding box center [102, 62] width 19 height 7
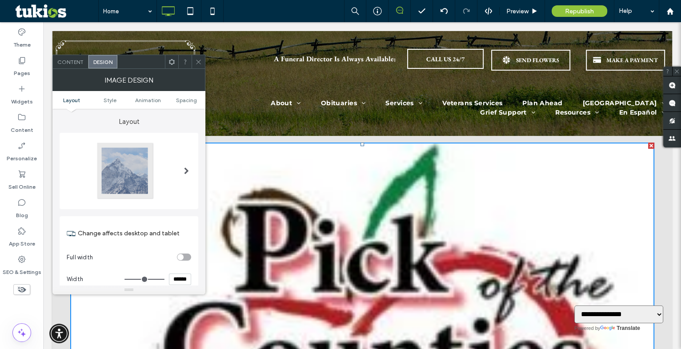
click at [181, 274] on input "******" at bounding box center [180, 280] width 22 height 12
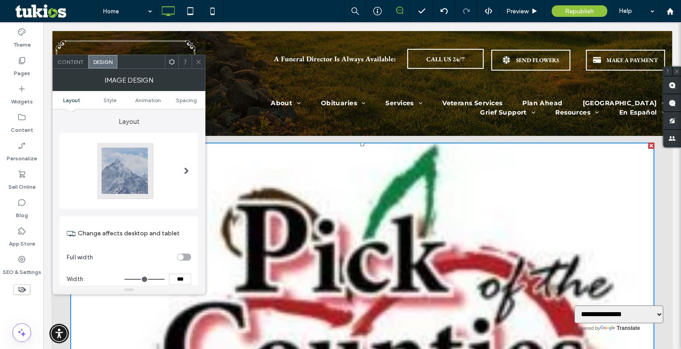
type input "*****"
type input "***"
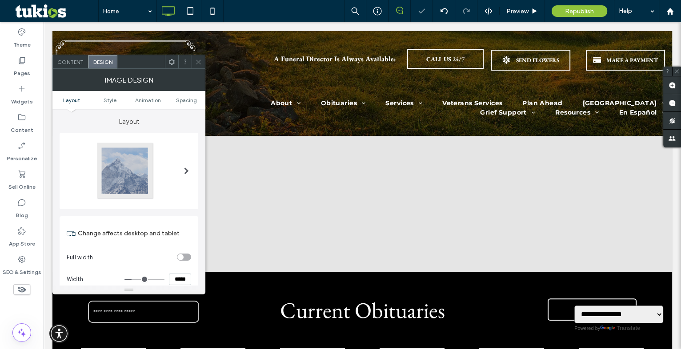
click at [172, 65] on icon at bounding box center [172, 62] width 7 height 7
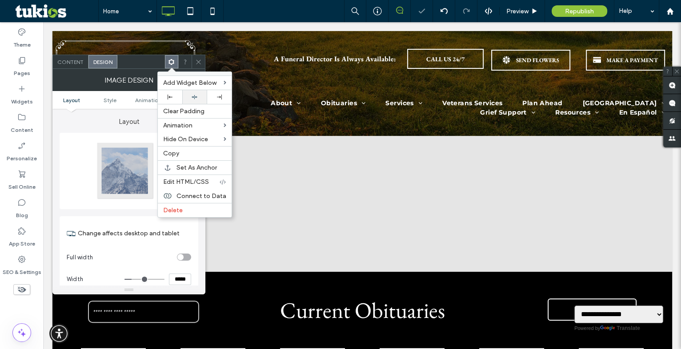
click at [193, 95] on icon at bounding box center [195, 97] width 6 height 6
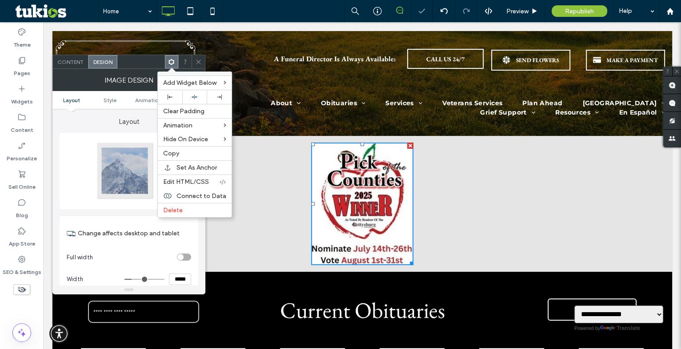
click at [196, 61] on icon at bounding box center [198, 62] width 7 height 7
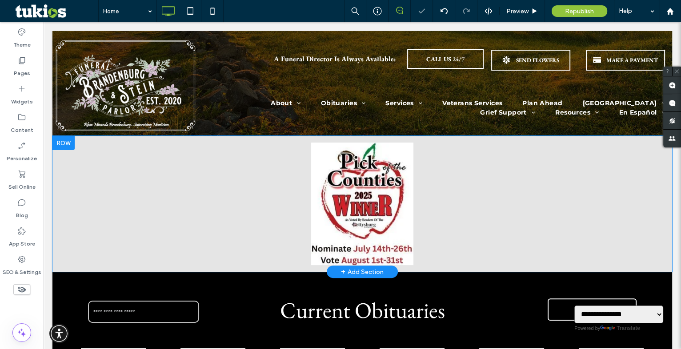
click at [62, 191] on div "Click To Paste Click To Paste Row + Add Section" at bounding box center [362, 204] width 620 height 136
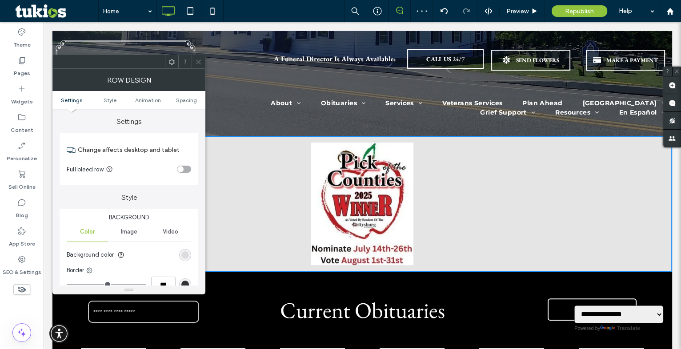
click at [181, 256] on div "rgba(0, 0, 0, 0.1)" at bounding box center [185, 255] width 12 height 12
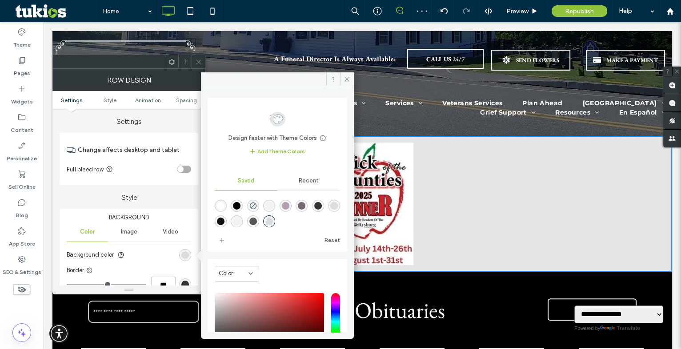
click at [218, 200] on div "rgba(255,255,255,1)" at bounding box center [221, 206] width 12 height 12
type input "*******"
type input "***"
type input "****"
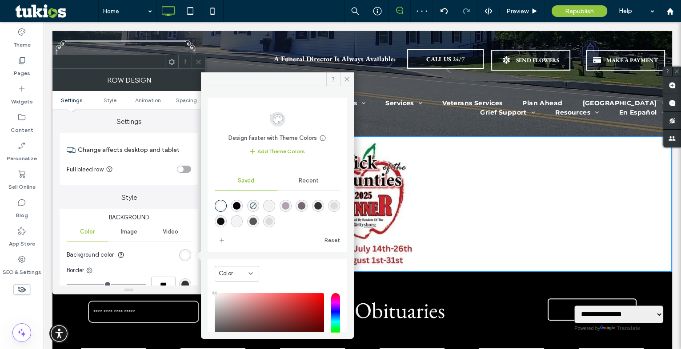
click at [200, 56] on span at bounding box center [198, 61] width 7 height 13
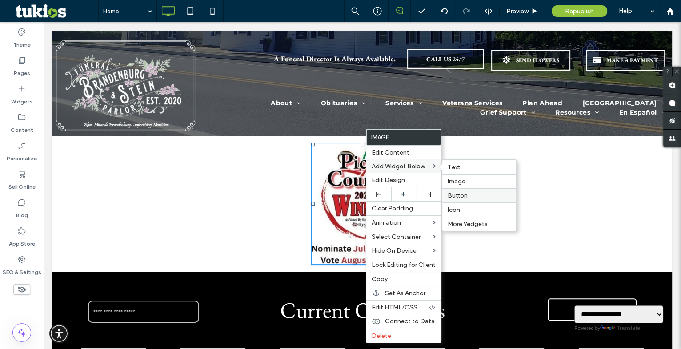
click at [462, 192] on div "Button" at bounding box center [479, 196] width 74 height 14
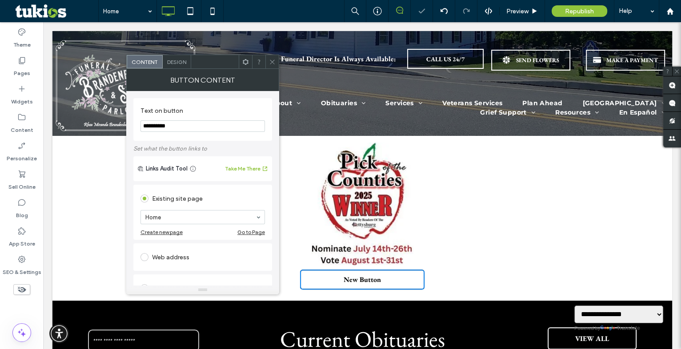
click at [170, 131] on input "**********" at bounding box center [202, 126] width 124 height 12
click at [170, 130] on input "**********" at bounding box center [202, 126] width 124 height 12
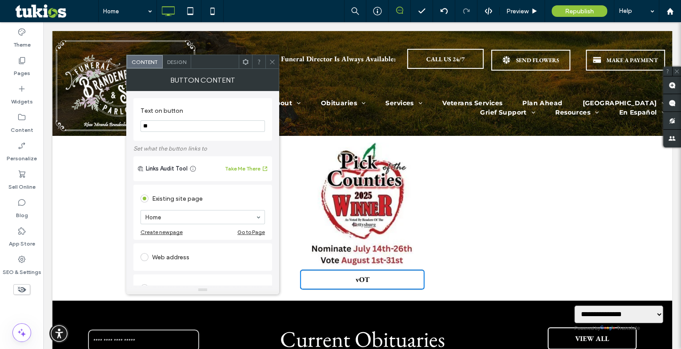
type input "*"
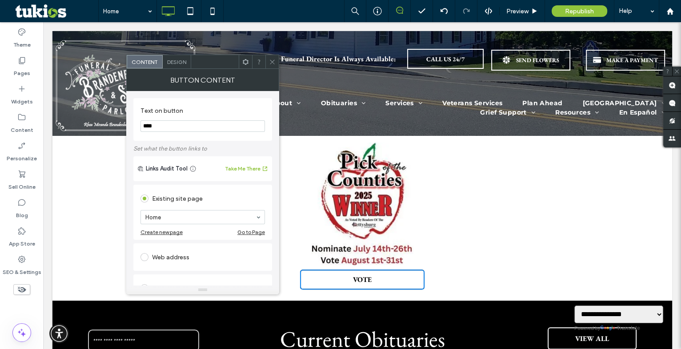
type input "****"
click at [169, 61] on span "Design" at bounding box center [176, 62] width 19 height 7
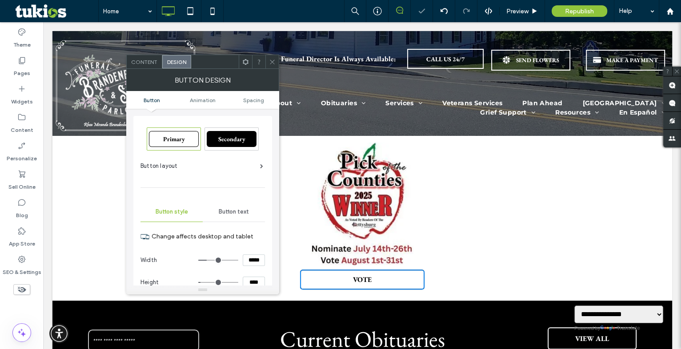
click at [231, 136] on span "Secondary" at bounding box center [231, 139] width 27 height 8
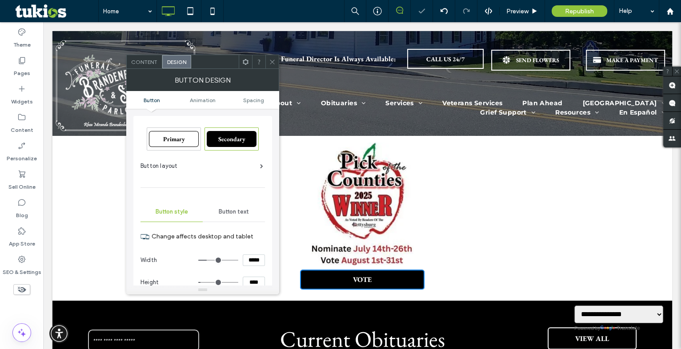
type input "*"
click at [269, 63] on icon at bounding box center [272, 62] width 7 height 7
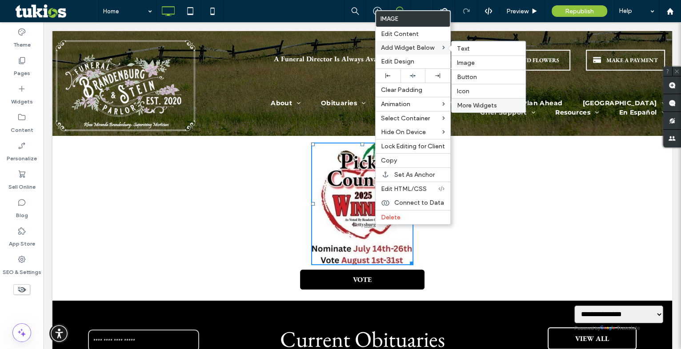
click at [461, 106] on span "More Widgets" at bounding box center [477, 106] width 40 height 8
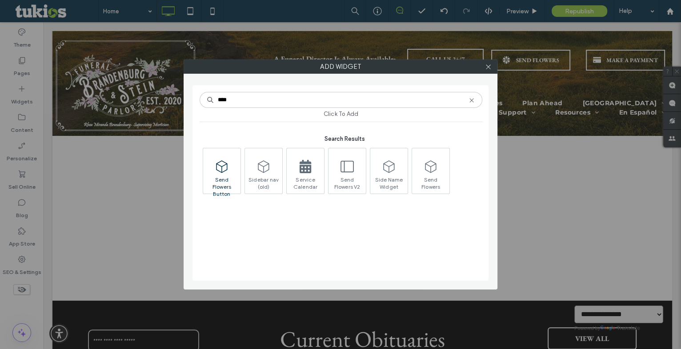
type input "****"
click at [232, 174] on span at bounding box center [221, 167] width 37 height 20
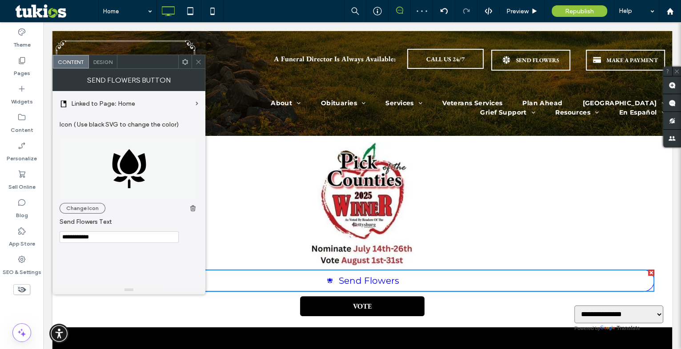
click at [187, 62] on icon at bounding box center [185, 62] width 7 height 7
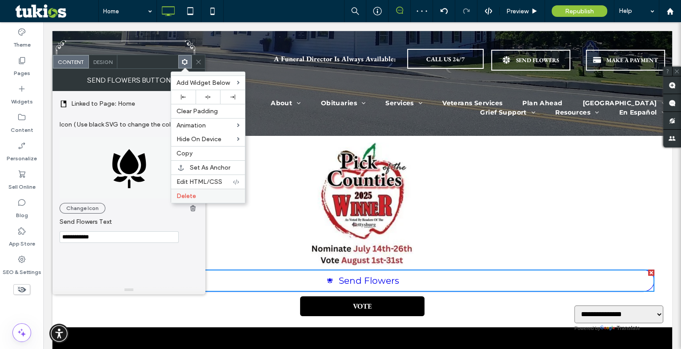
click at [209, 197] on label "Delete" at bounding box center [208, 197] width 63 height 8
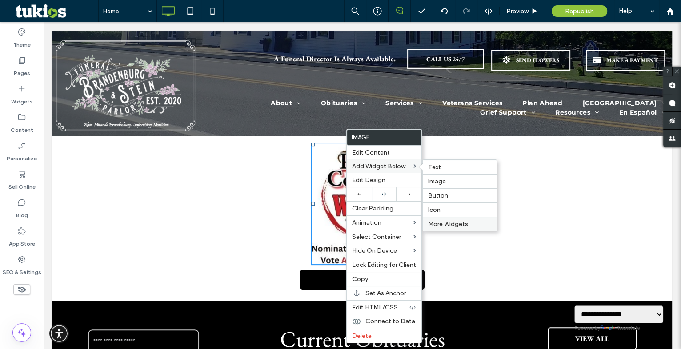
click at [439, 230] on div "More Widgets" at bounding box center [460, 224] width 74 height 14
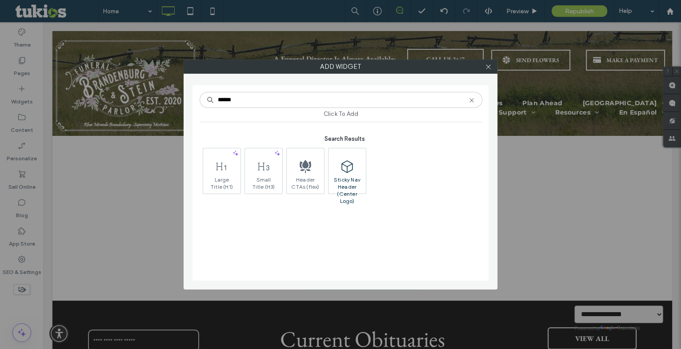
type input "******"
click at [343, 174] on span at bounding box center [347, 167] width 37 height 20
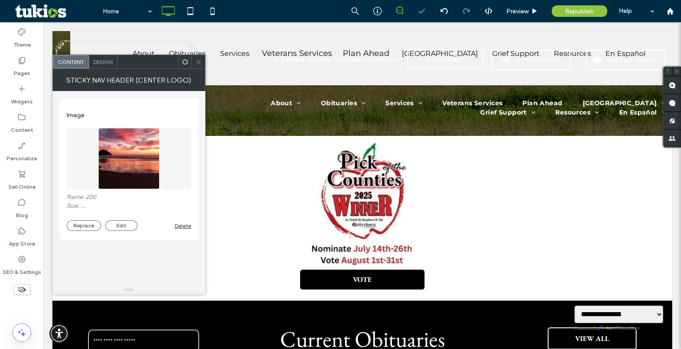
click at [182, 63] on icon at bounding box center [185, 62] width 7 height 7
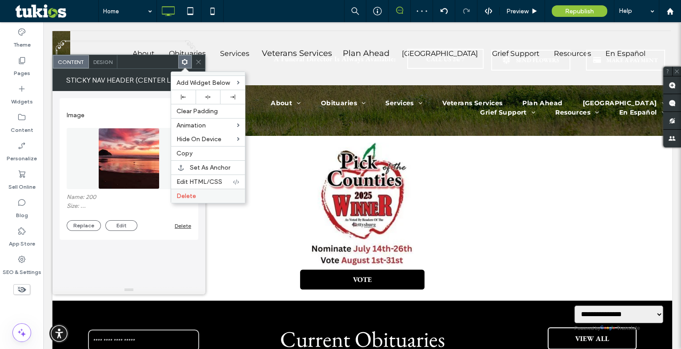
click at [194, 197] on span "Delete" at bounding box center [187, 197] width 20 height 8
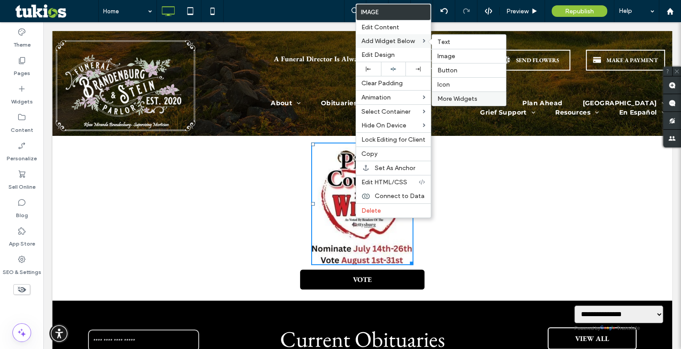
click at [449, 95] on div "More Widgets" at bounding box center [469, 99] width 74 height 14
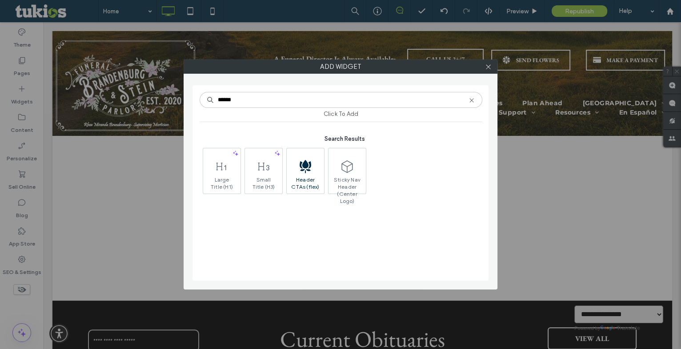
type input "******"
click at [299, 171] on icon at bounding box center [305, 166] width 13 height 13
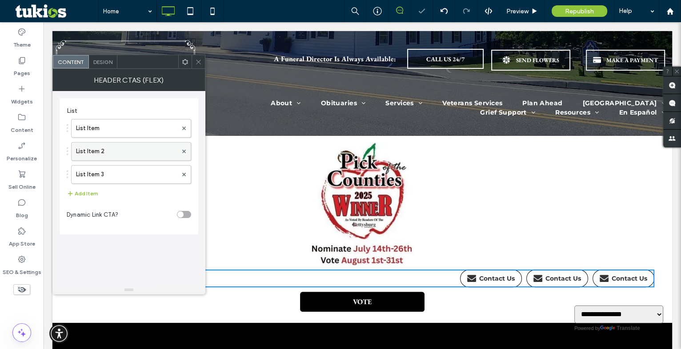
click at [182, 151] on div at bounding box center [183, 151] width 13 height 13
click at [182, 151] on icon at bounding box center [184, 152] width 4 height 4
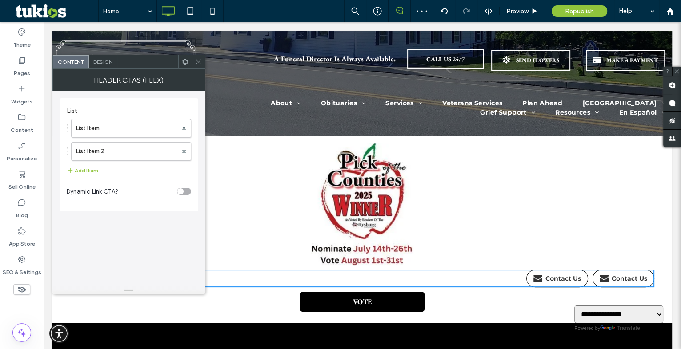
click at [182, 151] on icon at bounding box center [184, 152] width 4 height 4
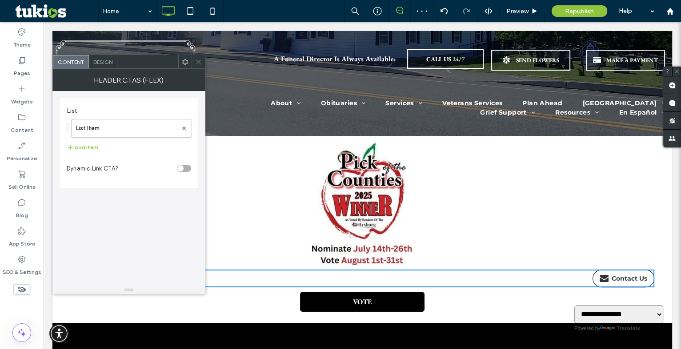
click at [101, 58] on div "Design" at bounding box center [103, 61] width 28 height 13
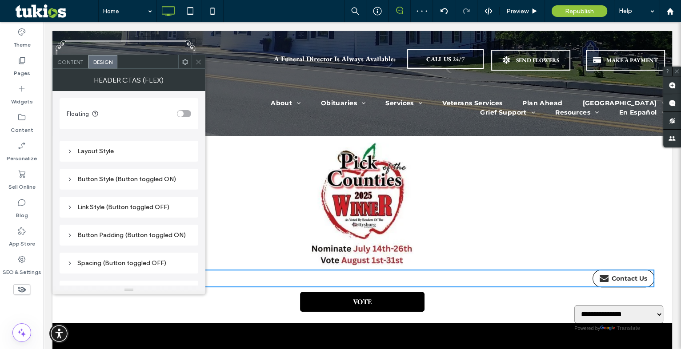
click at [88, 149] on div "Layout Style" at bounding box center [129, 152] width 124 height 8
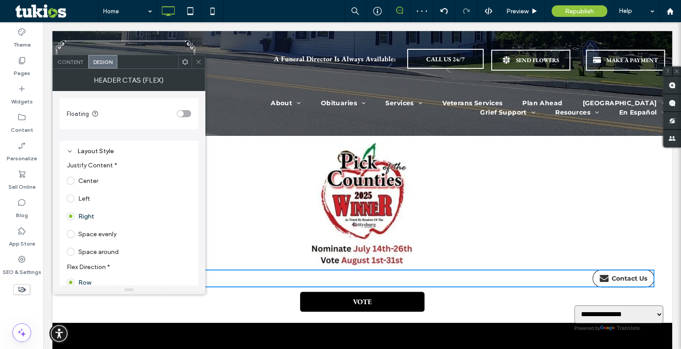
click at [76, 182] on label "Center" at bounding box center [83, 181] width 32 height 8
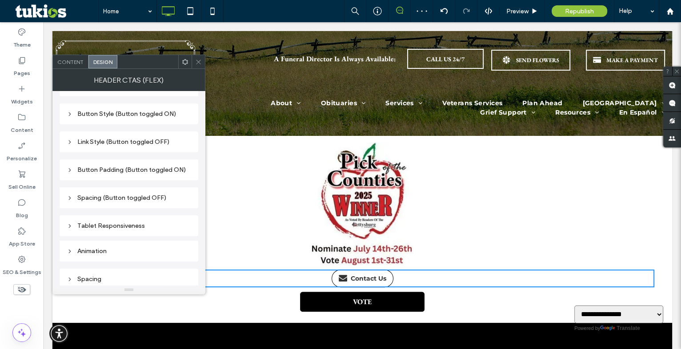
click at [102, 112] on div "Button Style (Button toggled ON)" at bounding box center [129, 114] width 124 height 8
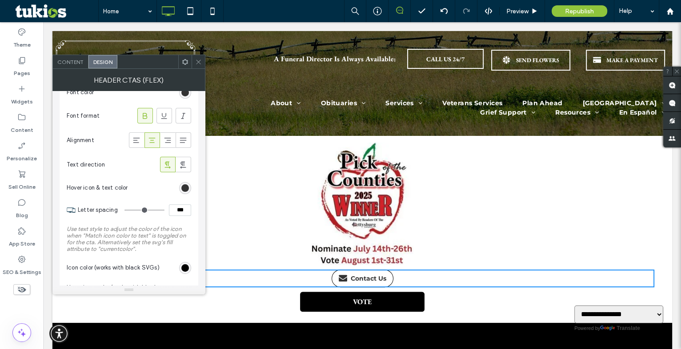
scroll to position [485, 0]
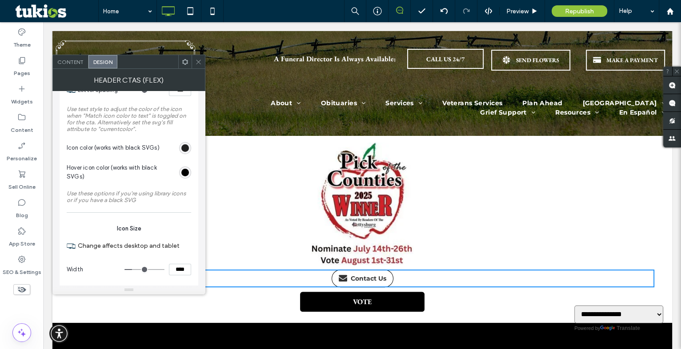
click at [188, 148] on div "rgb(0, 0, 0)" at bounding box center [185, 148] width 8 height 8
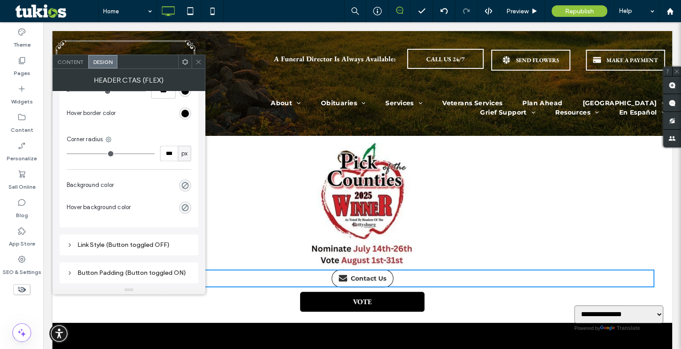
scroll to position [889, 0]
click at [185, 188] on use "rgba(0, 0, 0, 0)" at bounding box center [185, 184] width 7 height 7
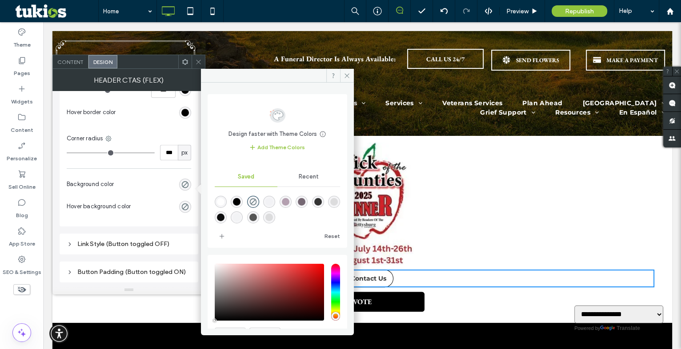
click at [236, 203] on div "rgba(0,0,0,1)" at bounding box center [237, 202] width 8 height 8
type input "***"
type input "****"
click at [162, 206] on section "Hover background color" at bounding box center [129, 207] width 124 height 22
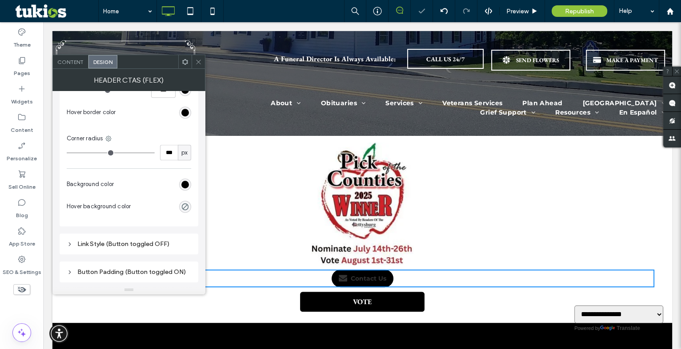
click at [289, 298] on div "Click To Paste Click To Paste Contact Us VOTE" at bounding box center [362, 230] width 584 height 174
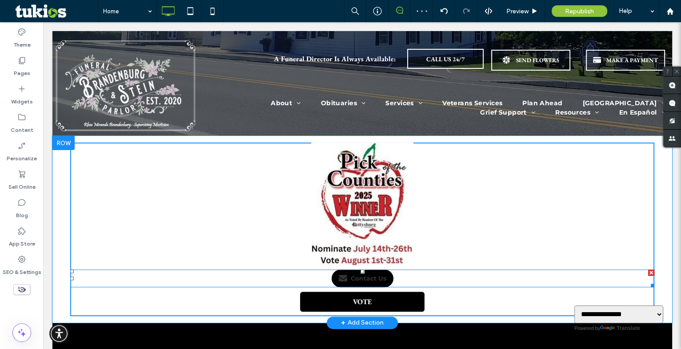
click at [346, 279] on span at bounding box center [362, 279] width 584 height 18
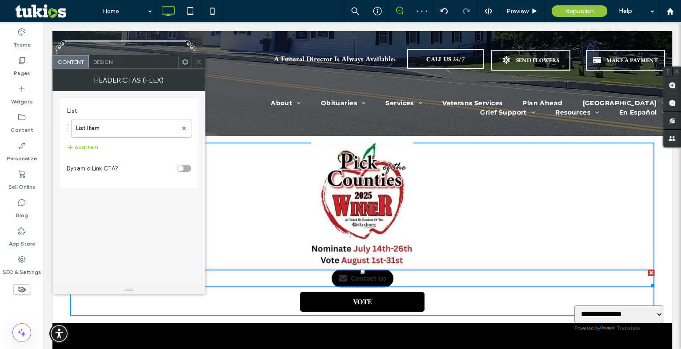
click at [104, 62] on span "Design" at bounding box center [102, 62] width 19 height 7
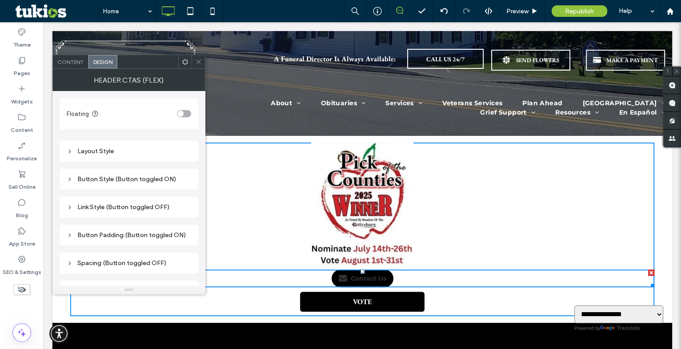
click at [117, 171] on div "Button Style (Button toggled ON)" at bounding box center [129, 179] width 139 height 21
click at [117, 178] on div "Button Style (Button toggled ON)" at bounding box center [129, 180] width 124 height 8
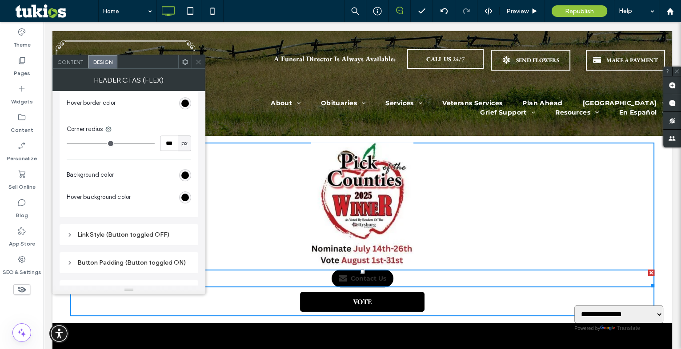
scroll to position [727, 0]
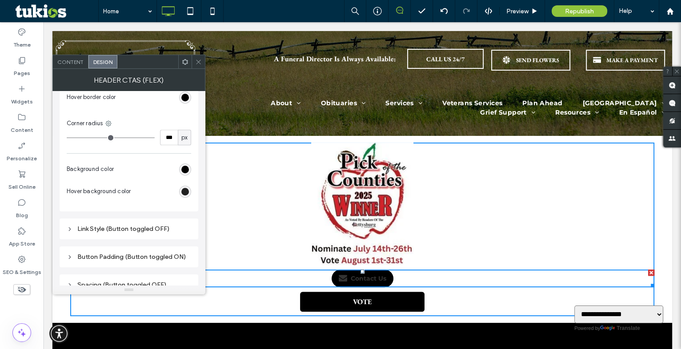
click at [189, 193] on div "rgb(0, 0, 0)" at bounding box center [185, 192] width 8 height 8
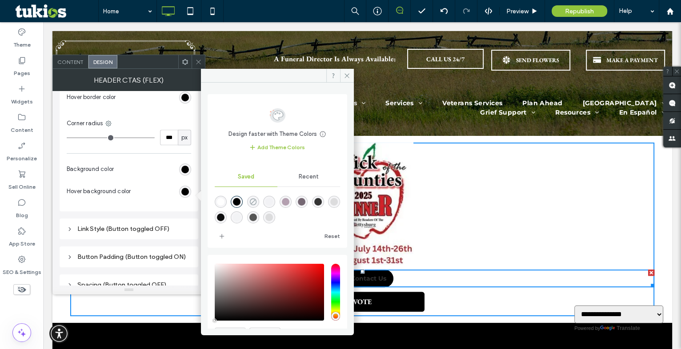
click at [255, 201] on icon "rgba(0,0,0,0)" at bounding box center [253, 202] width 8 height 8
type input "*"
type input "**"
click at [159, 197] on section "Hover background color" at bounding box center [129, 192] width 124 height 22
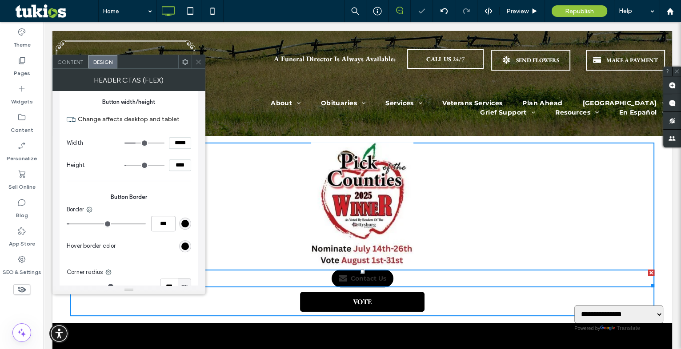
scroll to position [566, 0]
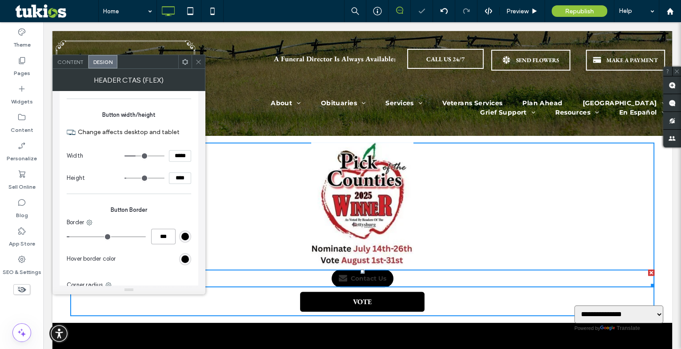
click at [165, 237] on input "***" at bounding box center [163, 237] width 24 height 16
type input "*"
type input "***"
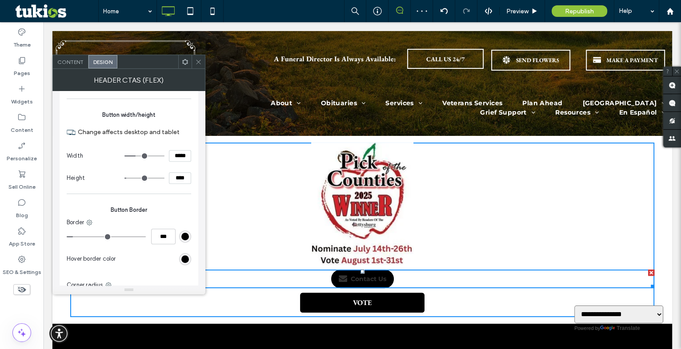
click at [187, 237] on div "rgb(0, 0, 0)" at bounding box center [185, 237] width 8 height 8
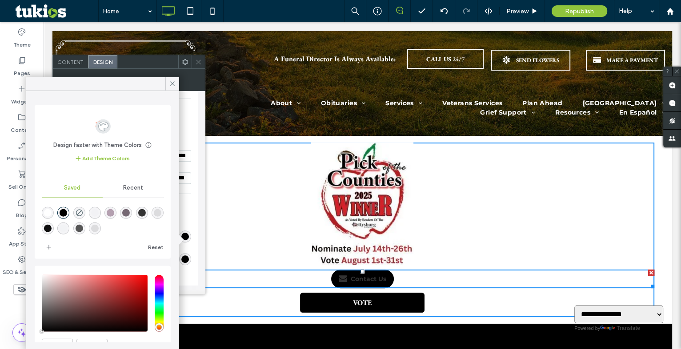
click at [67, 213] on div "rgba(0,0,0,1)" at bounding box center [64, 213] width 8 height 8
click at [183, 261] on div "rgb(0, 0, 0)" at bounding box center [185, 260] width 8 height 8
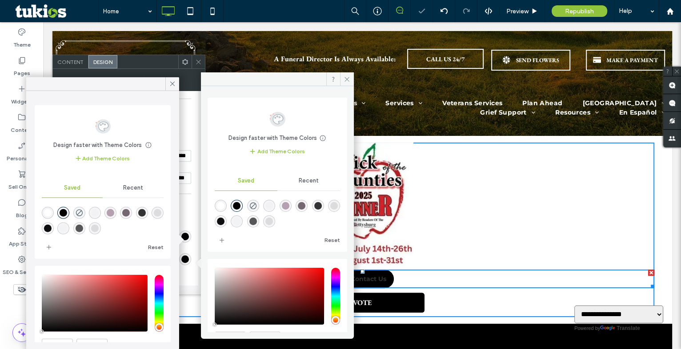
click at [238, 205] on div "rgba(0,0,0,1)" at bounding box center [237, 206] width 8 height 8
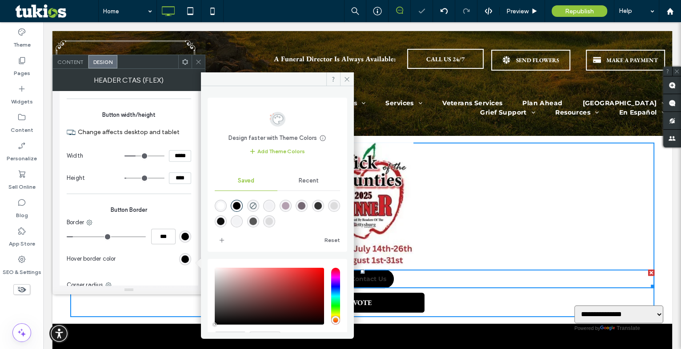
click at [173, 225] on div "Border" at bounding box center [129, 222] width 124 height 9
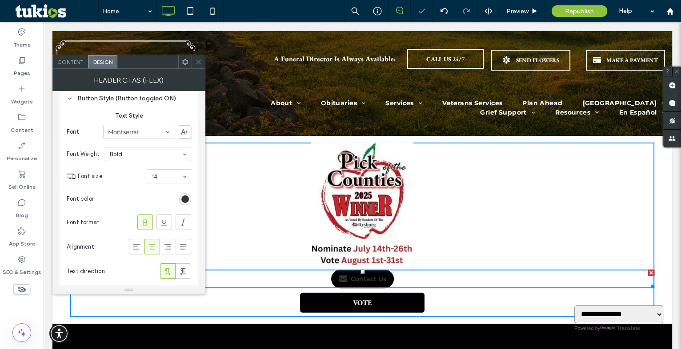
scroll to position [80, 0]
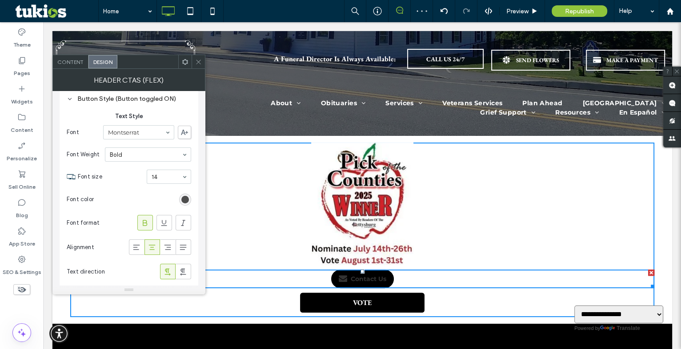
click at [182, 201] on div "rgb(51, 51, 51)" at bounding box center [185, 200] width 8 height 8
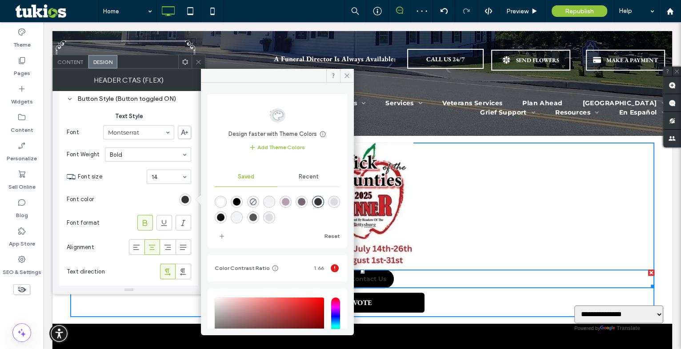
click at [221, 202] on div "rgba(255,255,255,1)" at bounding box center [221, 202] width 8 height 8
type input "*******"
click at [147, 202] on section "Font color" at bounding box center [129, 200] width 124 height 22
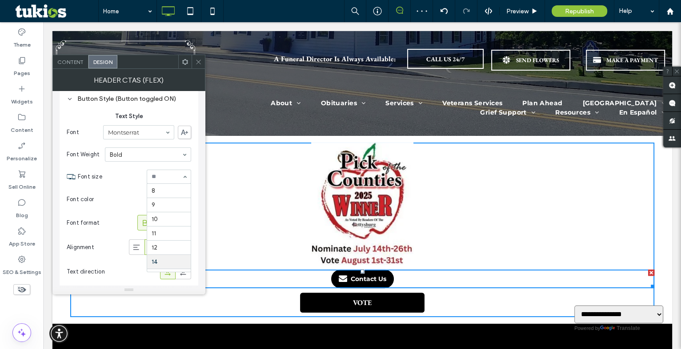
scroll to position [74, 0]
type input "**"
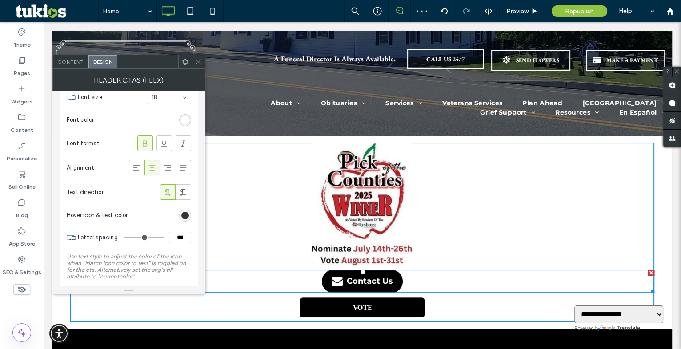
scroll to position [161, 0]
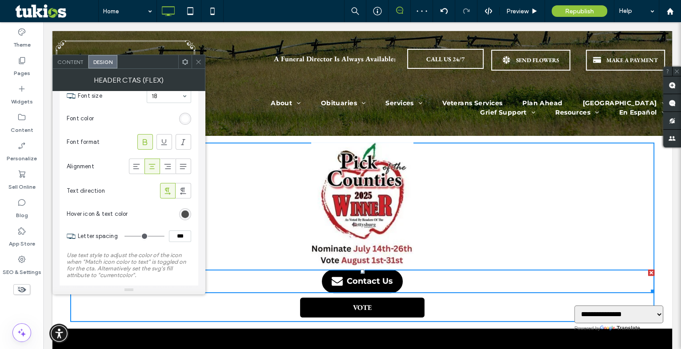
click at [187, 217] on div "rgb(51, 51, 51)" at bounding box center [185, 215] width 8 height 8
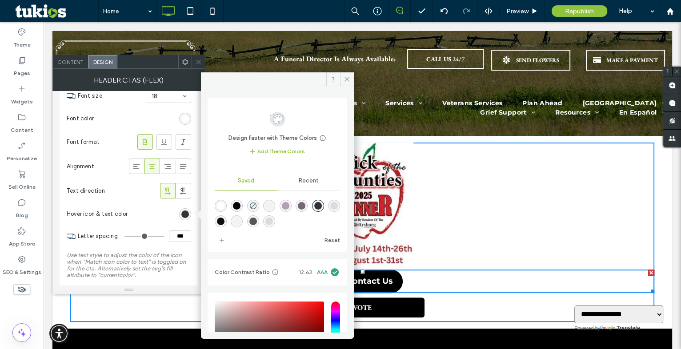
click at [234, 206] on div "rgba(0,0,0,1)" at bounding box center [237, 206] width 12 height 12
type input "*******"
click at [163, 215] on section "Hover icon & text color" at bounding box center [129, 214] width 124 height 22
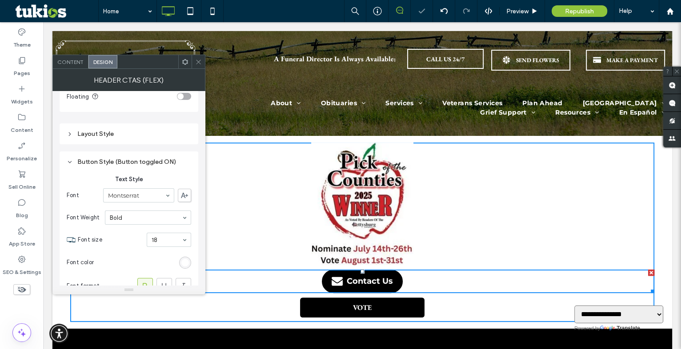
scroll to position [0, 0]
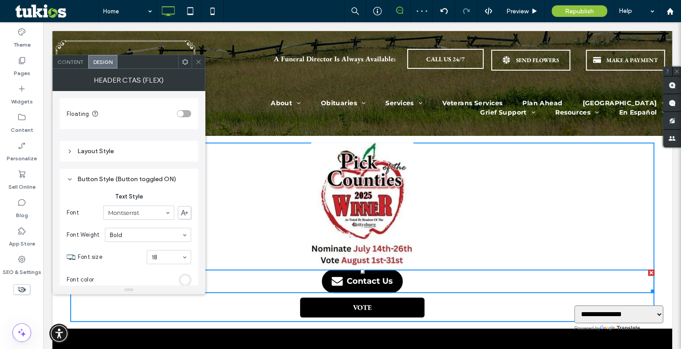
click at [76, 63] on span "Content" at bounding box center [70, 62] width 26 height 7
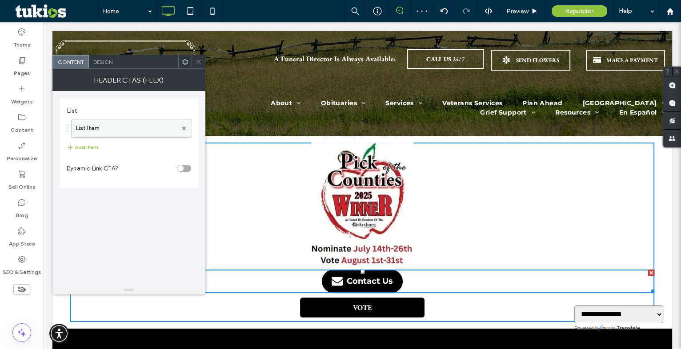
click at [104, 128] on label "List Item" at bounding box center [126, 129] width 101 height 18
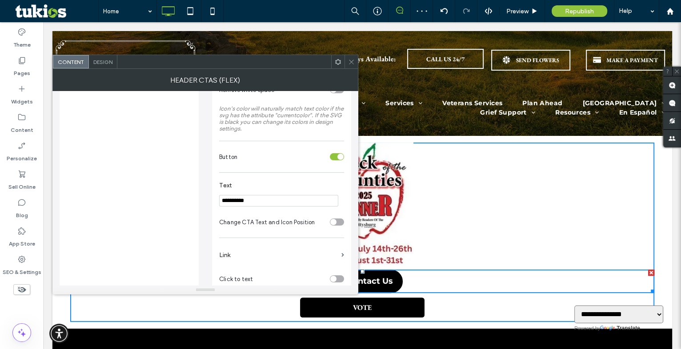
scroll to position [161, 0]
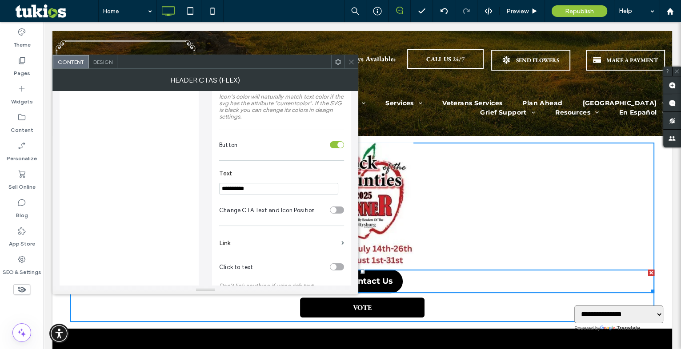
click at [248, 192] on input "**********" at bounding box center [278, 189] width 119 height 12
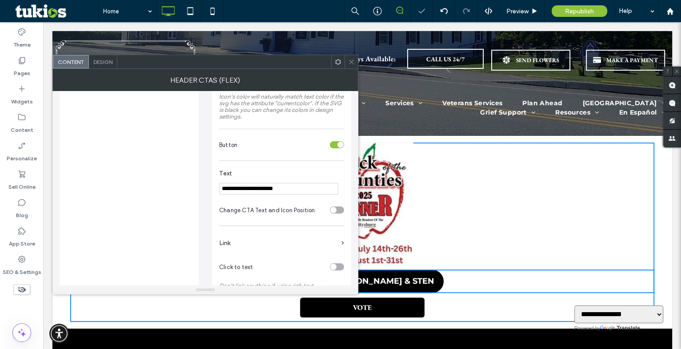
type input "**********"
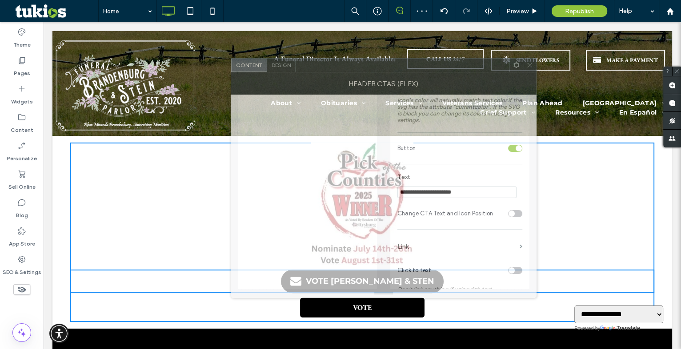
drag, startPoint x: 307, startPoint y: 69, endPoint x: 466, endPoint y: 72, distance: 159.6
click at [466, 72] on div at bounding box center [403, 65] width 214 height 13
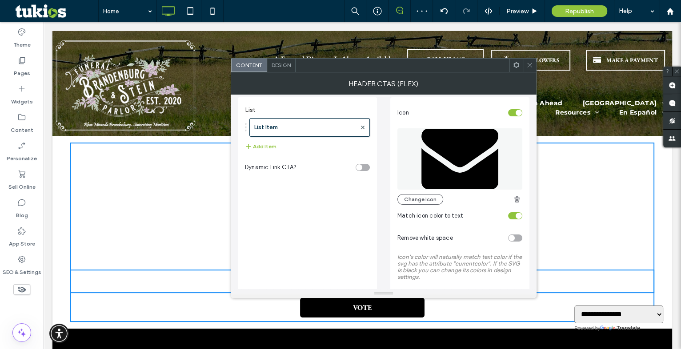
scroll to position [0, 0]
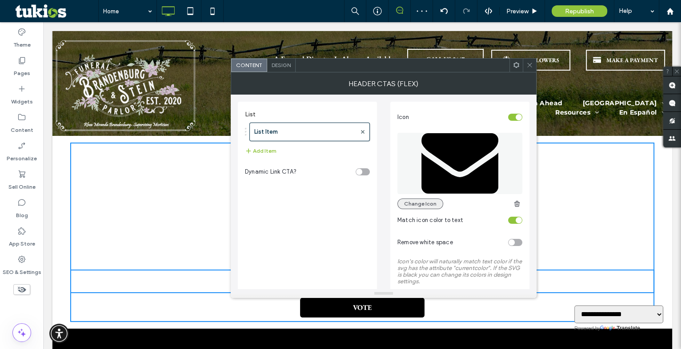
click at [423, 205] on button "Change Icon" at bounding box center [420, 204] width 46 height 11
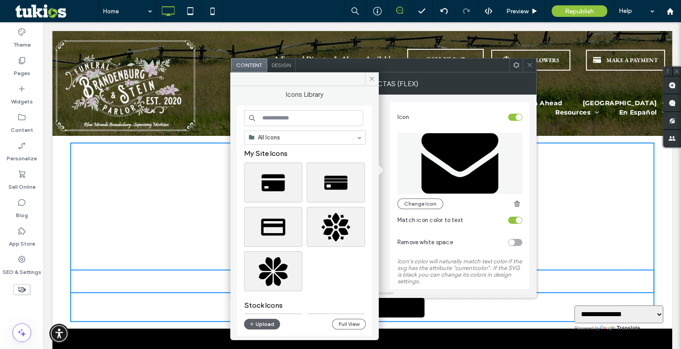
click at [301, 116] on input at bounding box center [303, 118] width 119 height 16
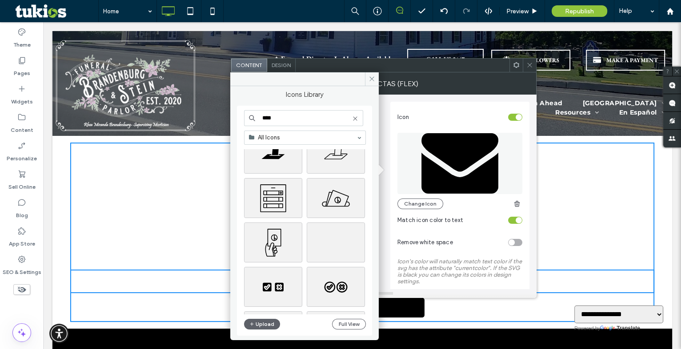
scroll to position [161, 0]
click at [276, 108] on div "**** All Icons Stock Icons Upload Full View" at bounding box center [304, 221] width 135 height 230
click at [276, 112] on input "****" at bounding box center [303, 118] width 119 height 16
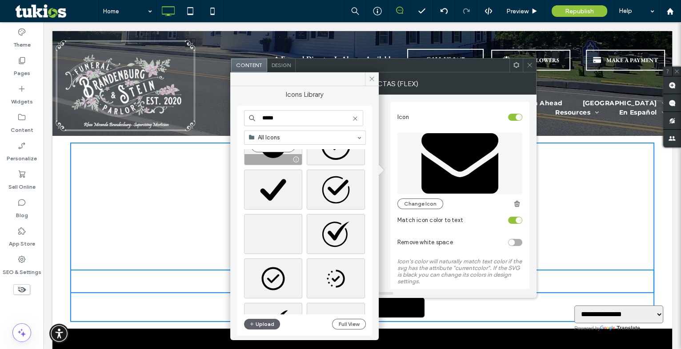
scroll to position [80, 0]
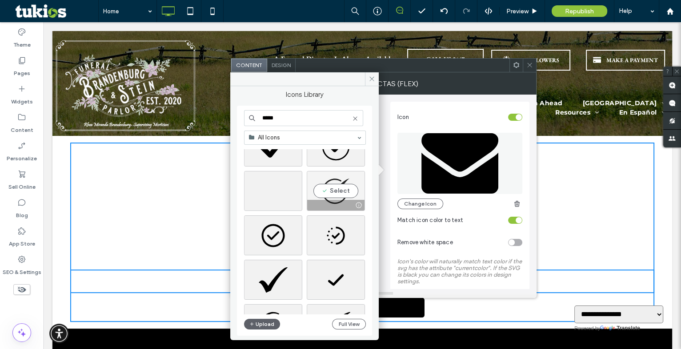
type input "*****"
click at [328, 189] on div "Select" at bounding box center [336, 191] width 58 height 40
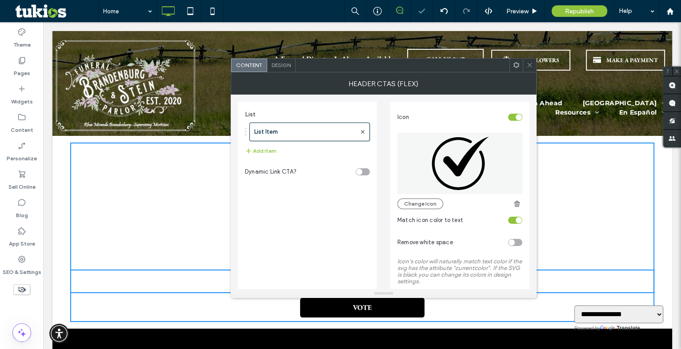
click at [529, 60] on span at bounding box center [529, 65] width 7 height 13
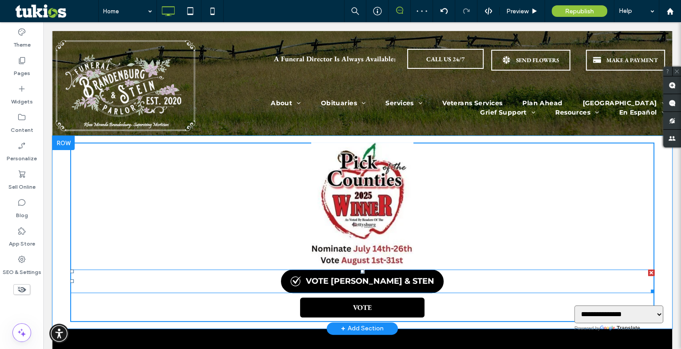
click at [309, 276] on span at bounding box center [362, 282] width 584 height 24
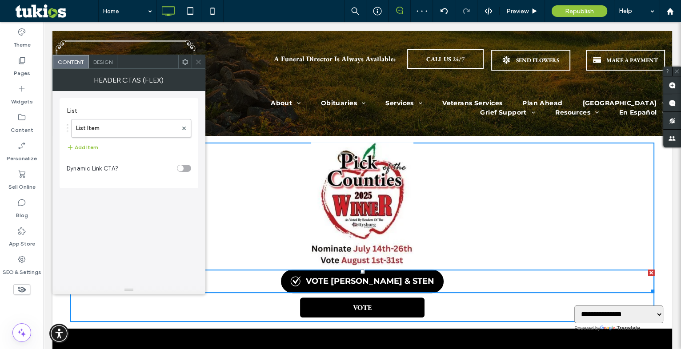
click at [100, 58] on div "Design" at bounding box center [103, 61] width 28 height 13
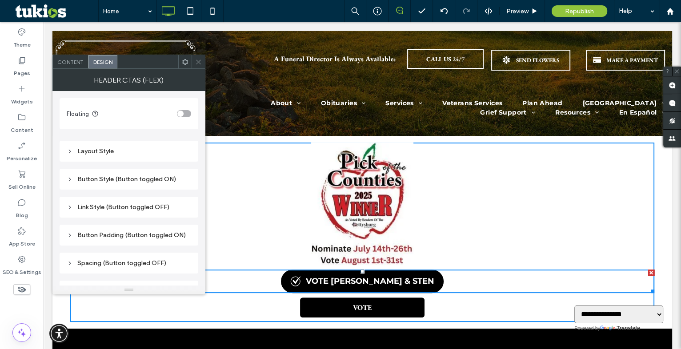
click at [86, 181] on div "Button Style (Button toggled ON)" at bounding box center [129, 180] width 124 height 8
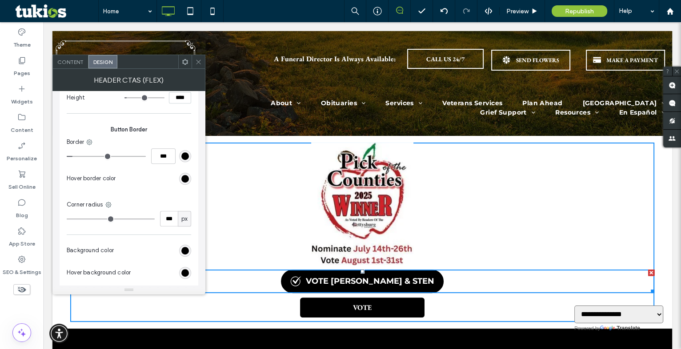
scroll to position [646, 0]
click at [167, 224] on input "***" at bounding box center [169, 219] width 18 height 16
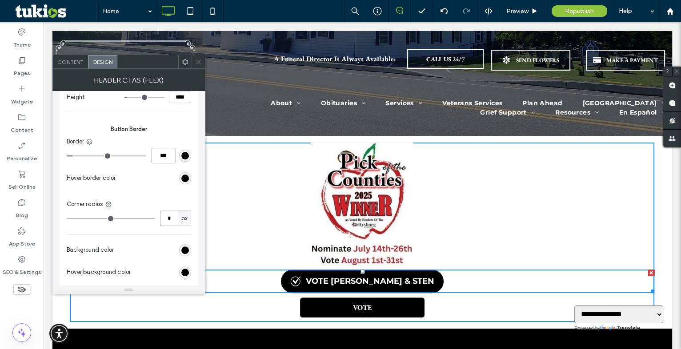
type input "*"
click at [199, 60] on icon at bounding box center [198, 62] width 7 height 7
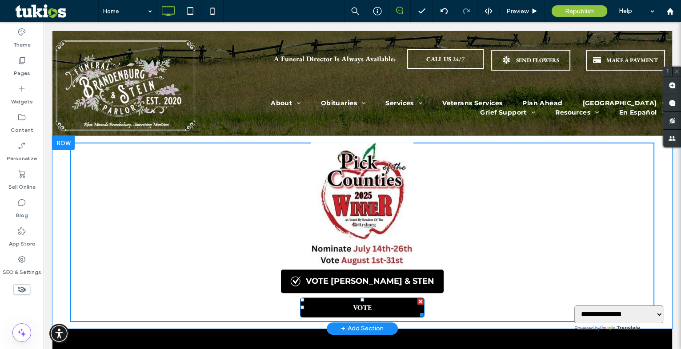
click at [418, 301] on div at bounding box center [420, 302] width 6 height 6
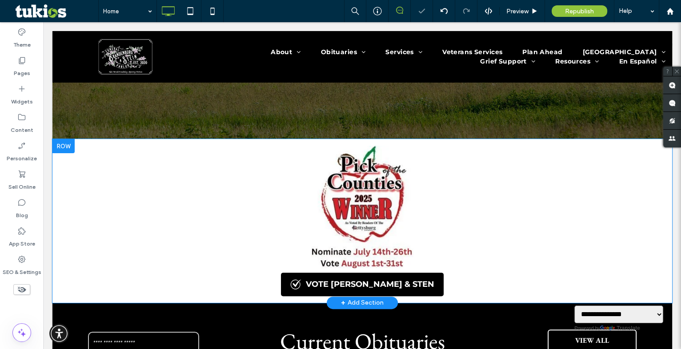
scroll to position [242, 0]
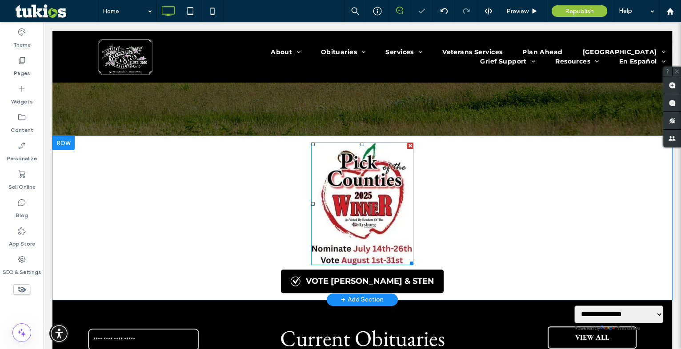
click at [324, 208] on img at bounding box center [362, 204] width 102 height 123
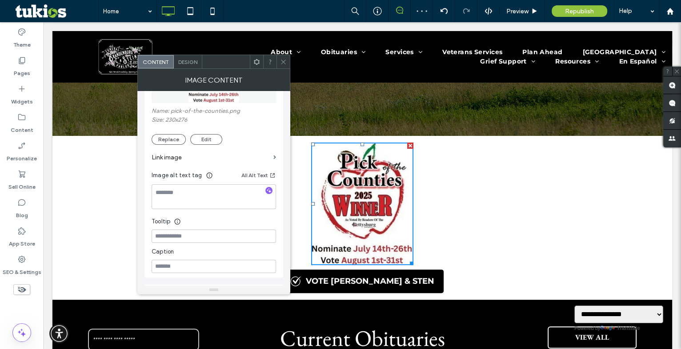
scroll to position [161, 0]
click at [186, 163] on label "Link image" at bounding box center [211, 155] width 118 height 16
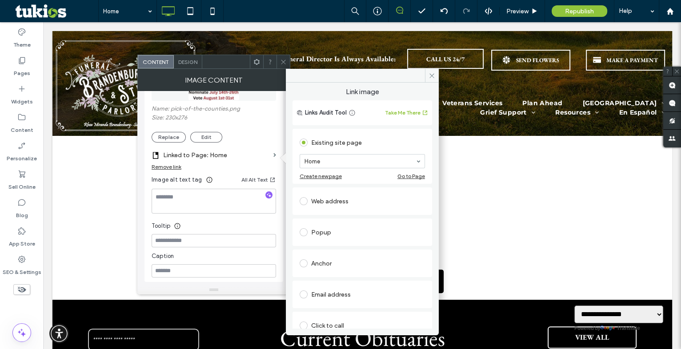
click at [348, 206] on div "Web address" at bounding box center [362, 201] width 125 height 14
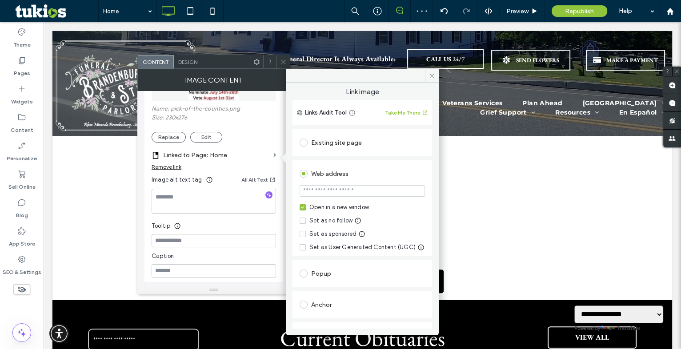
click at [348, 198] on section at bounding box center [362, 192] width 125 height 22
click at [348, 197] on input "url" at bounding box center [362, 191] width 125 height 12
paste input "**********"
type input "**********"
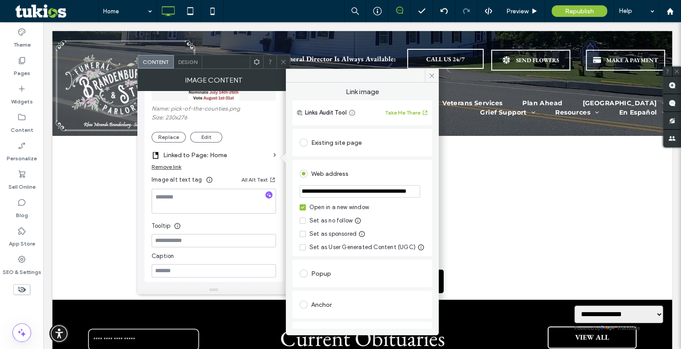
click at [366, 156] on div "Existing site page Home Create new page Go to Page" at bounding box center [363, 143] width 140 height 28
click at [429, 73] on icon at bounding box center [432, 75] width 7 height 7
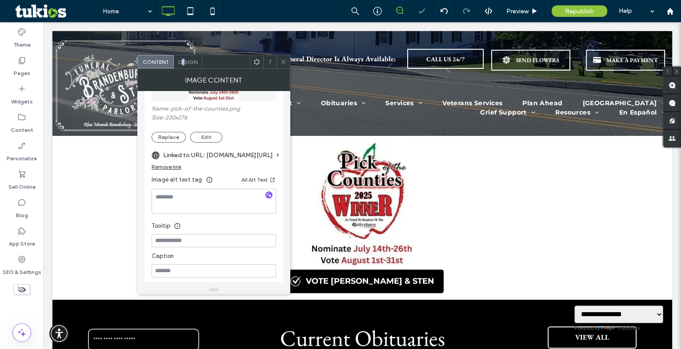
click at [183, 66] on div "Design" at bounding box center [188, 61] width 28 height 13
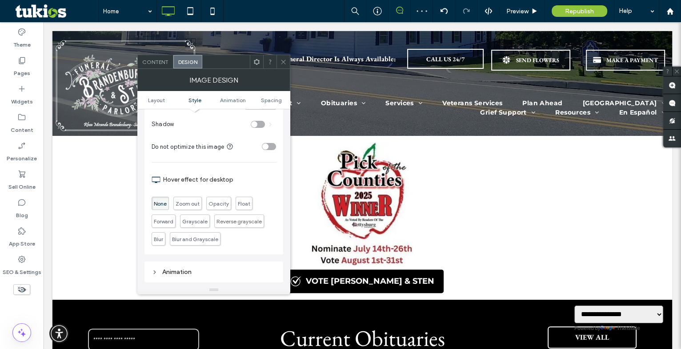
scroll to position [323, 0]
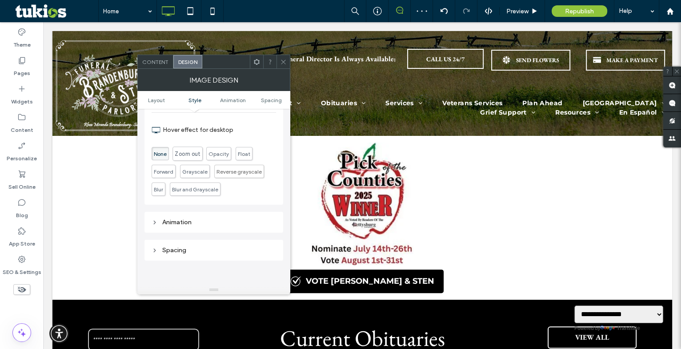
click at [186, 157] on span "Zoom out" at bounding box center [188, 154] width 30 height 14
click at [281, 65] on icon at bounding box center [283, 62] width 7 height 7
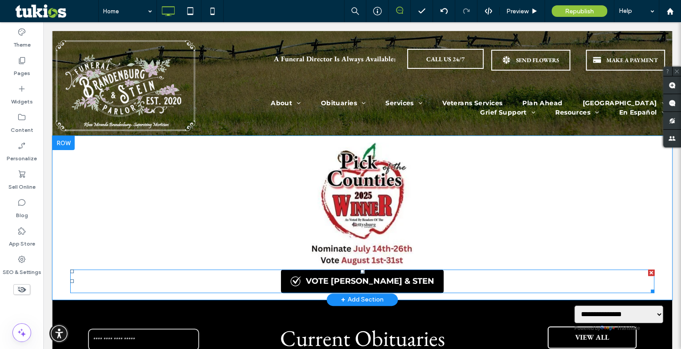
click at [357, 279] on span at bounding box center [362, 282] width 584 height 24
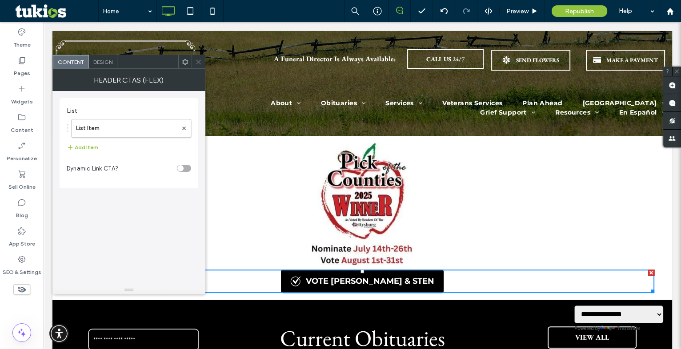
click at [104, 59] on span "Design" at bounding box center [102, 62] width 19 height 7
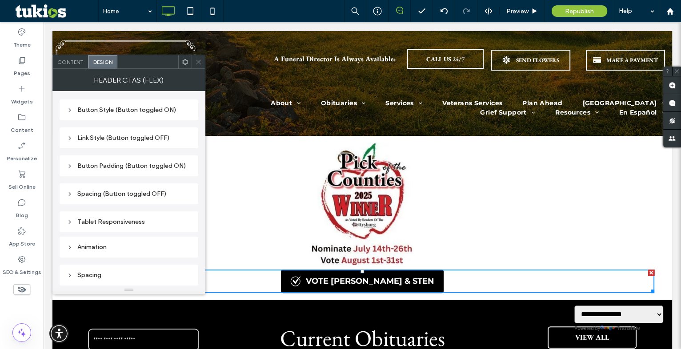
click at [92, 273] on div "Spacing" at bounding box center [129, 276] width 124 height 8
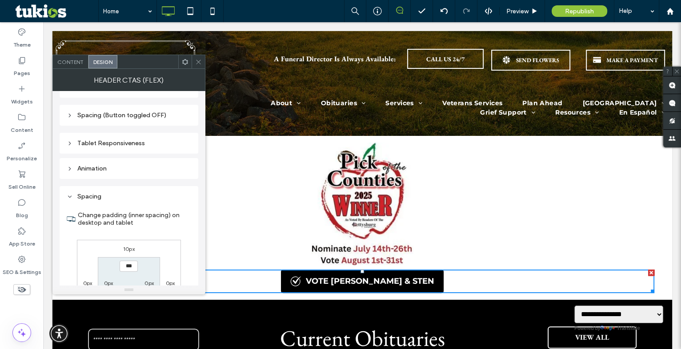
scroll to position [151, 0]
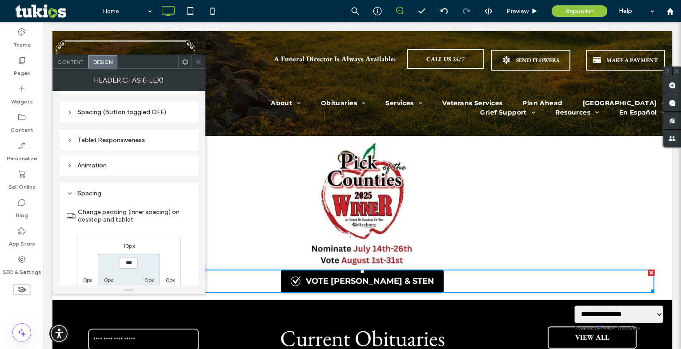
click at [128, 249] on label "10px" at bounding box center [129, 246] width 12 height 7
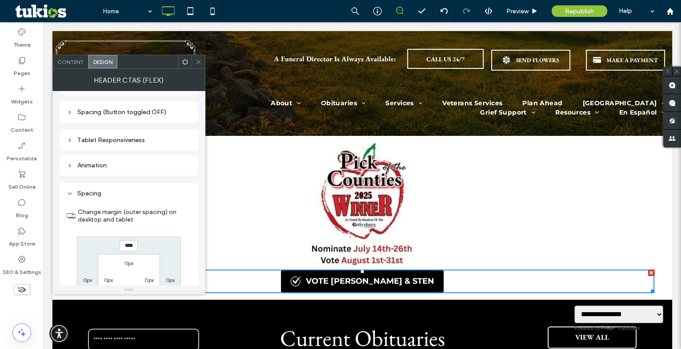
type input "**"
type input "****"
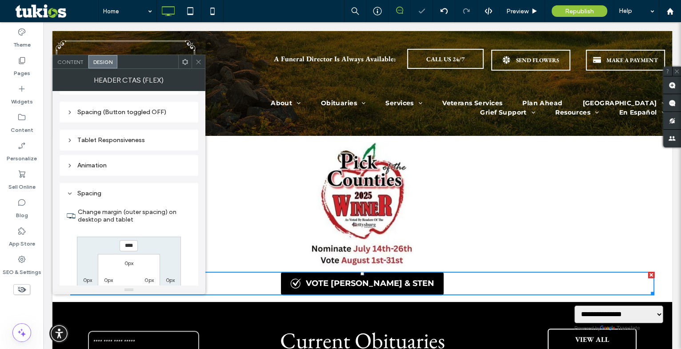
click at [74, 63] on span "Content" at bounding box center [70, 62] width 26 height 7
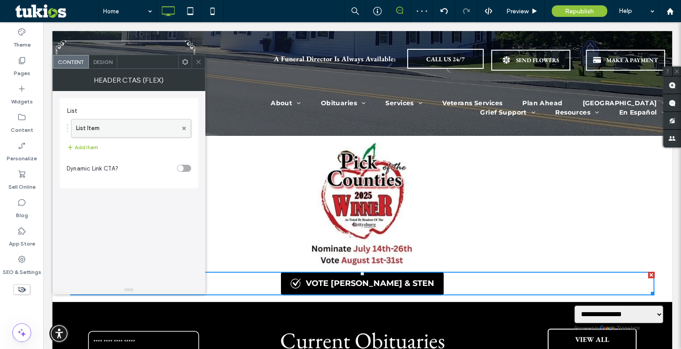
click at [104, 126] on label "List Item" at bounding box center [126, 129] width 101 height 18
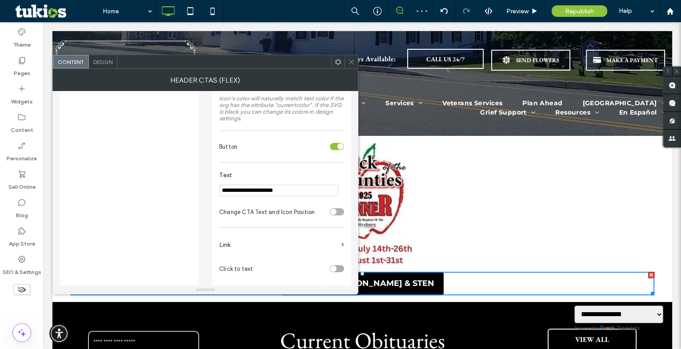
scroll to position [161, 0]
click at [244, 249] on label "Link" at bounding box center [278, 243] width 119 height 16
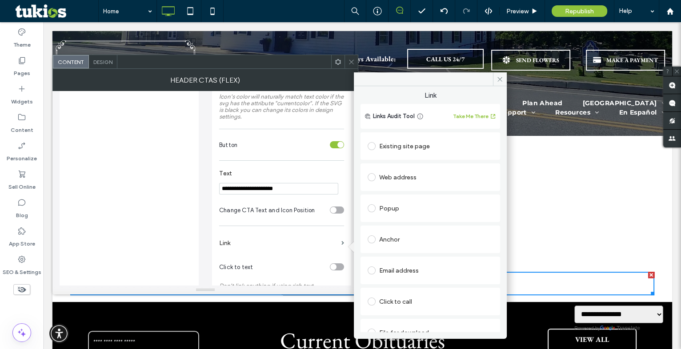
click at [393, 165] on div "Web address" at bounding box center [431, 178] width 140 height 28
click at [393, 180] on div "Web address" at bounding box center [430, 177] width 125 height 14
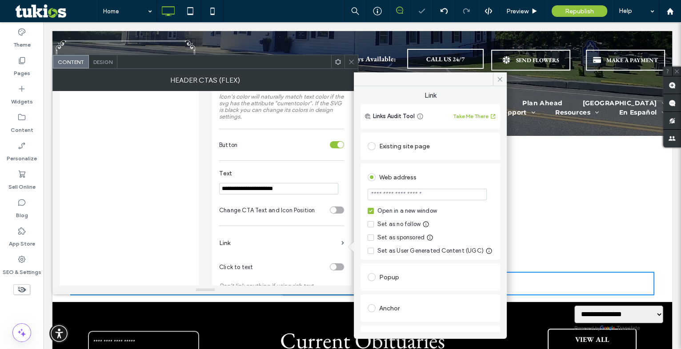
click at [379, 197] on input "url" at bounding box center [427, 195] width 119 height 12
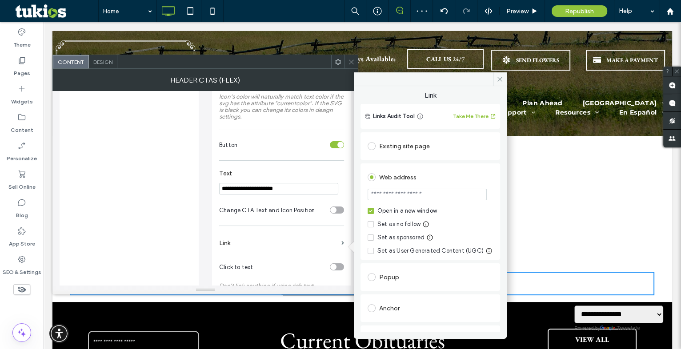
paste input "**********"
type input "**********"
click at [426, 161] on div "**********" at bounding box center [431, 273] width 140 height 285
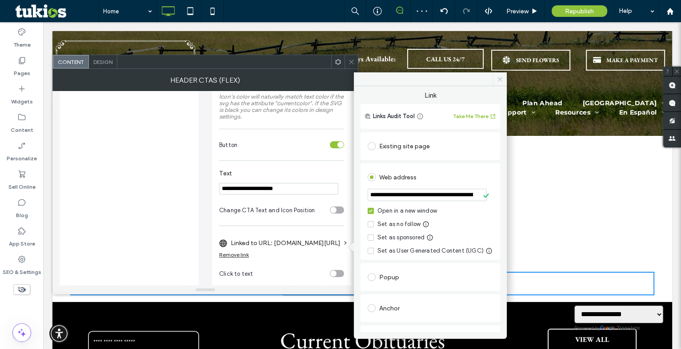
click at [496, 79] on span at bounding box center [500, 78] width 14 height 13
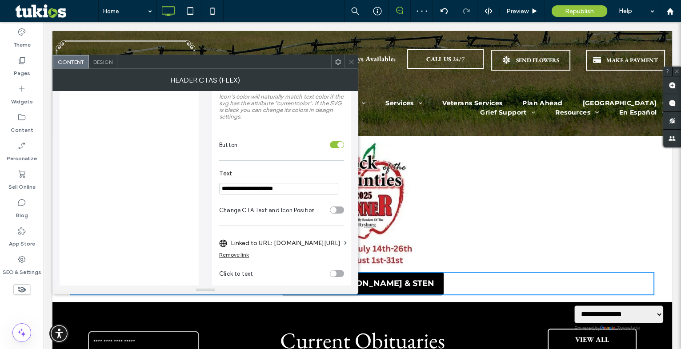
click at [350, 64] on icon at bounding box center [351, 62] width 7 height 7
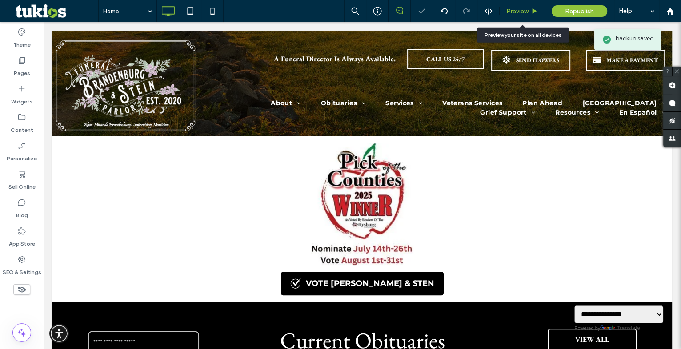
click at [530, 9] on div "Preview" at bounding box center [522, 12] width 45 height 8
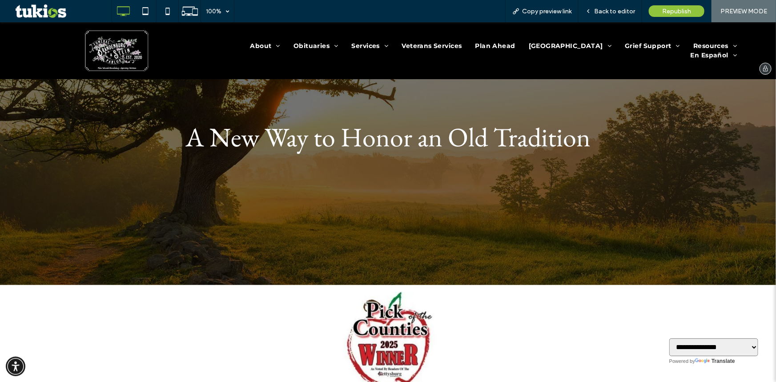
scroll to position [80, 0]
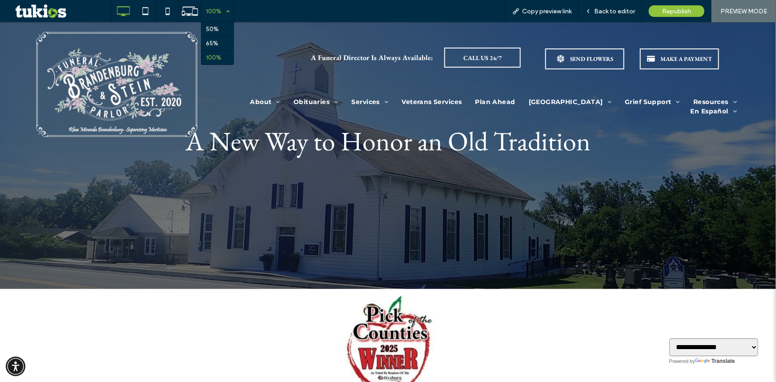
click at [207, 4] on div "100%" at bounding box center [213, 11] width 25 height 22
click at [214, 20] on div "100%" at bounding box center [213, 11] width 25 height 22
click at [217, 10] on div "100%" at bounding box center [213, 11] width 25 height 22
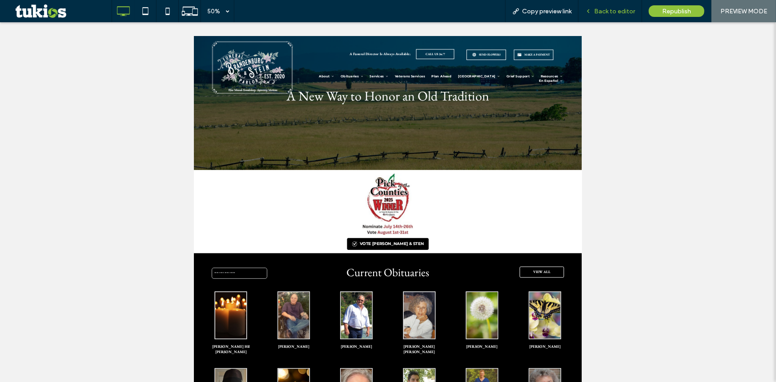
click at [610, 13] on span "Back to editor" at bounding box center [614, 12] width 41 height 8
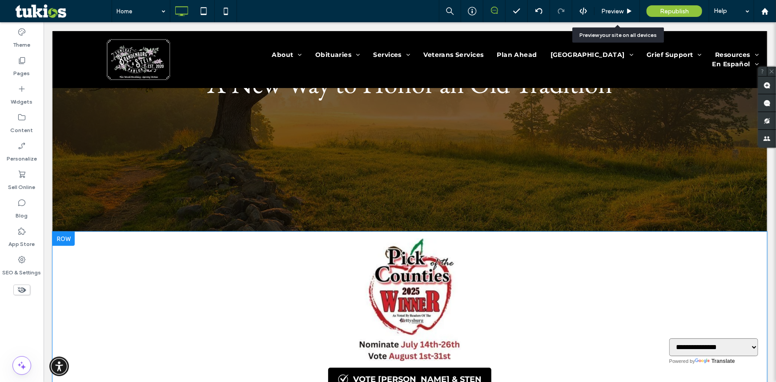
scroll to position [161, 0]
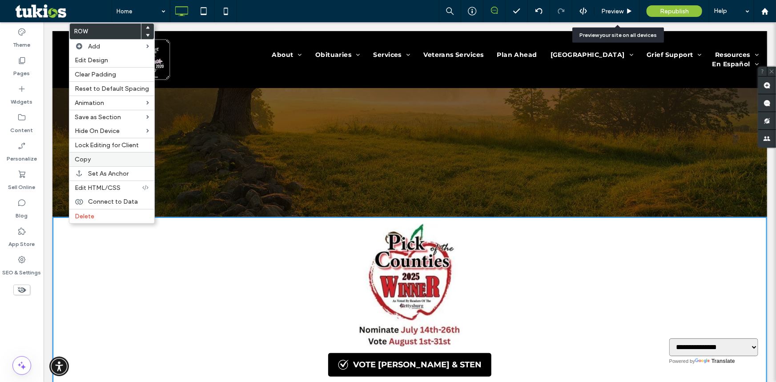
click at [76, 163] on span "Copy" at bounding box center [83, 160] width 16 height 8
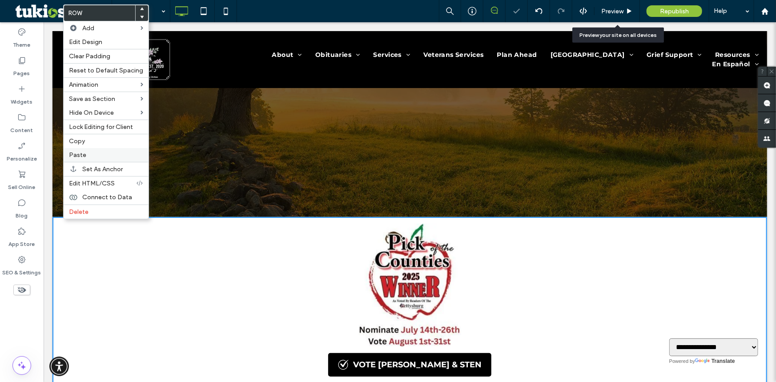
click at [76, 157] on span "Paste" at bounding box center [77, 155] width 17 height 8
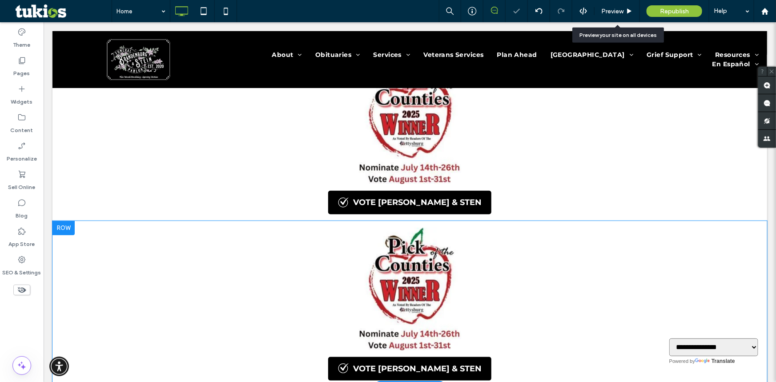
scroll to position [323, 0]
click at [60, 229] on div at bounding box center [63, 228] width 22 height 14
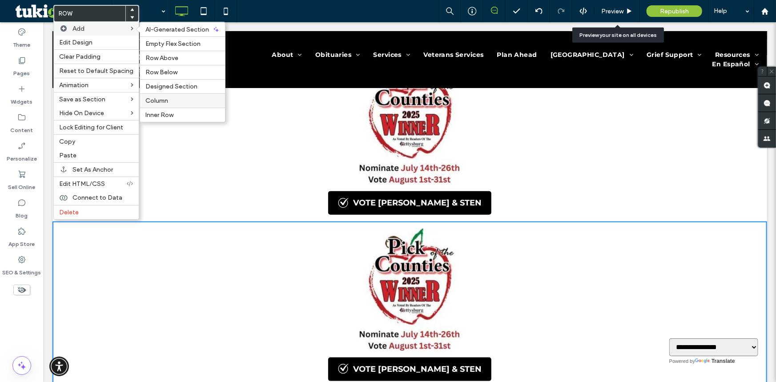
click at [153, 99] on span "Column" at bounding box center [156, 101] width 23 height 8
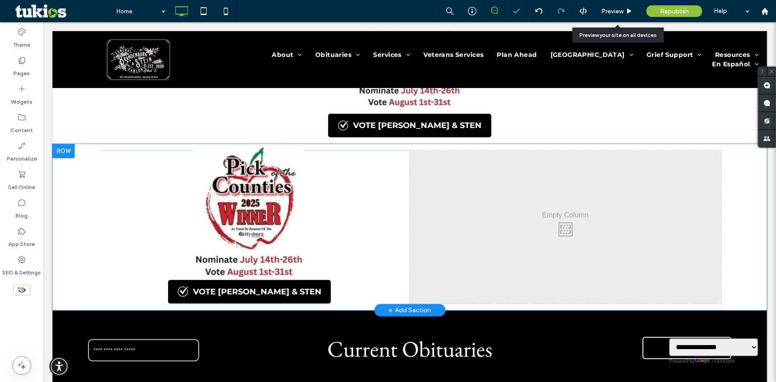
scroll to position [404, 0]
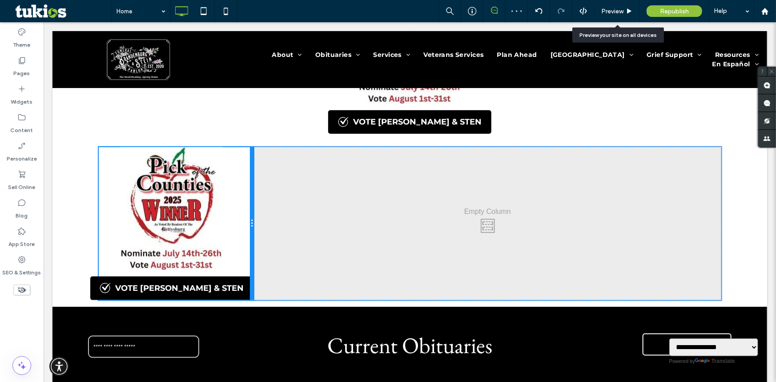
drag, startPoint x: 405, startPoint y: 194, endPoint x: 293, endPoint y: 235, distance: 118.7
click at [250, 213] on div at bounding box center [251, 223] width 4 height 153
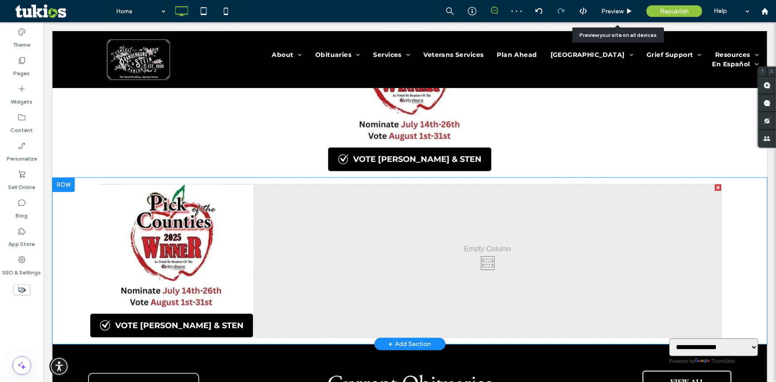
scroll to position [323, 0]
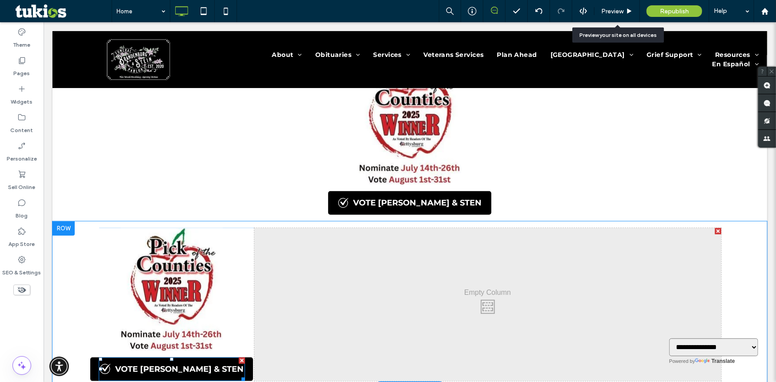
click at [192, 349] on span at bounding box center [171, 369] width 146 height 24
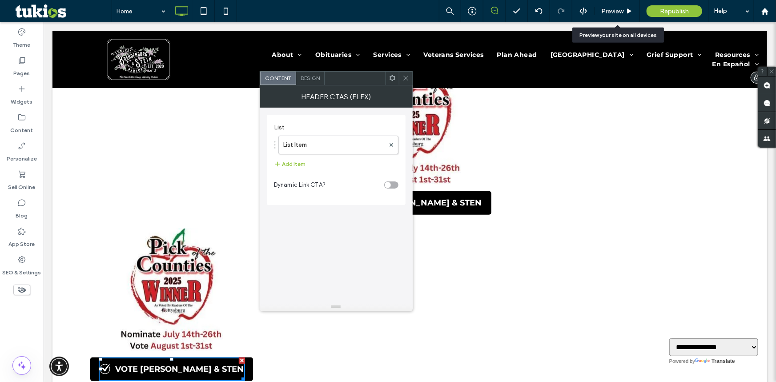
click at [413, 78] on div at bounding box center [409, 59] width 714 height 57
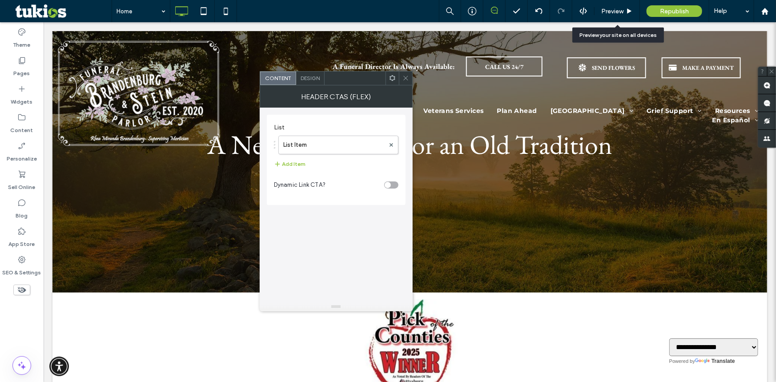
scroll to position [1, 0]
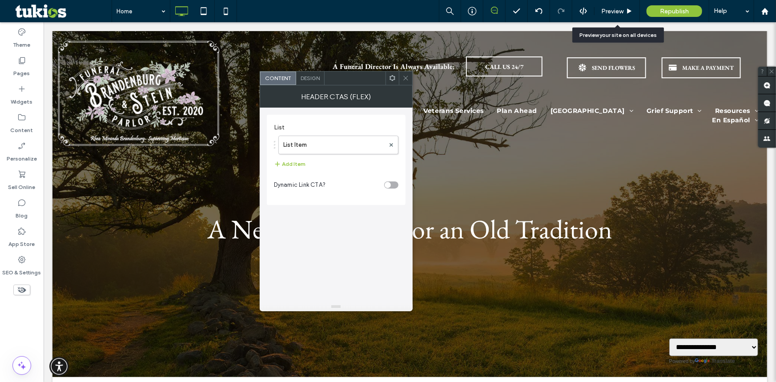
click at [406, 78] on use at bounding box center [405, 78] width 4 height 4
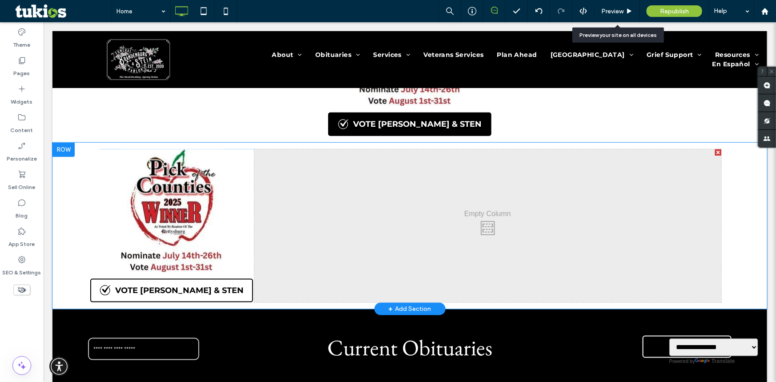
scroll to position [404, 0]
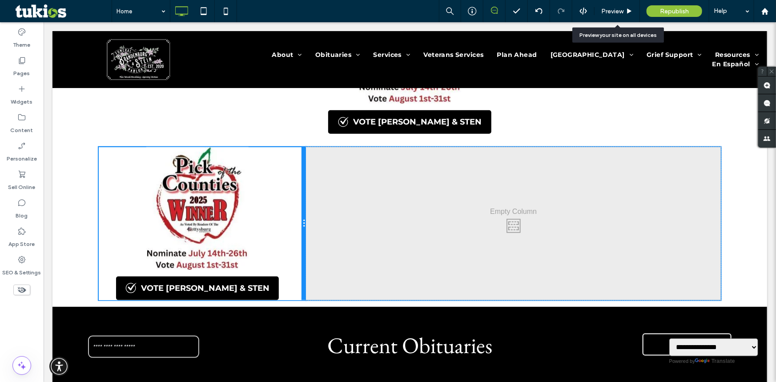
drag, startPoint x: 249, startPoint y: 244, endPoint x: 329, endPoint y: 265, distance: 83.1
click at [286, 242] on div "Click To Paste Click To Paste VOTE BRANDENBURG & STEN" at bounding box center [202, 223] width 208 height 153
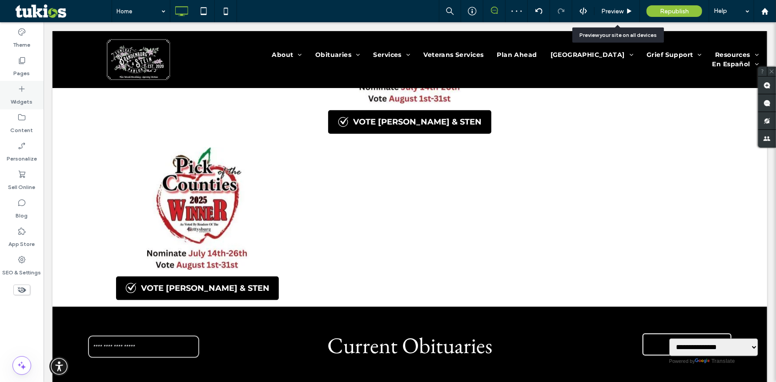
click at [18, 99] on label "Widgets" at bounding box center [22, 99] width 22 height 12
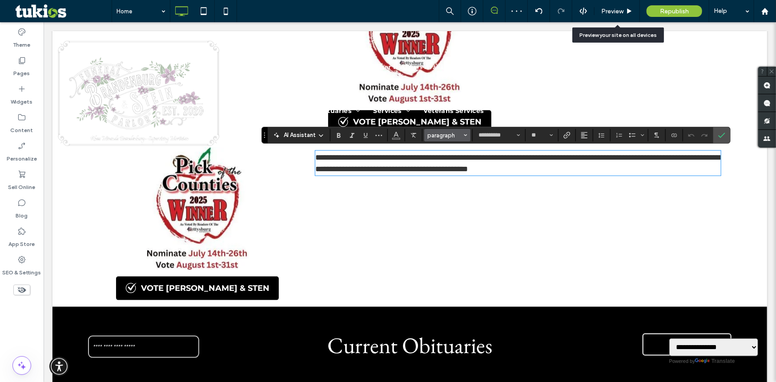
click at [436, 130] on button "paragraph" at bounding box center [447, 135] width 46 height 12
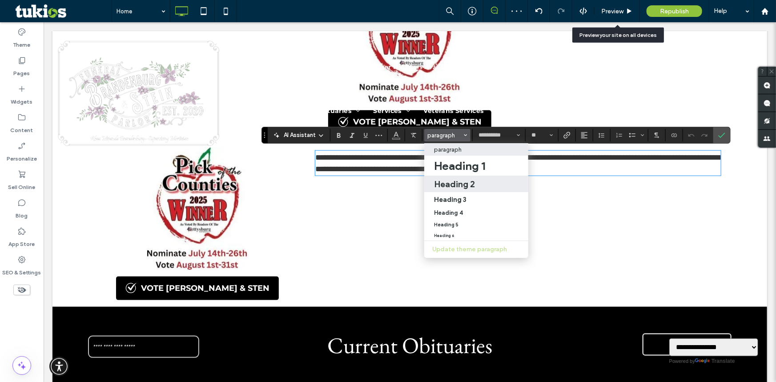
click at [445, 189] on label "Heading 2" at bounding box center [476, 184] width 104 height 16
type input "**********"
type input "**"
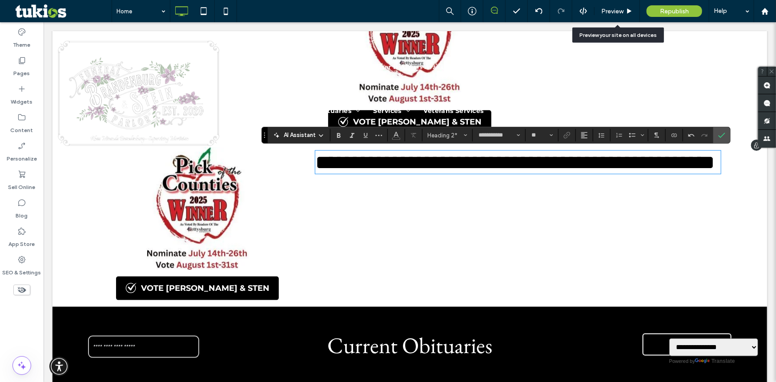
drag, startPoint x: 729, startPoint y: 135, endPoint x: 719, endPoint y: 134, distance: 10.2
click at [681, 135] on div "Click To Paste A Funeral Director Is Always Available: CALL US 24/7 Funeral Par…" at bounding box center [409, 92] width 711 height 111
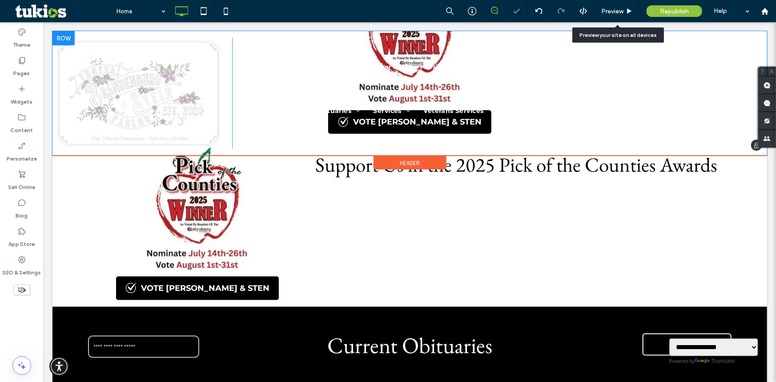
click at [681, 134] on div "Click To Paste A Funeral Director Is Always Available: CALL US 24/7 Funeral Par…" at bounding box center [409, 92] width 711 height 111
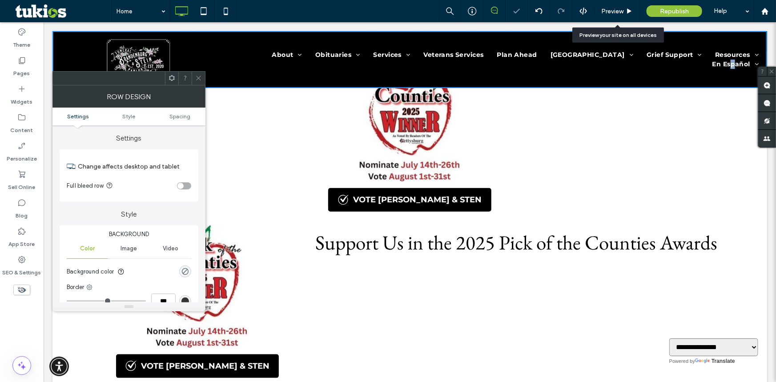
scroll to position [323, 0]
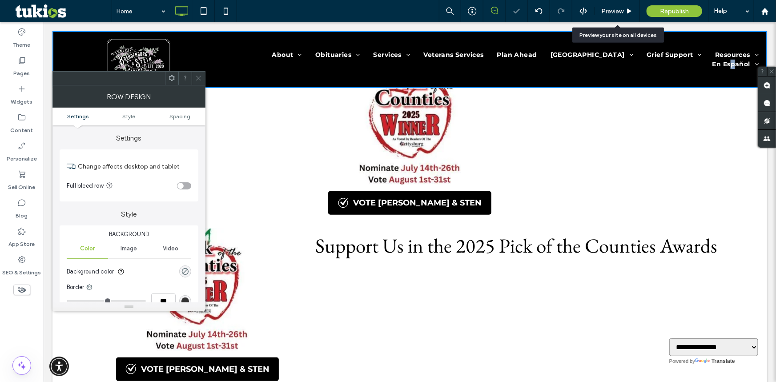
click at [197, 83] on span at bounding box center [198, 78] width 7 height 13
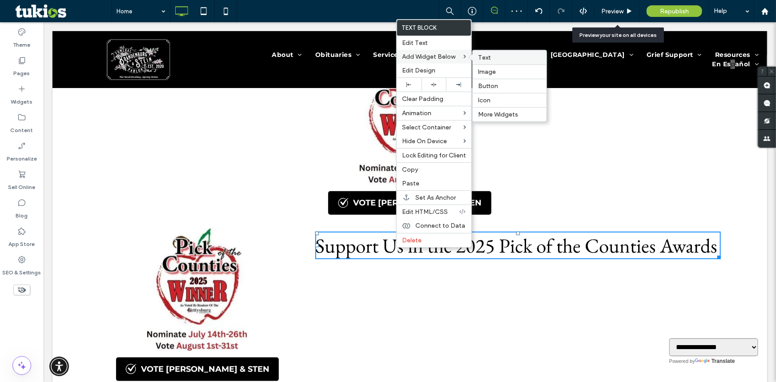
click at [491, 58] on label "Text" at bounding box center [509, 58] width 63 height 8
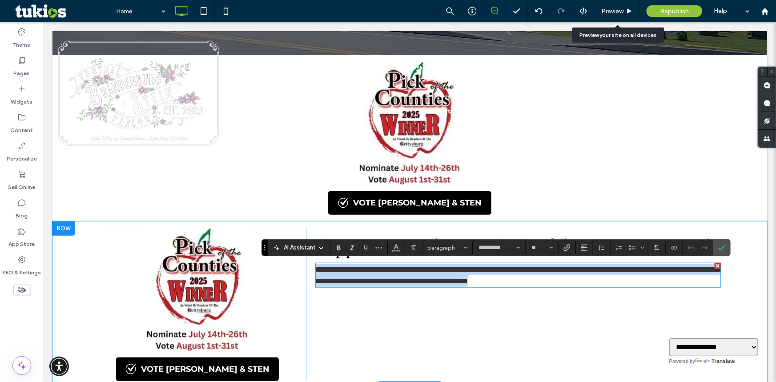
click at [355, 269] on span "**********" at bounding box center [517, 275] width 405 height 20
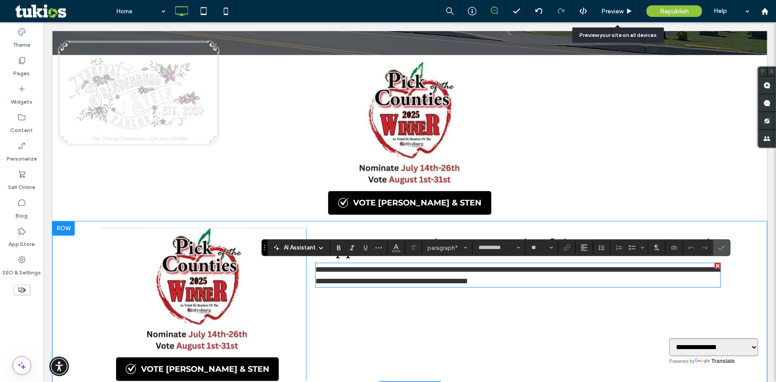
click at [355, 269] on span "**********" at bounding box center [517, 275] width 405 height 20
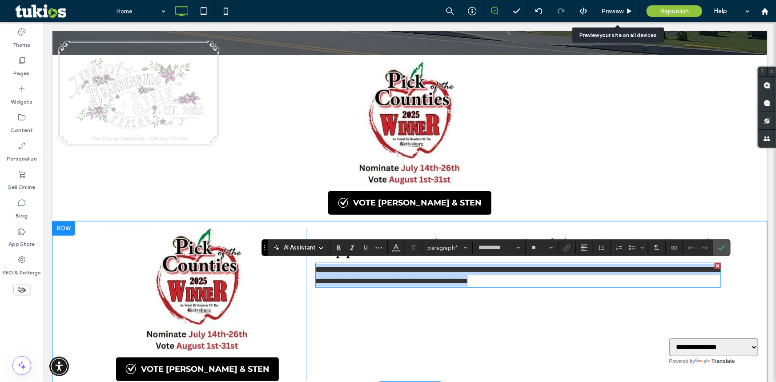
click at [355, 269] on span "**********" at bounding box center [517, 275] width 405 height 20
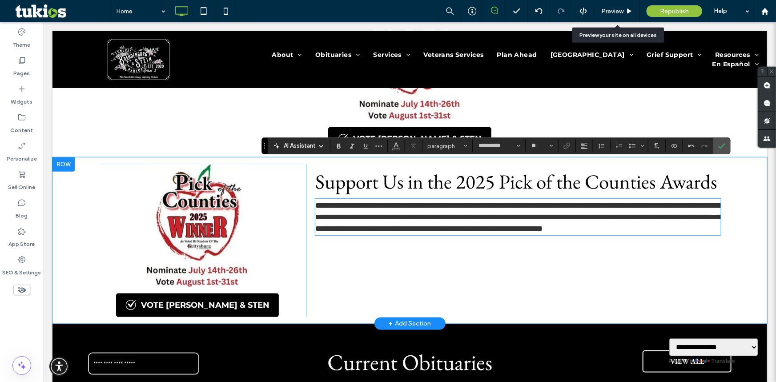
scroll to position [344, 0]
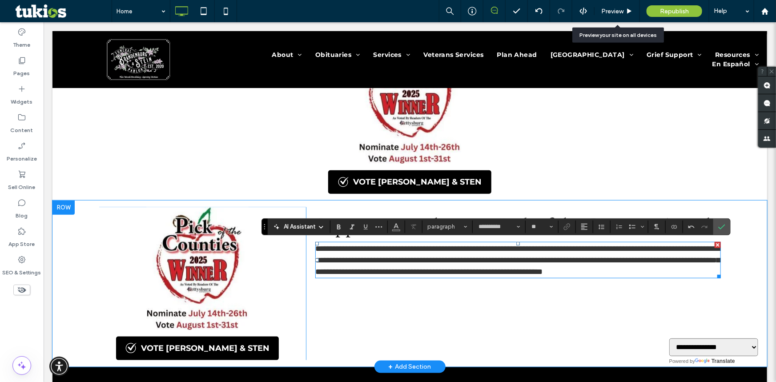
type input "**"
drag, startPoint x: 474, startPoint y: 262, endPoint x: 608, endPoint y: 258, distance: 134.3
click at [608, 258] on span "**********" at bounding box center [517, 259] width 405 height 31
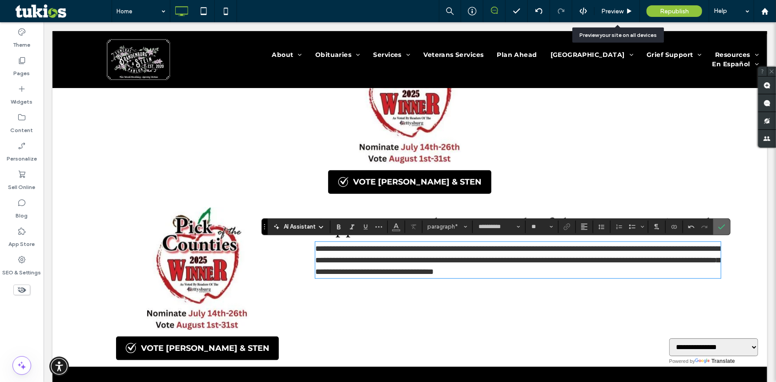
click at [681, 227] on use "Confirm" at bounding box center [721, 226] width 7 height 5
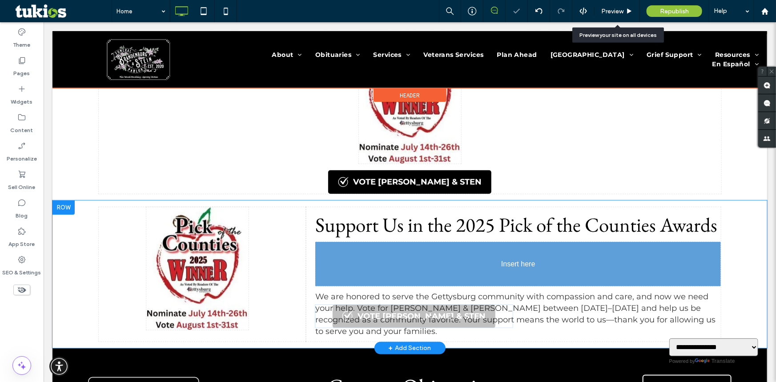
drag, startPoint x: 237, startPoint y: 341, endPoint x: 383, endPoint y: 309, distance: 149.3
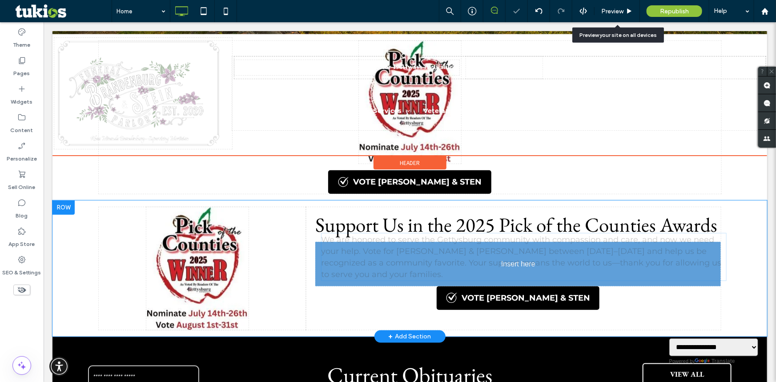
drag, startPoint x: 461, startPoint y: 289, endPoint x: 504, endPoint y: 283, distance: 44.1
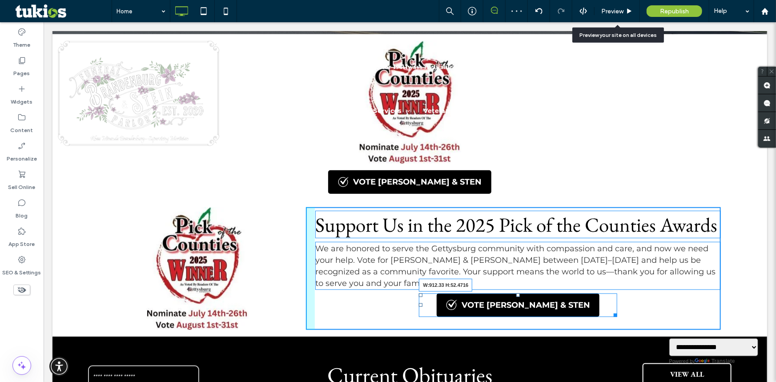
drag, startPoint x: 609, startPoint y: 311, endPoint x: 741, endPoint y: 302, distance: 132.3
click at [681, 302] on div "Click To Paste Click To Paste Click To Paste Click To Paste Support Us in the 2…" at bounding box center [409, 268] width 714 height 136
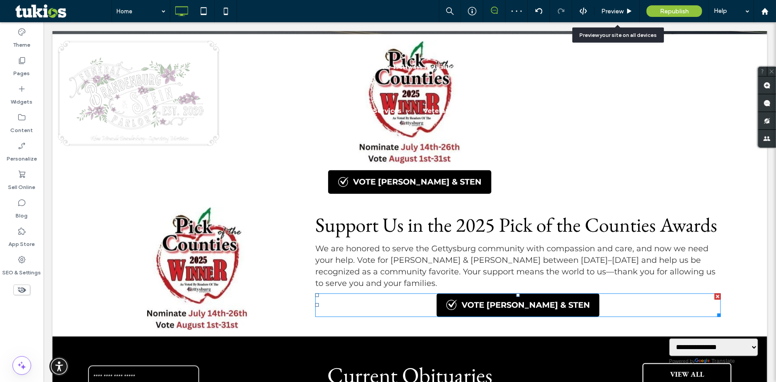
click at [590, 305] on span at bounding box center [517, 305] width 405 height 24
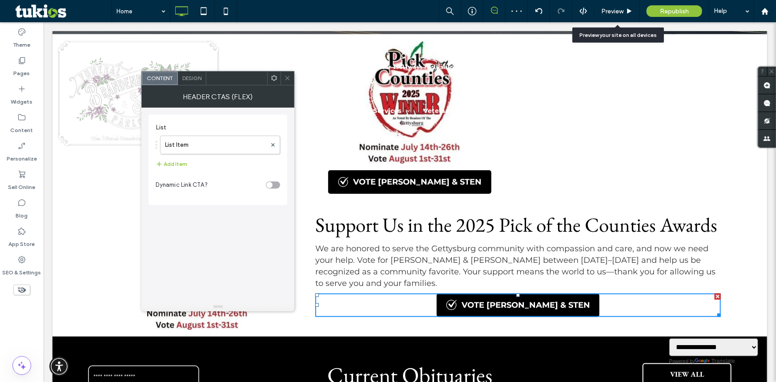
click at [191, 83] on div "Design" at bounding box center [192, 78] width 28 height 13
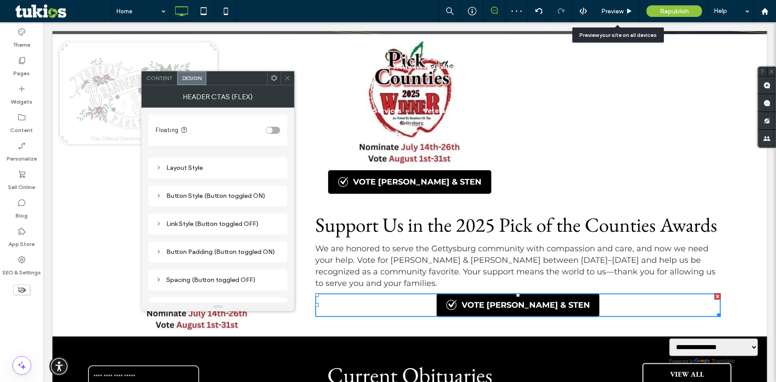
click at [182, 169] on div "Layout Style" at bounding box center [218, 168] width 124 height 8
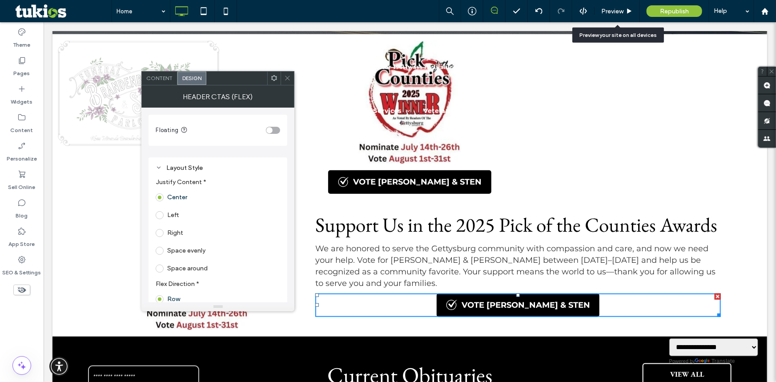
click at [162, 216] on span at bounding box center [160, 215] width 8 height 8
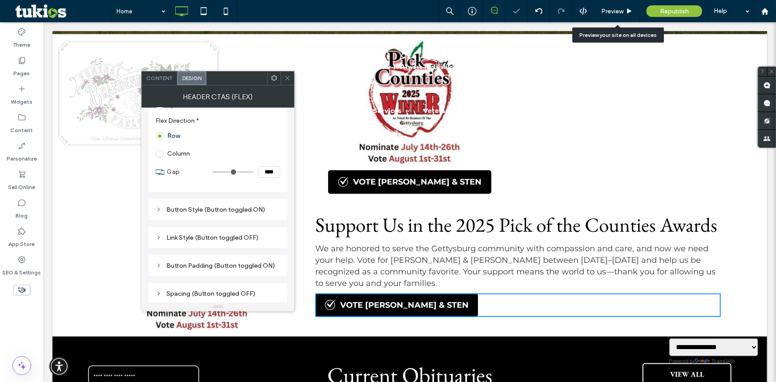
scroll to position [161, 0]
click at [289, 82] on span at bounding box center [287, 78] width 7 height 13
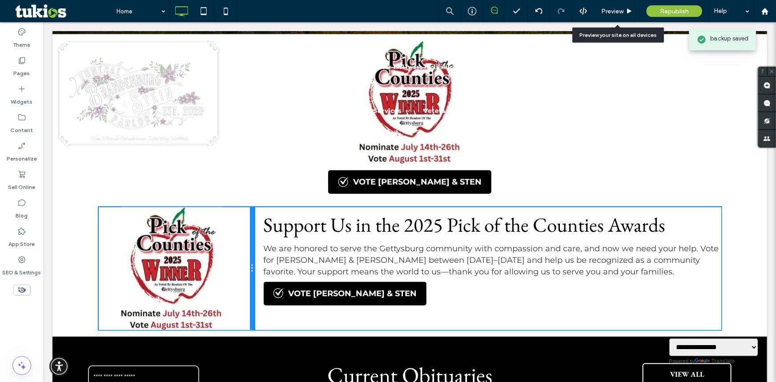
drag, startPoint x: 302, startPoint y: 259, endPoint x: 298, endPoint y: 281, distance: 21.6
click at [255, 258] on div "Click To Paste Click To Paste Click To Paste Click To Paste Support Us in the 2…" at bounding box center [409, 268] width 622 height 123
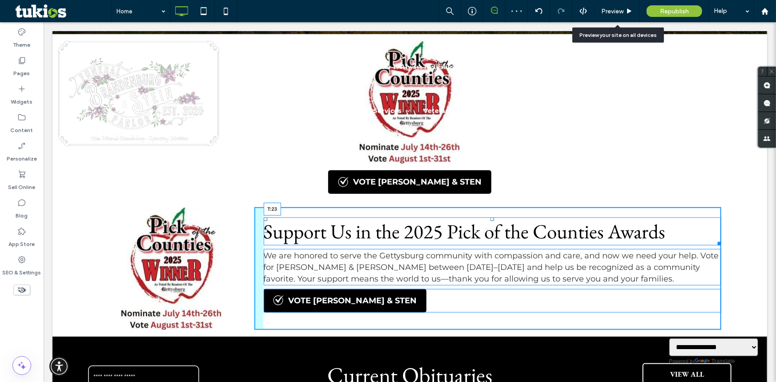
drag, startPoint x: 489, startPoint y: 213, endPoint x: 489, endPoint y: 219, distance: 6.2
click at [490, 219] on div at bounding box center [492, 219] width 4 height 4
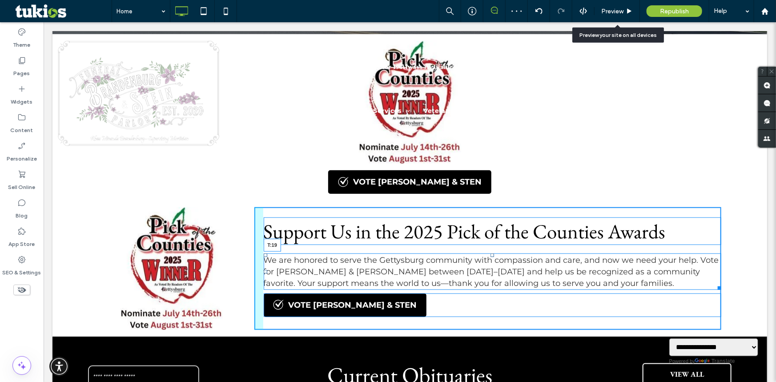
drag, startPoint x: 489, startPoint y: 249, endPoint x: 532, endPoint y: 276, distance: 51.3
click at [490, 254] on div at bounding box center [492, 255] width 4 height 4
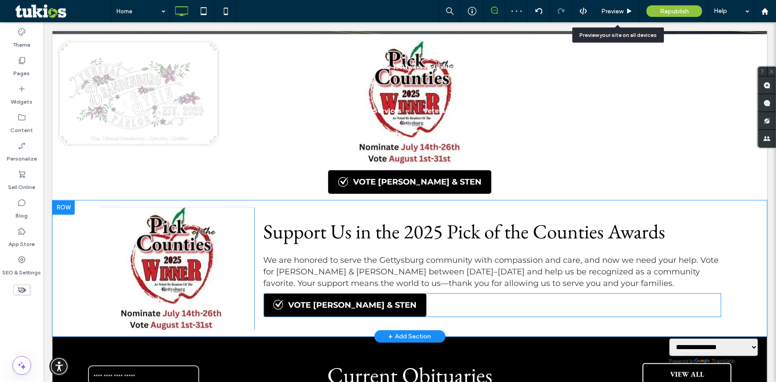
click at [354, 306] on span at bounding box center [492, 305] width 458 height 24
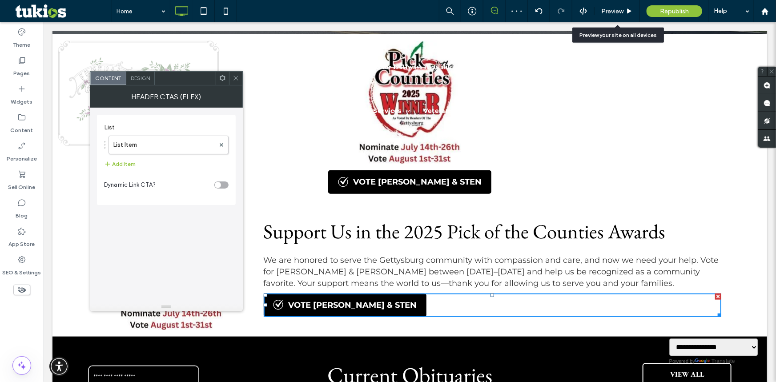
click at [231, 81] on div at bounding box center [235, 78] width 13 height 13
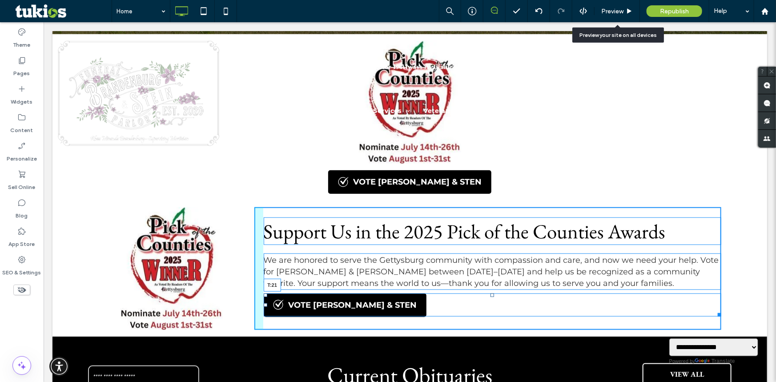
drag, startPoint x: 488, startPoint y: 297, endPoint x: 453, endPoint y: 319, distance: 41.7
click at [488, 303] on div "VOTE BRANDENBURG & STEN T:21" at bounding box center [492, 304] width 458 height 23
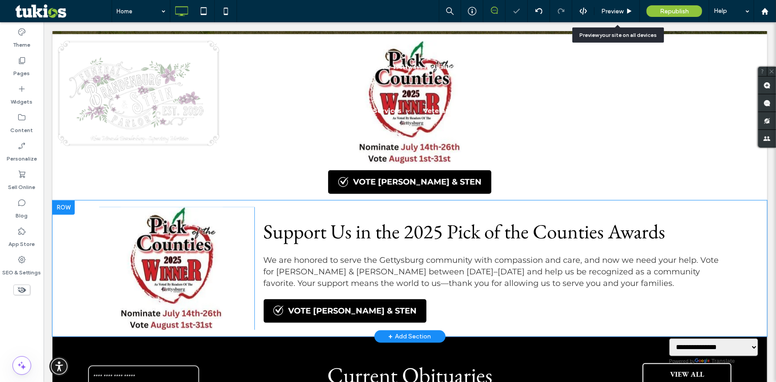
click at [64, 201] on div at bounding box center [63, 207] width 22 height 14
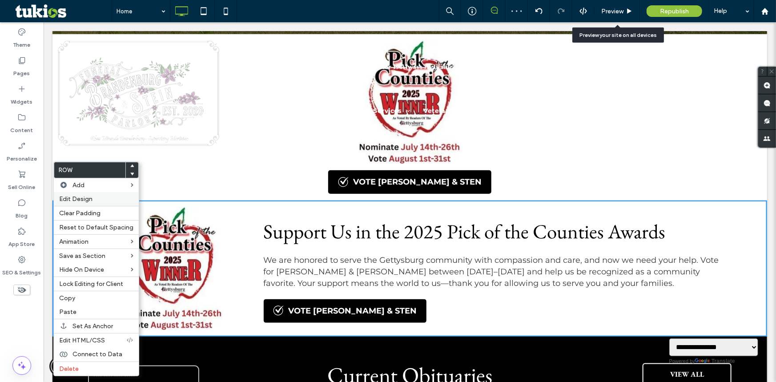
click at [78, 202] on span "Edit Design" at bounding box center [75, 199] width 33 height 8
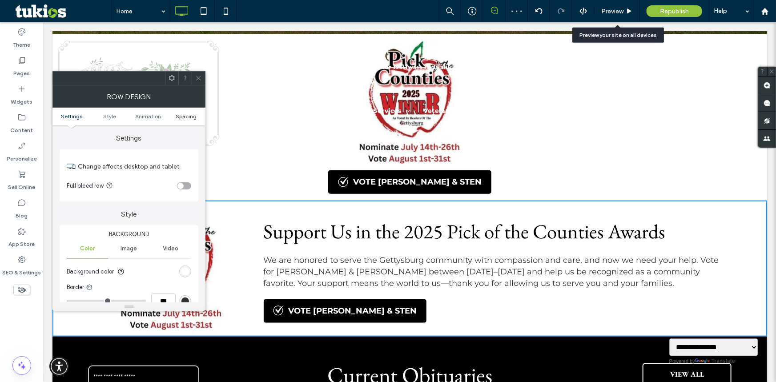
click at [181, 114] on span "Spacing" at bounding box center [186, 116] width 21 height 7
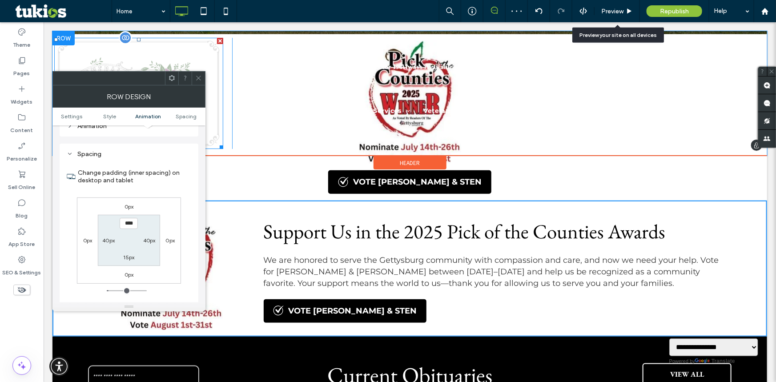
scroll to position [251, 0]
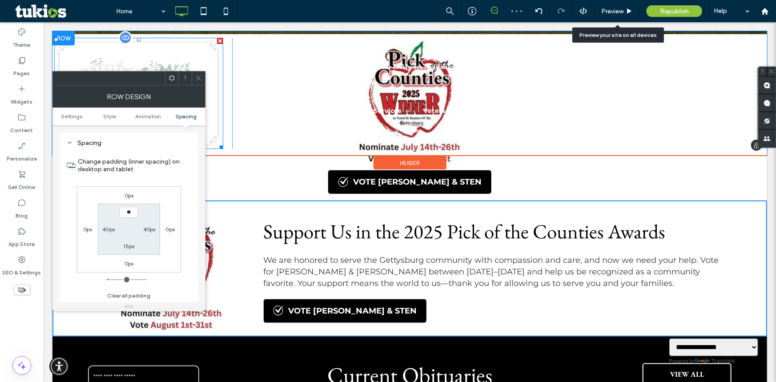
type input "****"
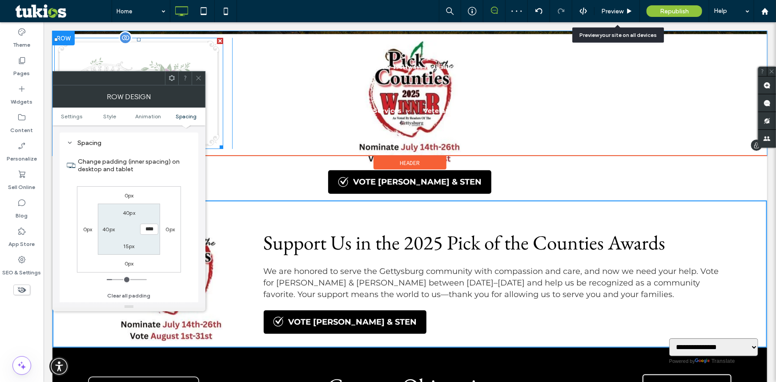
type input "**"
type input "****"
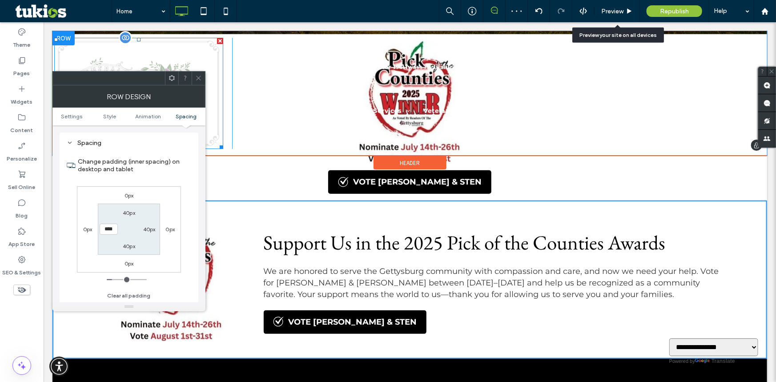
type input "*"
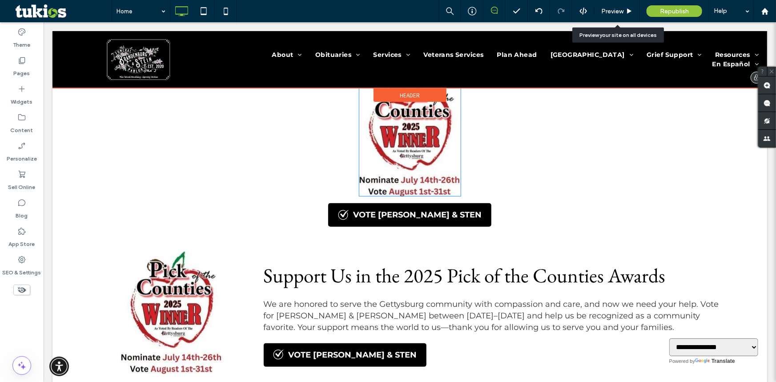
scroll to position [263, 0]
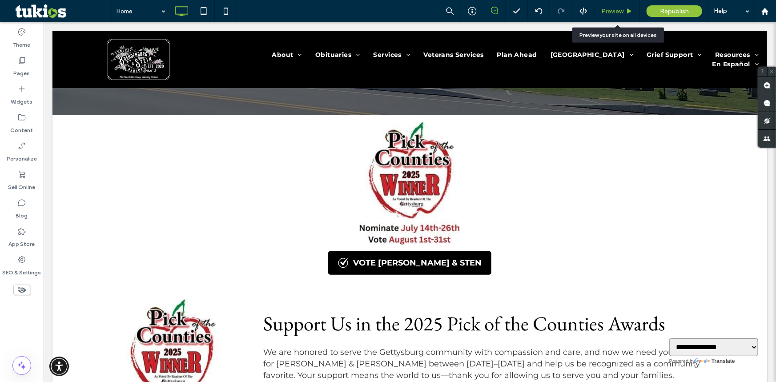
click at [612, 14] on span "Preview" at bounding box center [612, 12] width 22 height 8
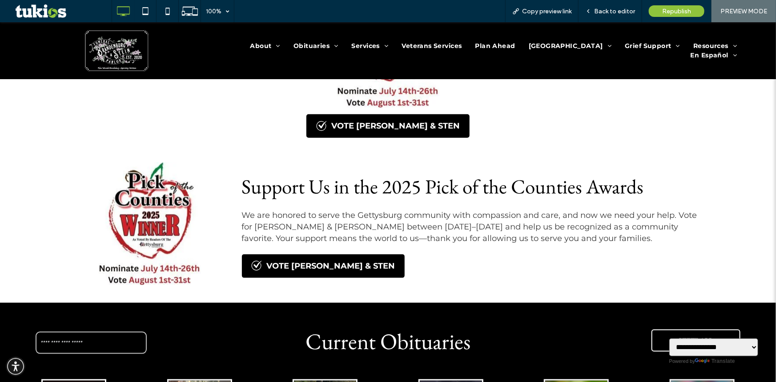
scroll to position [263, 0]
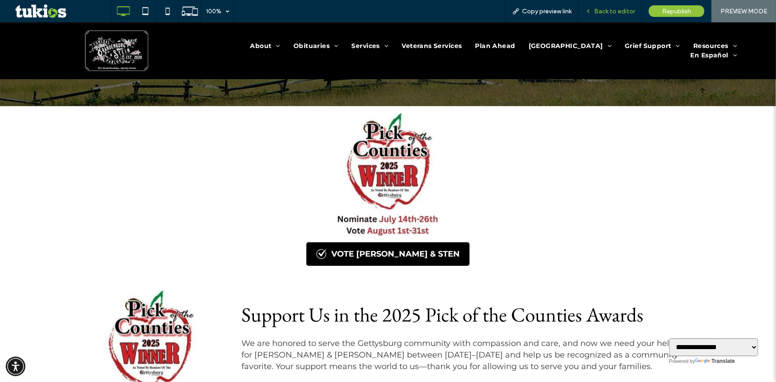
click at [605, 5] on div "Back to editor" at bounding box center [610, 11] width 64 height 22
click at [615, 10] on span "Back to editor" at bounding box center [614, 12] width 41 height 8
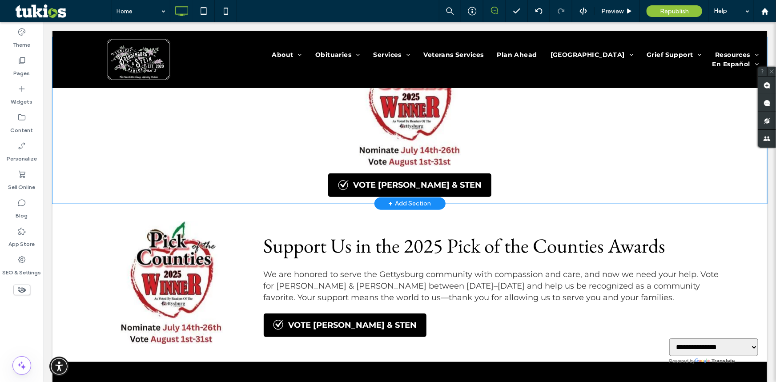
scroll to position [344, 0]
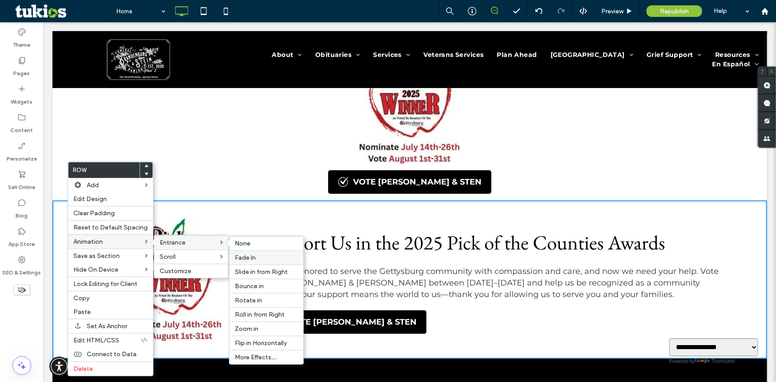
click at [250, 256] on span "Fade In" at bounding box center [245, 258] width 21 height 8
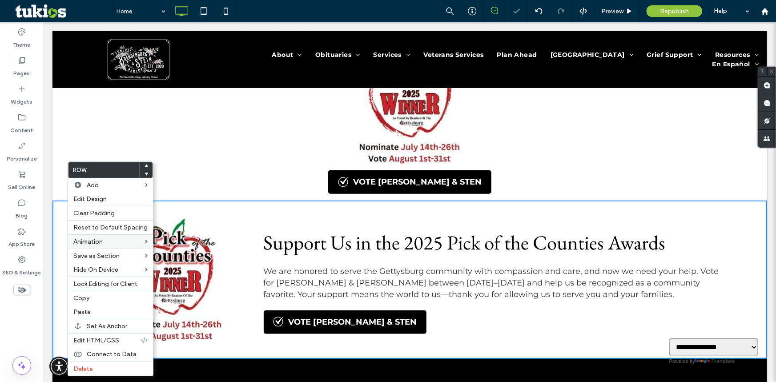
click at [186, 155] on div "VOTE BRANDENBURG & STEN Click To Paste Click To Paste" at bounding box center [409, 116] width 622 height 153
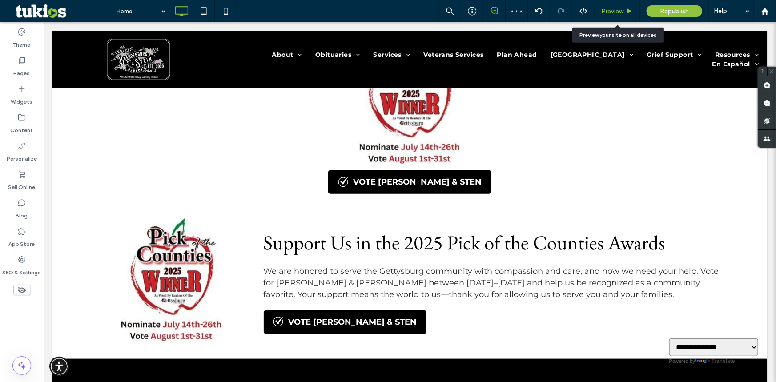
click at [624, 10] on div "Preview" at bounding box center [616, 12] width 45 height 8
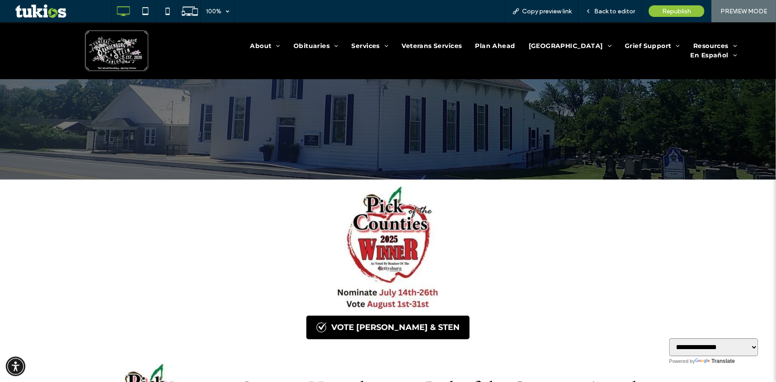
scroll to position [344, 0]
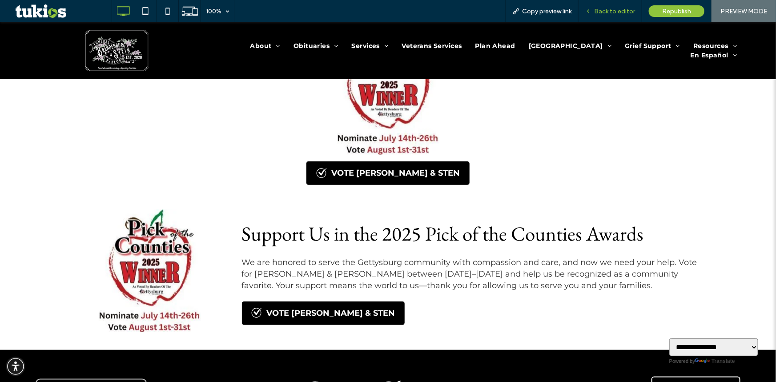
click at [625, 5] on div "Back to editor" at bounding box center [610, 11] width 64 height 22
click at [602, 11] on span "Back to editor" at bounding box center [614, 12] width 41 height 8
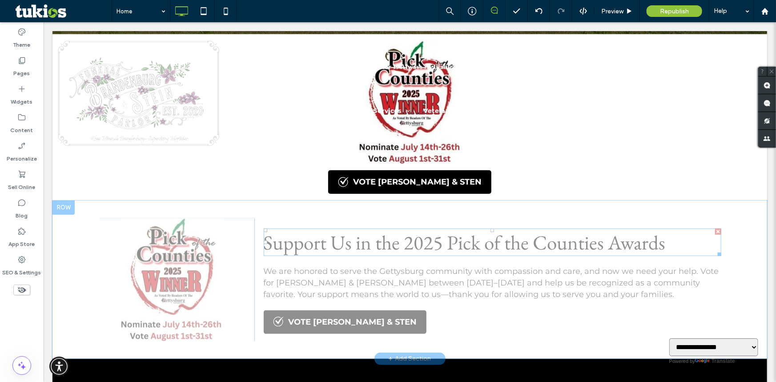
click at [392, 243] on span "Support Us in the 2025 Pick of the Counties Awards" at bounding box center [464, 242] width 402 height 26
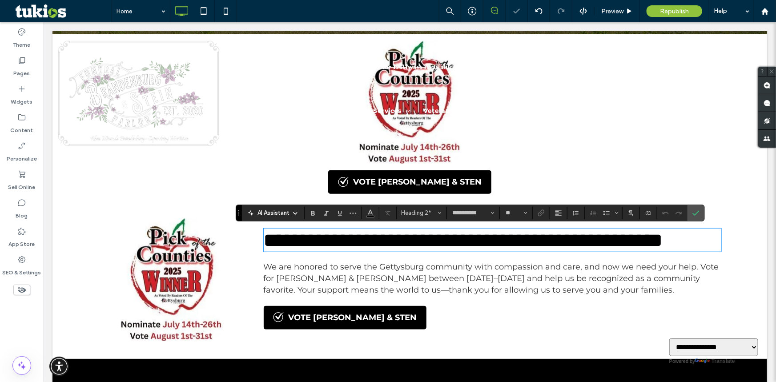
click at [404, 239] on span "**********" at bounding box center [462, 240] width 399 height 20
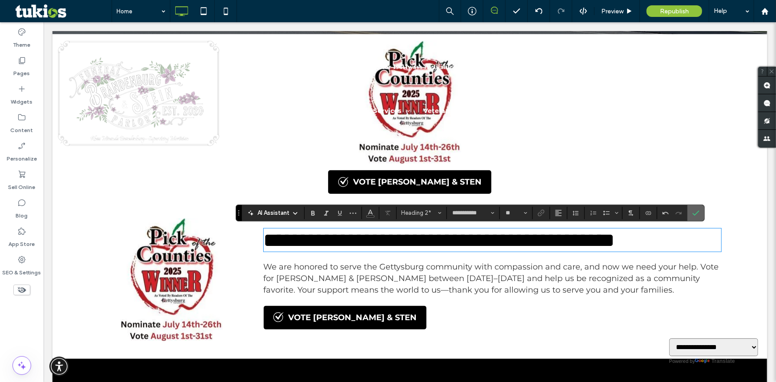
drag, startPoint x: 690, startPoint y: 213, endPoint x: 644, endPoint y: 190, distance: 52.1
click at [690, 213] on label "Confirm" at bounding box center [695, 213] width 13 height 16
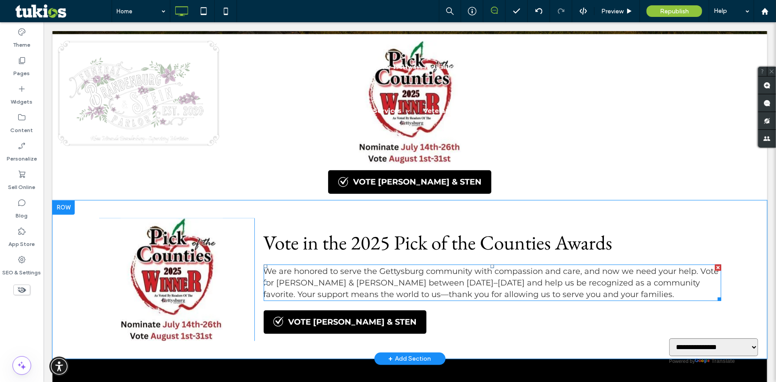
click at [586, 269] on span "We are honored to serve the Gettysburg community with compassion and care, and …" at bounding box center [490, 282] width 455 height 33
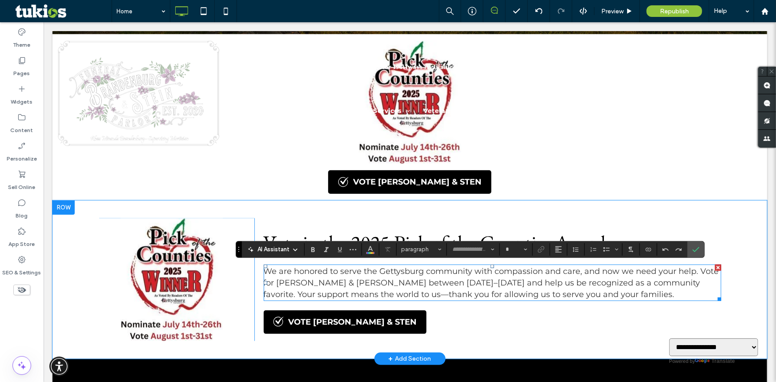
type input "**********"
type input "**"
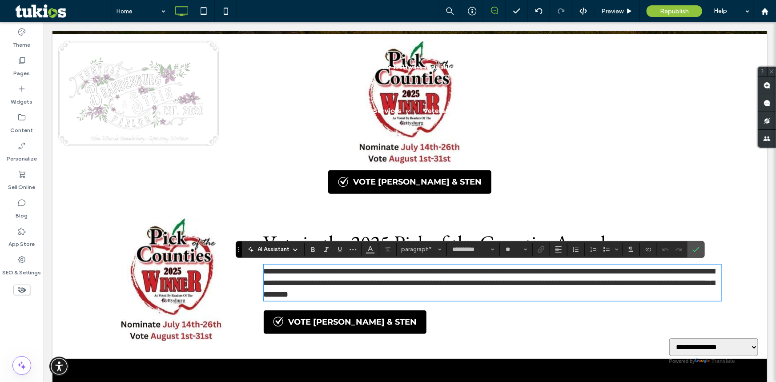
click at [574, 272] on span "**********" at bounding box center [488, 282] width 451 height 31
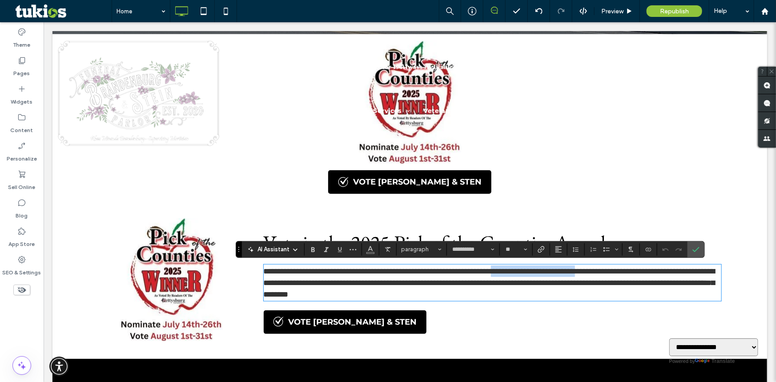
drag, startPoint x: 586, startPoint y: 269, endPoint x: 686, endPoint y: 273, distance: 99.2
click at [686, 273] on span "**********" at bounding box center [488, 282] width 451 height 31
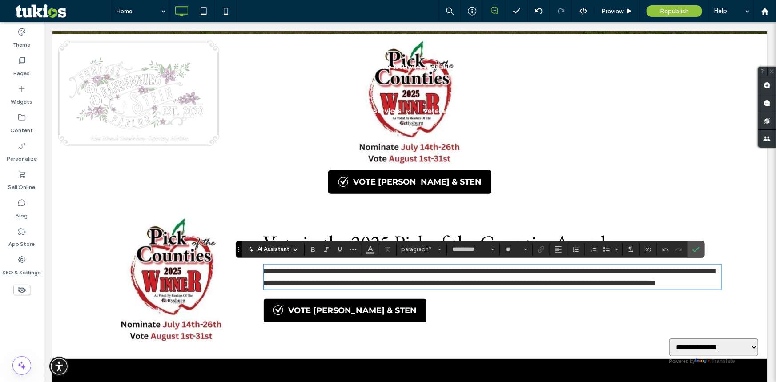
click at [513, 288] on p "**********" at bounding box center [492, 276] width 458 height 23
drag, startPoint x: 694, startPoint y: 250, endPoint x: 648, endPoint y: 228, distance: 50.5
click at [694, 250] on icon "Confirm" at bounding box center [695, 249] width 7 height 7
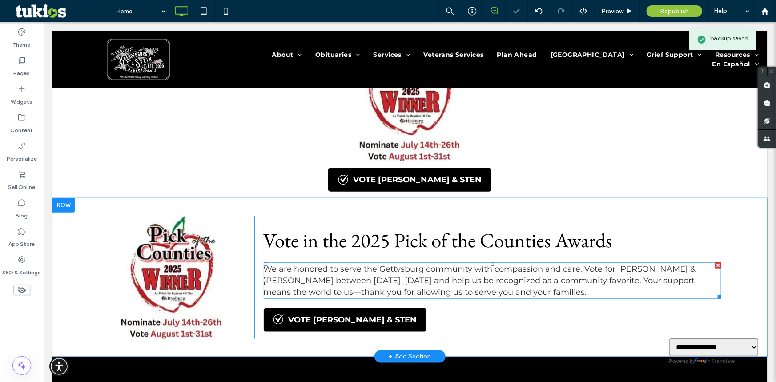
scroll to position [344, 0]
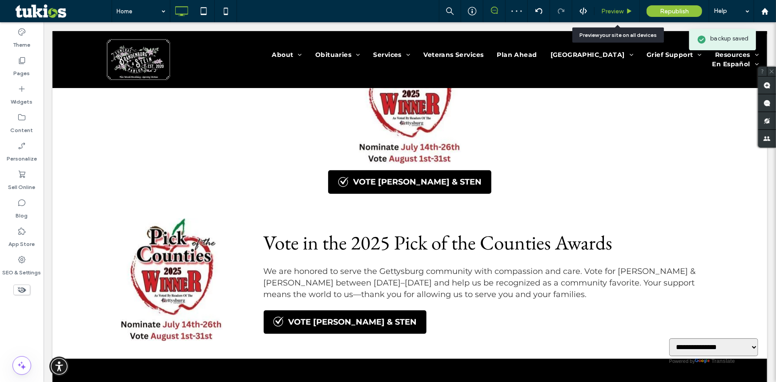
click at [623, 11] on span "Preview" at bounding box center [612, 12] width 22 height 8
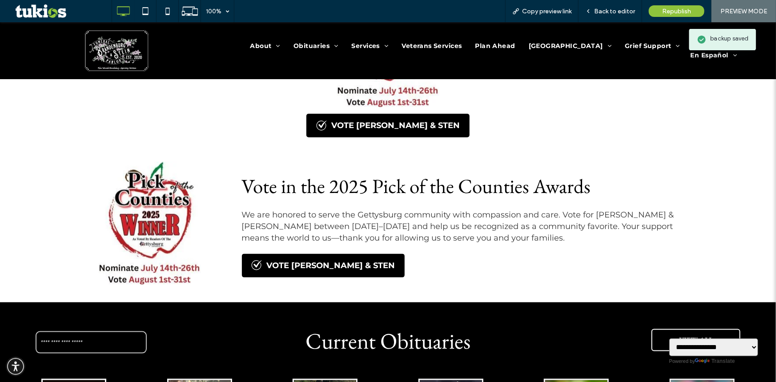
scroll to position [344, 0]
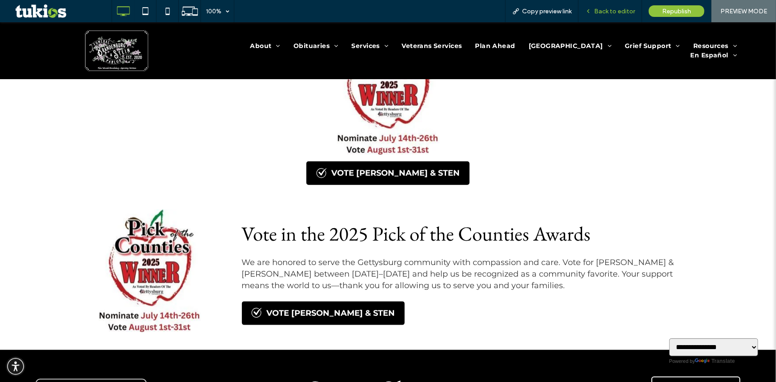
click at [622, 15] on div "Back to editor" at bounding box center [610, 11] width 64 height 22
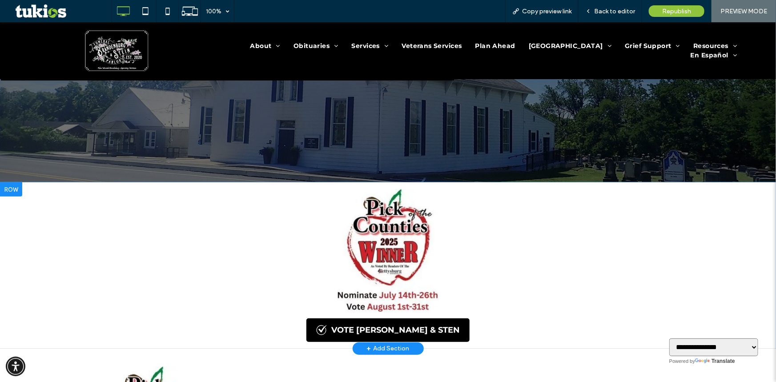
scroll to position [182, 0]
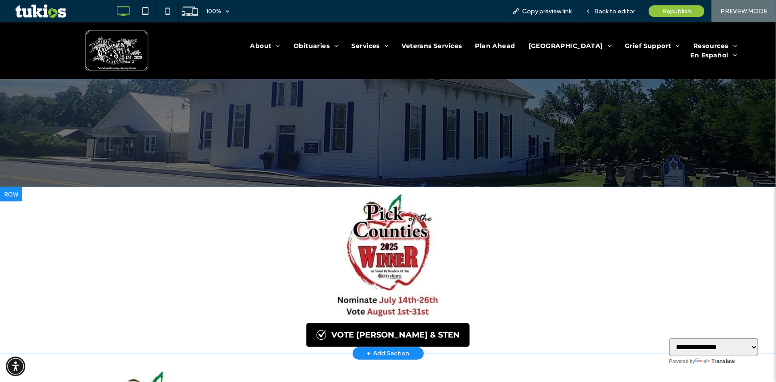
drag, startPoint x: 13, startPoint y: 192, endPoint x: 189, endPoint y: 226, distance: 179.8
click at [189, 226] on div "VOTE BRANDENBURG & STEN Click To Paste Click To Paste" at bounding box center [388, 269] width 622 height 153
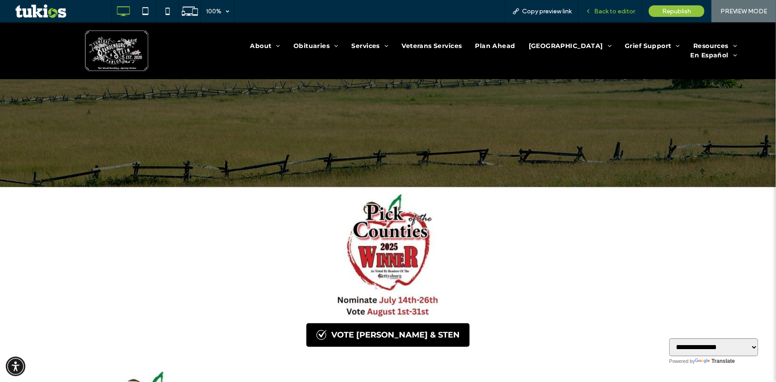
click at [612, 11] on span "Back to editor" at bounding box center [614, 12] width 41 height 8
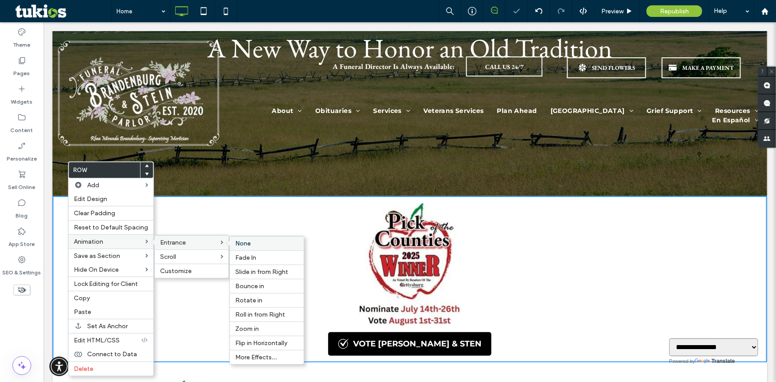
click at [253, 240] on label "None" at bounding box center [266, 244] width 63 height 8
click at [252, 253] on div "Fade In" at bounding box center [267, 257] width 74 height 14
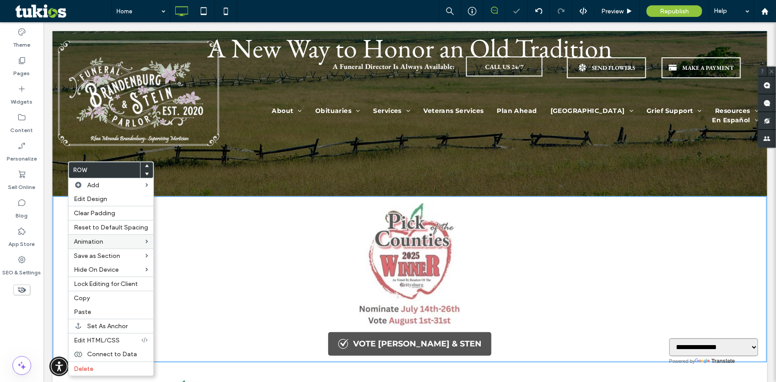
click at [185, 210] on div "VOTE BRANDENBURG & STEN Click To Paste Click To Paste" at bounding box center [409, 278] width 622 height 153
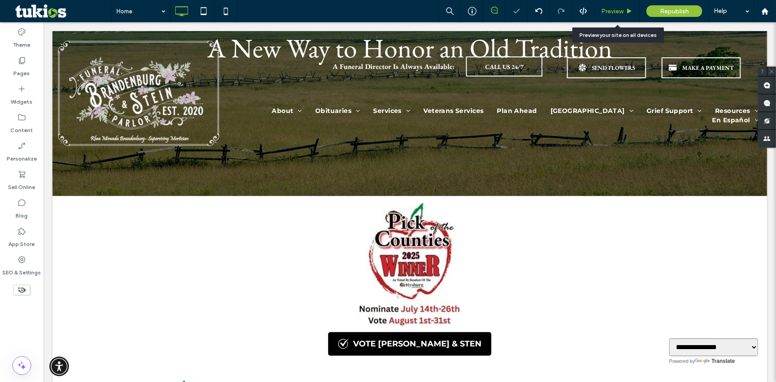
click at [626, 11] on div "Preview" at bounding box center [616, 12] width 45 height 8
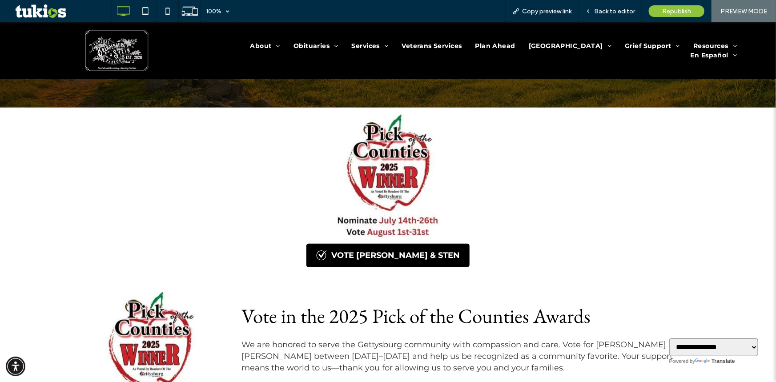
scroll to position [263, 0]
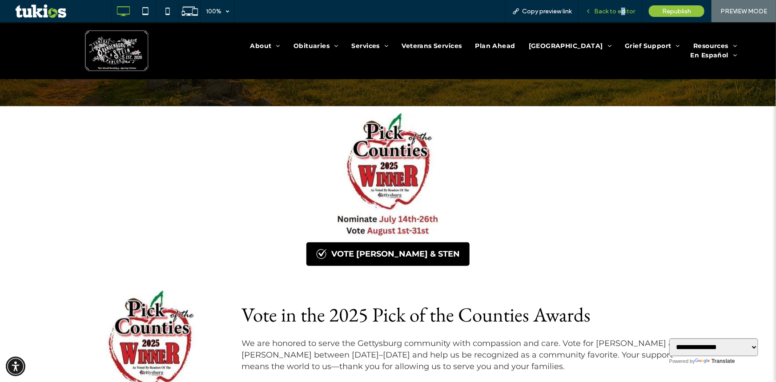
click at [624, 10] on span "Back to editor" at bounding box center [614, 12] width 41 height 8
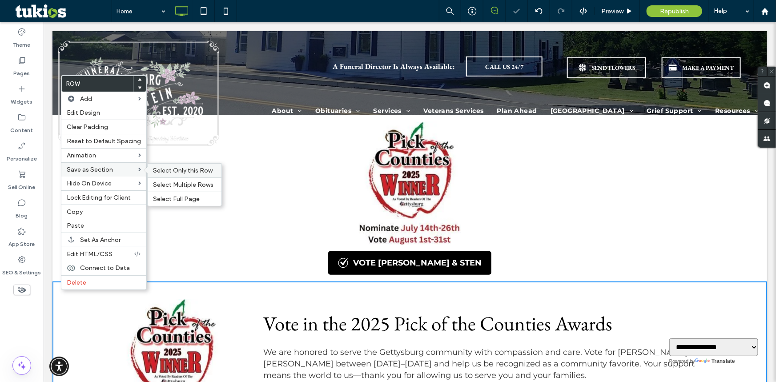
click at [165, 170] on span "Select Only this Row" at bounding box center [183, 171] width 60 height 8
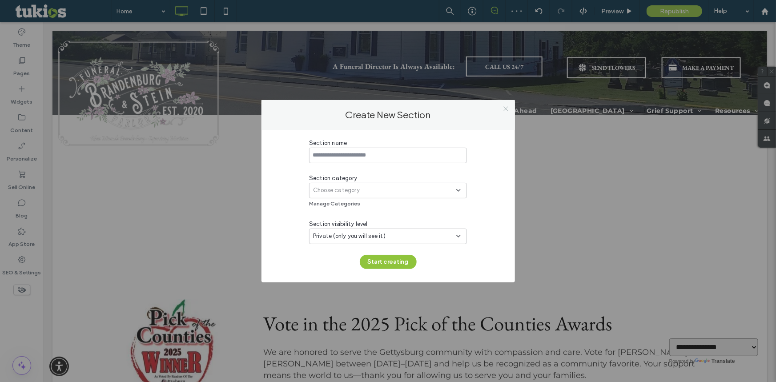
click at [502, 111] on icon at bounding box center [505, 108] width 7 height 7
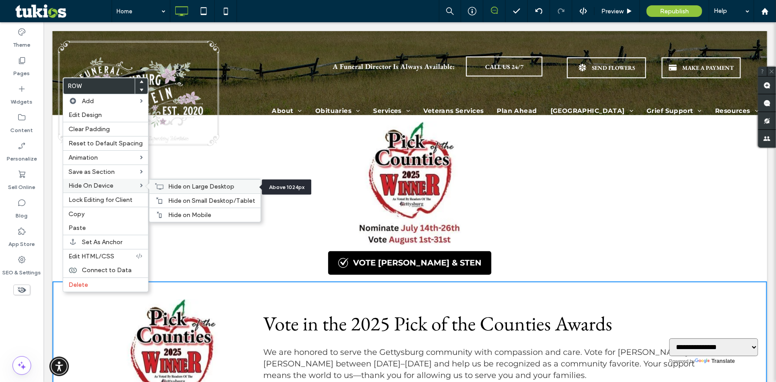
click at [178, 190] on span "Hide on Large Desktop" at bounding box center [201, 187] width 66 height 8
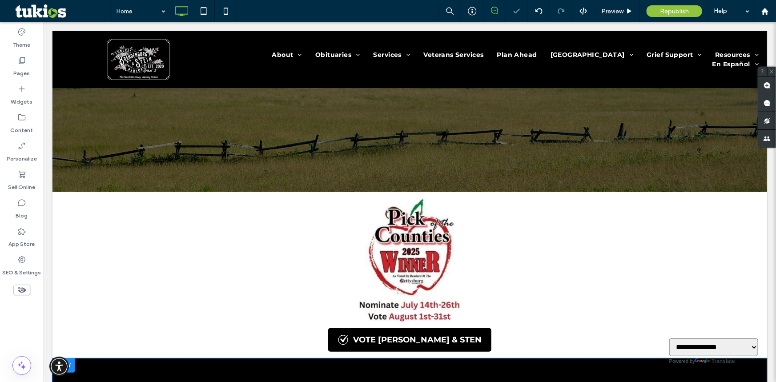
scroll to position [182, 0]
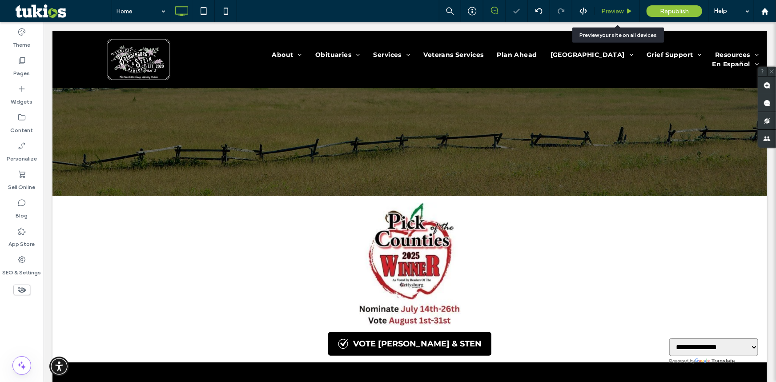
click at [627, 8] on icon at bounding box center [629, 11] width 7 height 7
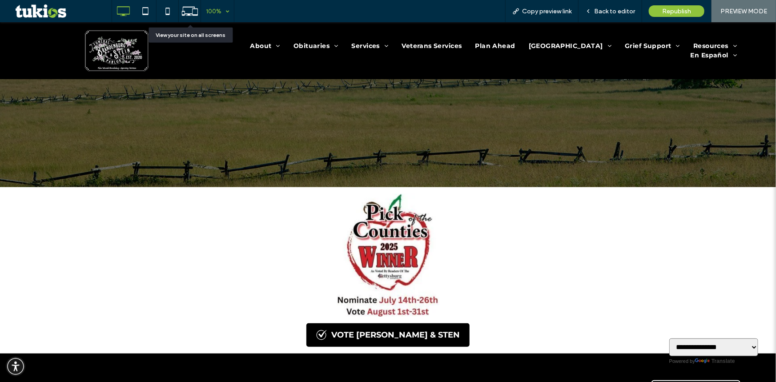
click at [214, 7] on div "100%" at bounding box center [213, 11] width 25 height 22
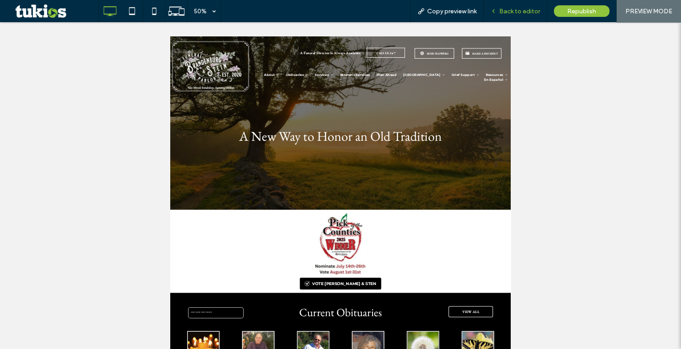
drag, startPoint x: 532, startPoint y: 13, endPoint x: 462, endPoint y: 50, distance: 80.0
click at [532, 13] on span "Back to editor" at bounding box center [519, 12] width 41 height 8
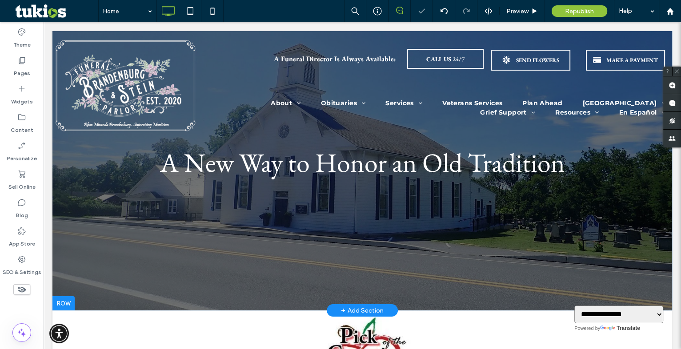
scroll to position [161, 0]
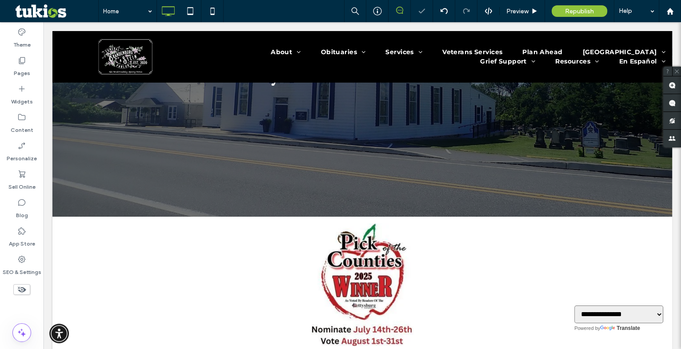
click at [20, 288] on icon at bounding box center [22, 290] width 10 height 10
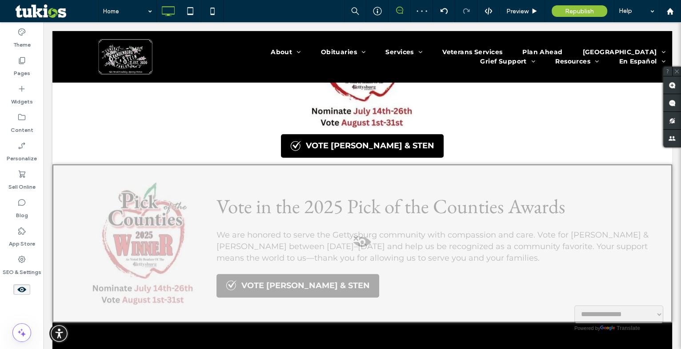
scroll to position [808, 0]
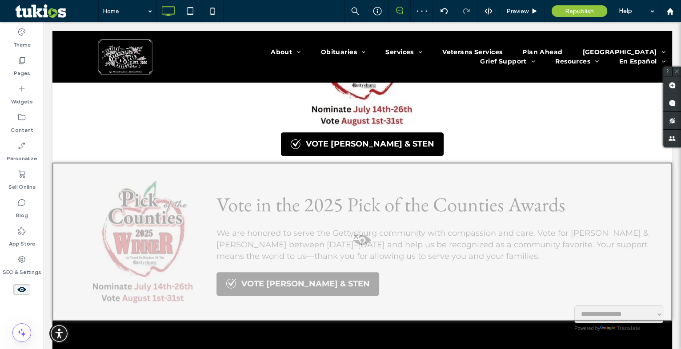
click at [360, 234] on span at bounding box center [362, 243] width 618 height 18
drag, startPoint x: 379, startPoint y: 253, endPoint x: 205, endPoint y: 307, distance: 182.3
click at [379, 253] on button "Yes" at bounding box center [382, 254] width 29 height 11
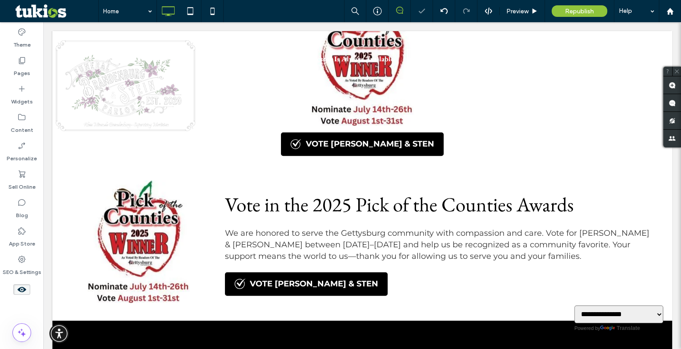
click at [21, 291] on icon at bounding box center [22, 290] width 10 height 10
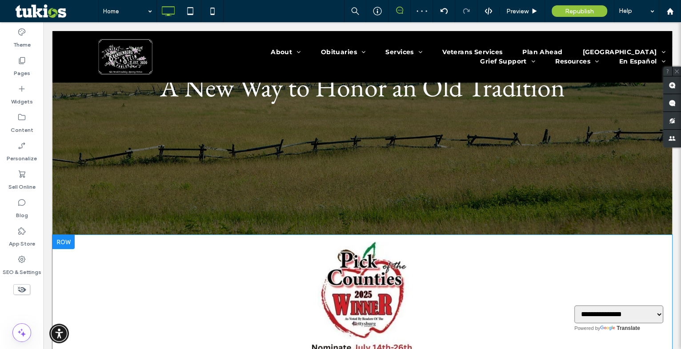
scroll to position [140, 0]
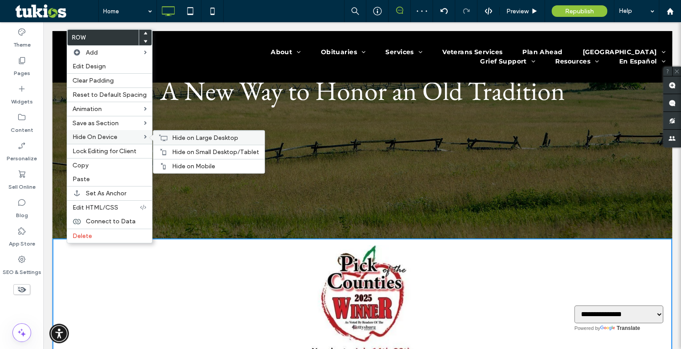
click at [172, 136] on span "Hide on Large Desktop" at bounding box center [205, 138] width 66 height 8
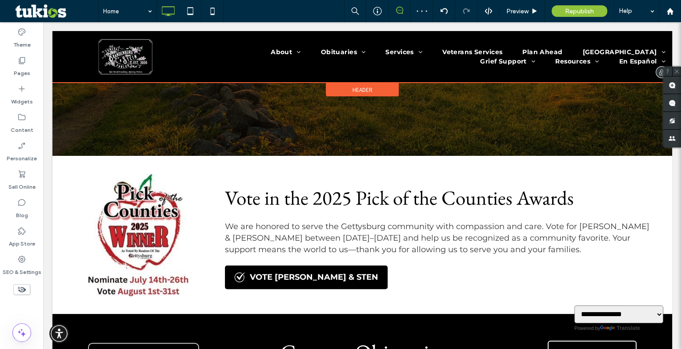
scroll to position [221, 0]
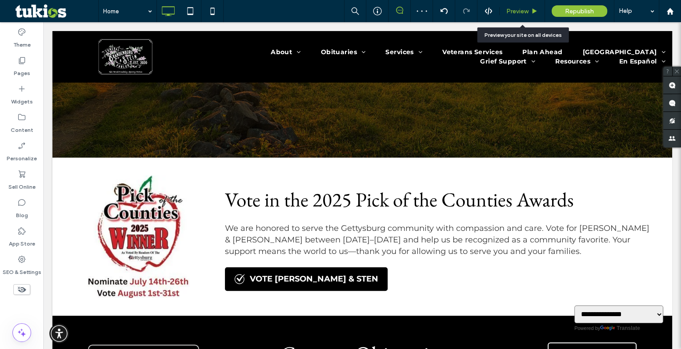
click at [526, 12] on span "Preview" at bounding box center [517, 12] width 22 height 8
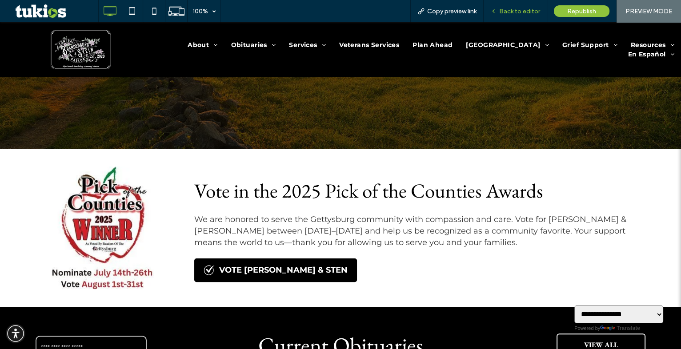
click at [518, 6] on div "Back to editor" at bounding box center [516, 11] width 64 height 22
click at [517, 10] on span "Back to editor" at bounding box center [519, 12] width 41 height 8
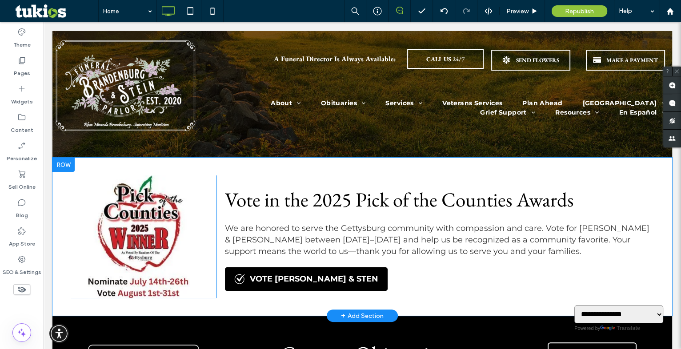
click at [192, 171] on div "Click To Paste Click To Paste Click To Paste Click To Paste Vote in the 2025 Pi…" at bounding box center [362, 237] width 620 height 158
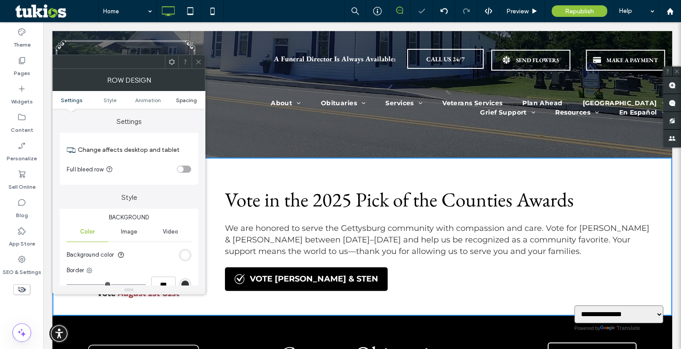
click at [183, 97] on span "Spacing" at bounding box center [186, 100] width 21 height 7
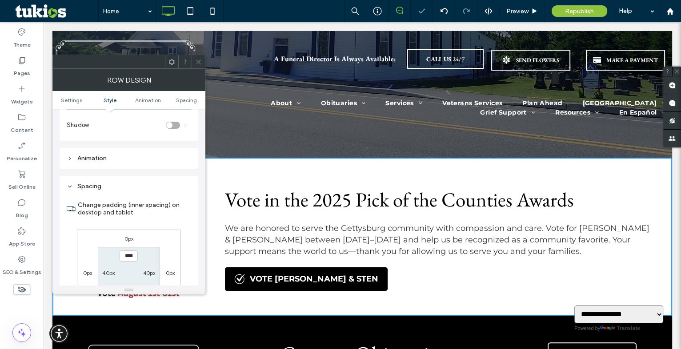
scroll to position [251, 0]
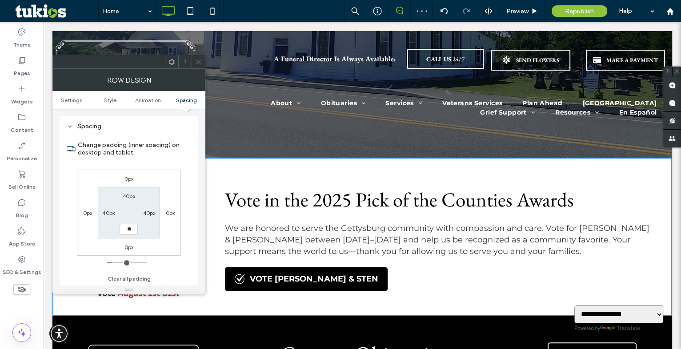
type input "**"
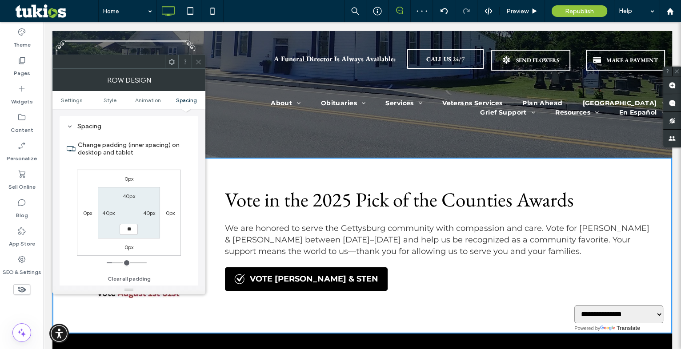
type input "**"
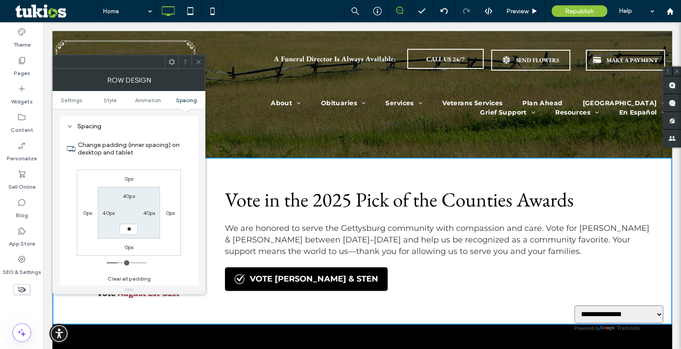
type input "**"
type input "****"
click at [200, 57] on span at bounding box center [198, 61] width 7 height 13
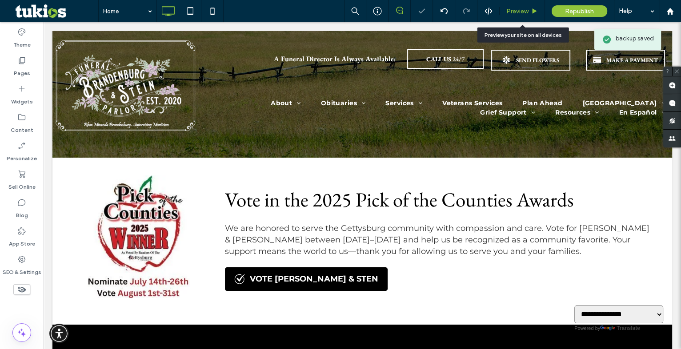
click at [525, 13] on span "Preview" at bounding box center [517, 12] width 22 height 8
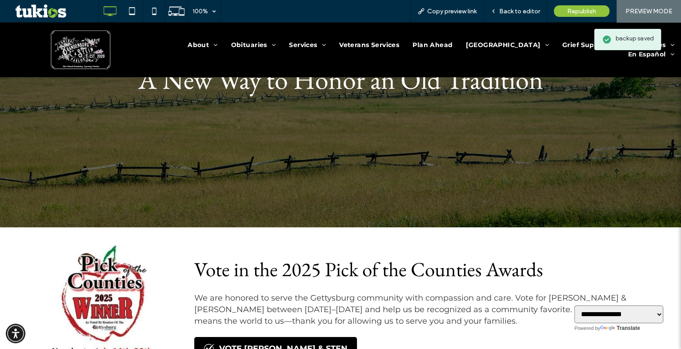
scroll to position [140, 0]
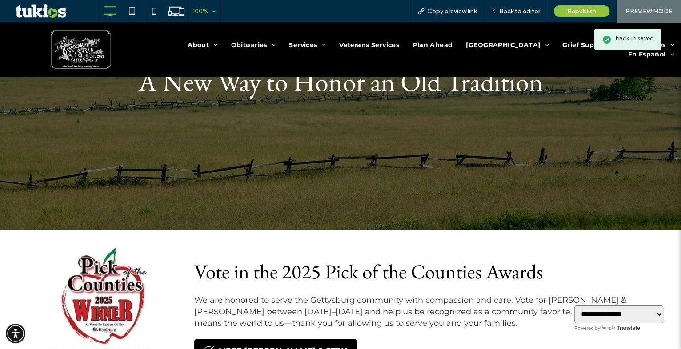
click at [198, 11] on div "100%" at bounding box center [200, 11] width 25 height 22
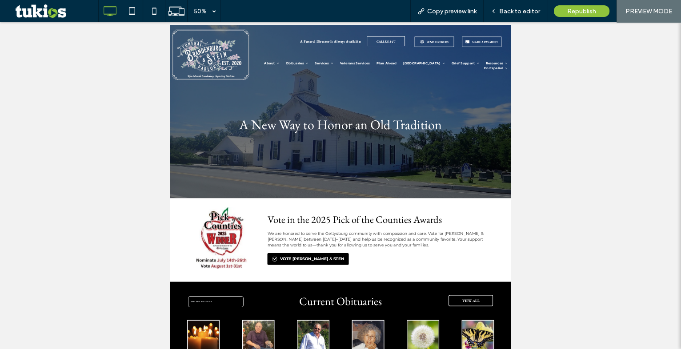
scroll to position [0, 0]
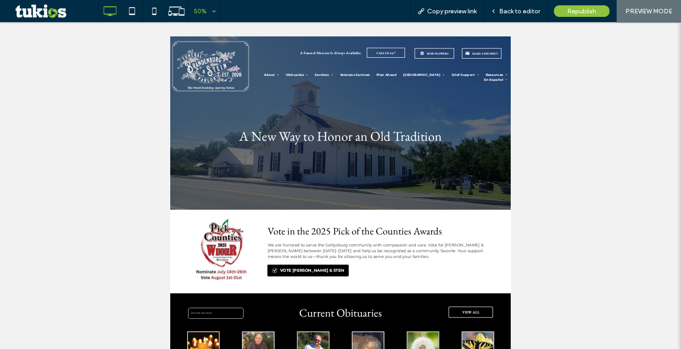
click at [205, 11] on div "50%" at bounding box center [200, 11] width 25 height 22
drag, startPoint x: 205, startPoint y: 30, endPoint x: 69, endPoint y: 3, distance: 138.3
click at [195, 11] on div "50%" at bounding box center [200, 11] width 25 height 22
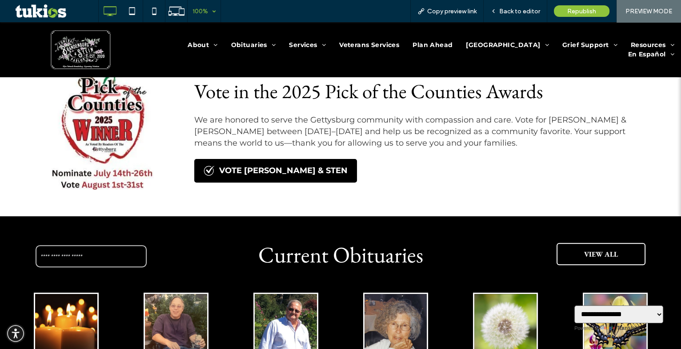
scroll to position [323, 0]
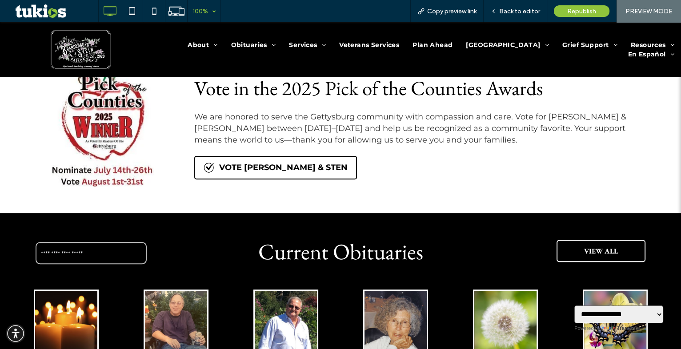
click at [245, 174] on div "VOTE BRANDENBURG & STEN" at bounding box center [275, 168] width 163 height 24
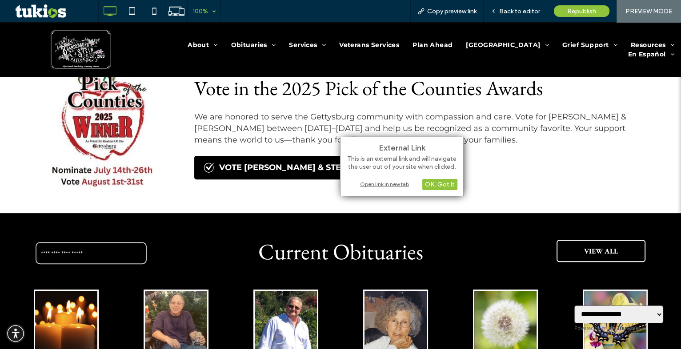
click at [370, 189] on div "External Link This is an external link and will navigate the user out of your s…" at bounding box center [402, 167] width 124 height 60
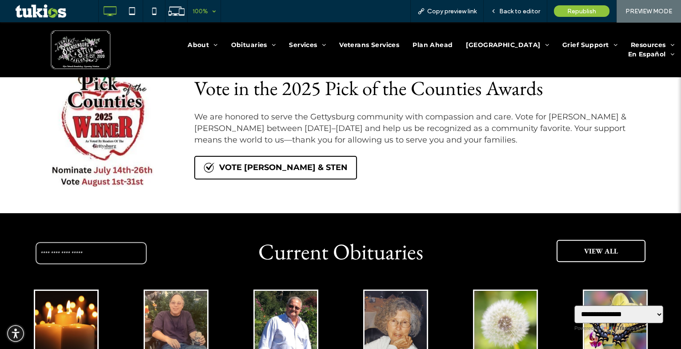
click at [301, 178] on div "VOTE BRANDENBURG & STEN" at bounding box center [275, 168] width 163 height 24
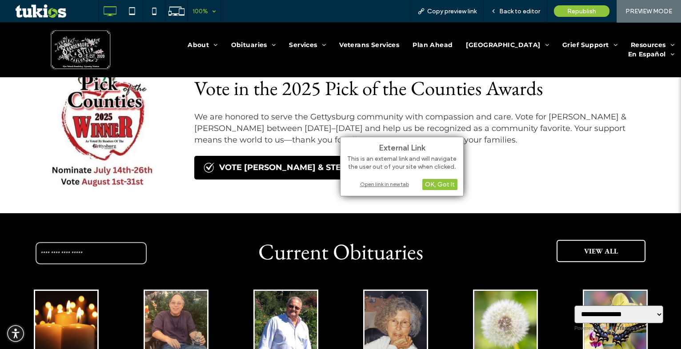
click at [371, 186] on div "Open link in new tab" at bounding box center [401, 184] width 111 height 9
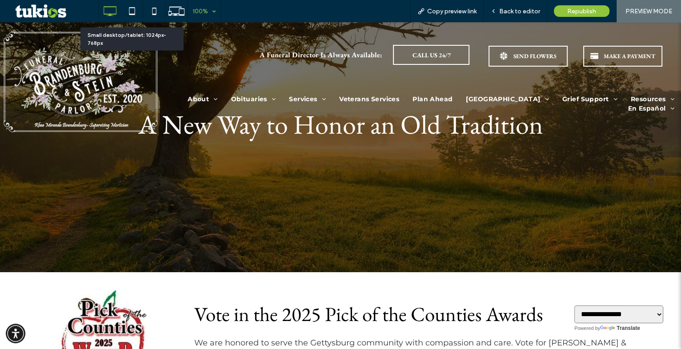
scroll to position [0, 0]
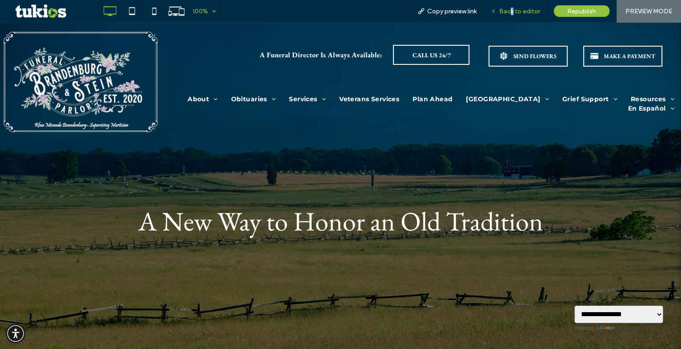
click at [514, 16] on div "Back to editor" at bounding box center [516, 11] width 64 height 22
